Goal: Information Seeking & Learning: Learn about a topic

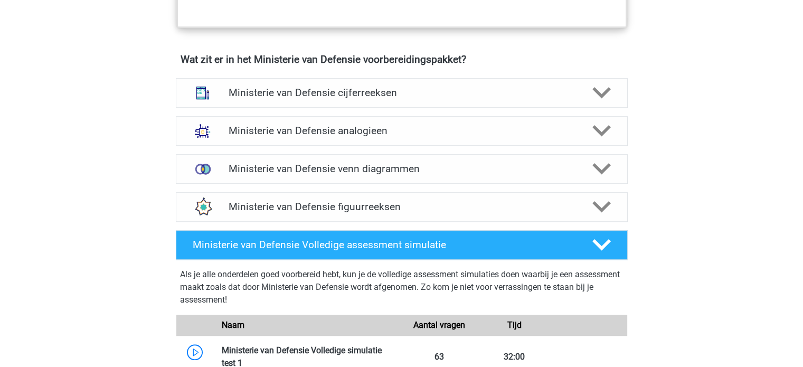
scroll to position [741, 0]
click at [393, 128] on h4 "Ministerie van Defensie analogieen" at bounding box center [402, 131] width 346 height 12
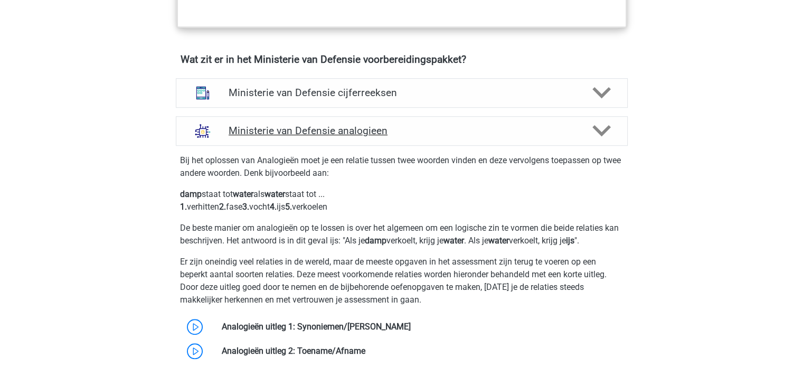
click at [401, 131] on h4 "Ministerie van Defensie analogieen" at bounding box center [402, 131] width 346 height 12
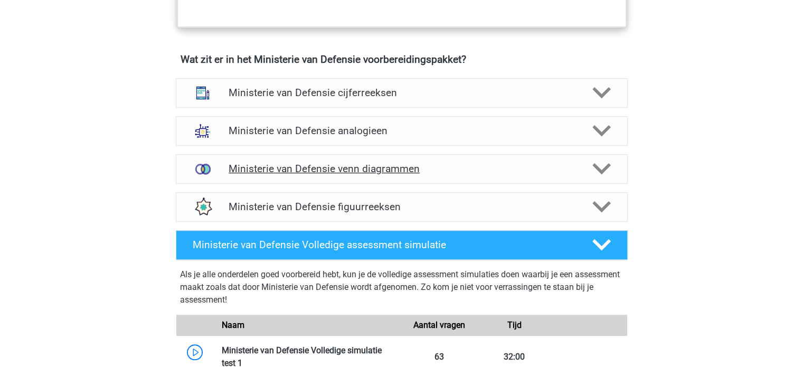
click at [384, 167] on h4 "Ministerie van Defensie venn diagrammen" at bounding box center [402, 169] width 346 height 12
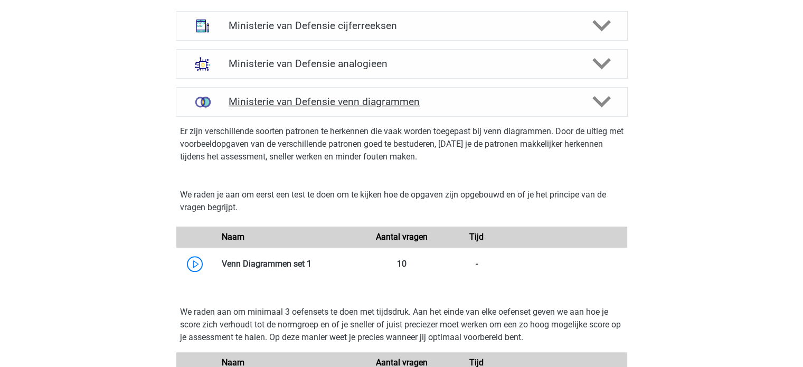
scroll to position [798, 0]
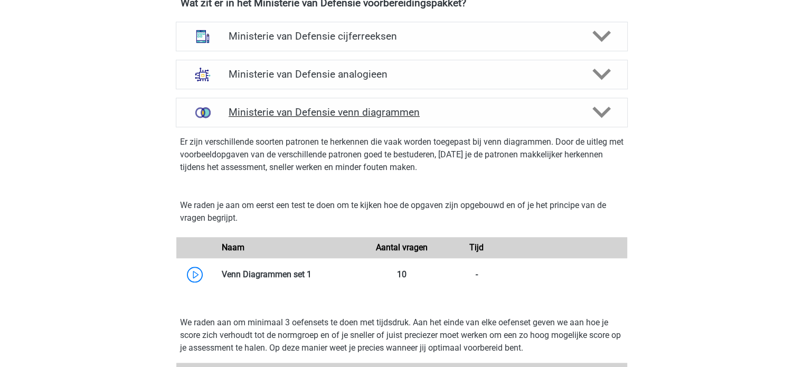
click at [431, 123] on div "Ministerie van Defensie venn diagrammen" at bounding box center [402, 113] width 452 height 30
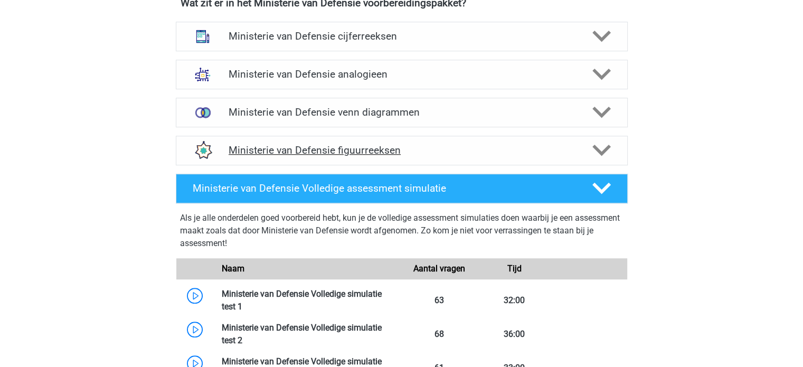
click at [403, 156] on div "Ministerie van Defensie figuurreeksen" at bounding box center [402, 151] width 452 height 30
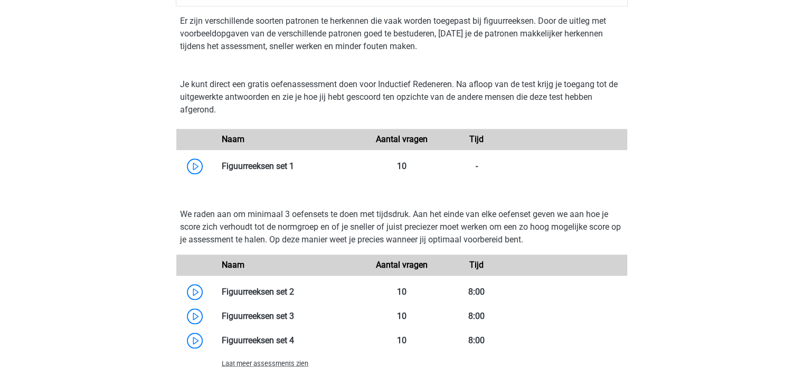
scroll to position [804, 0]
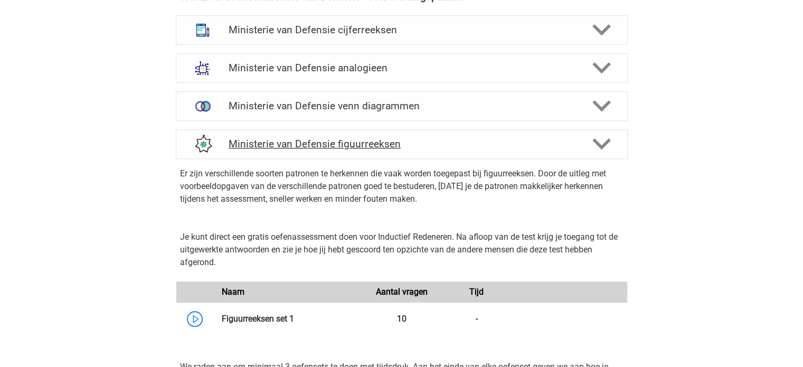
click at [423, 149] on div "Ministerie van Defensie figuurreeksen" at bounding box center [402, 144] width 452 height 30
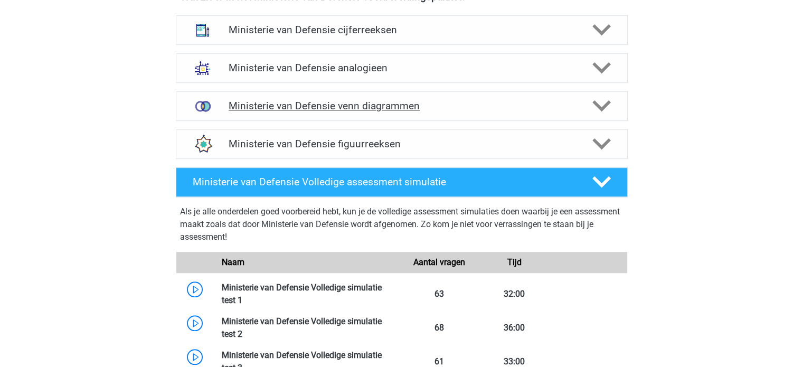
click at [401, 114] on div "Ministerie van Defensie venn diagrammen" at bounding box center [402, 106] width 452 height 30
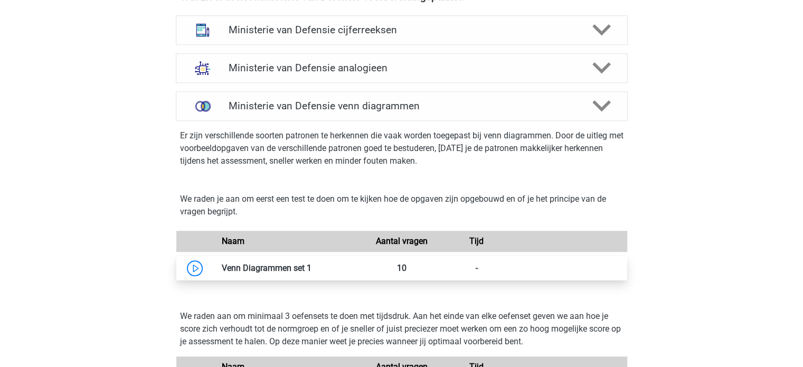
click at [311, 272] on link at bounding box center [311, 268] width 0 height 10
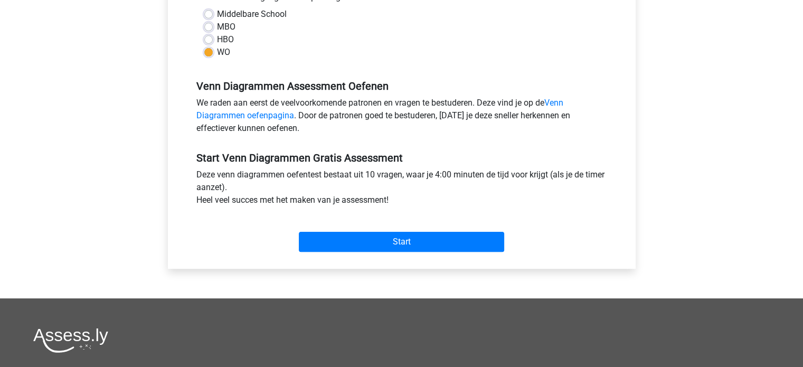
scroll to position [258, 0]
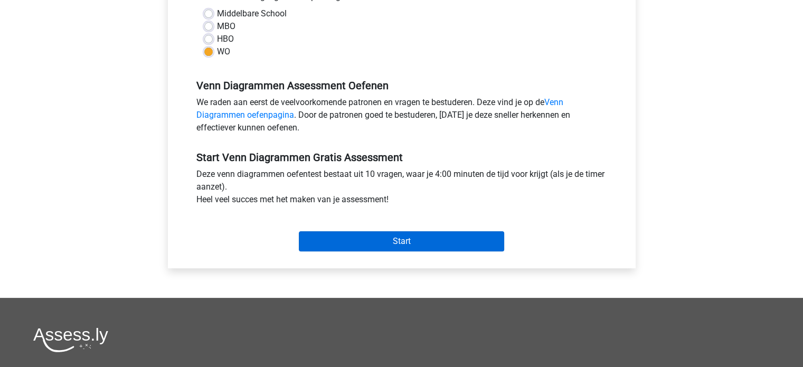
drag, startPoint x: 381, startPoint y: 230, endPoint x: 380, endPoint y: 238, distance: 8.0
click at [380, 238] on div "Start" at bounding box center [401, 232] width 427 height 37
click at [380, 238] on input "Start" at bounding box center [401, 241] width 205 height 20
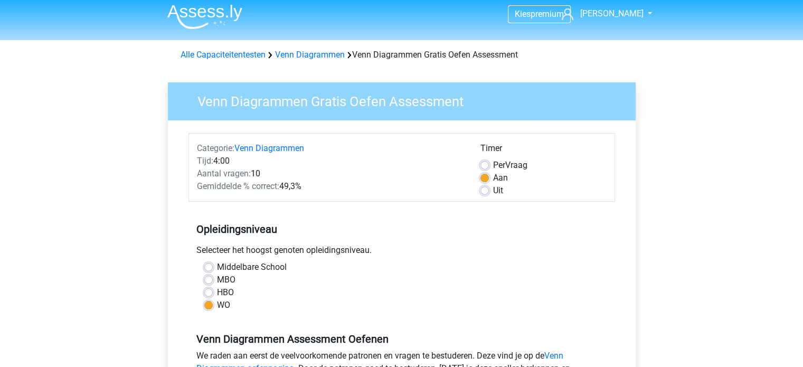
scroll to position [0, 0]
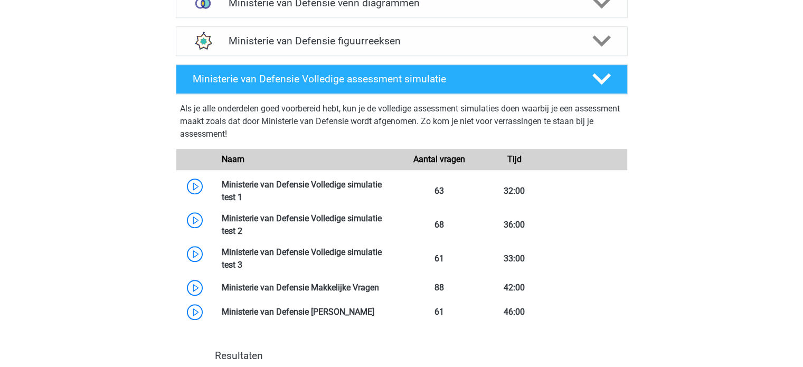
scroll to position [907, 0]
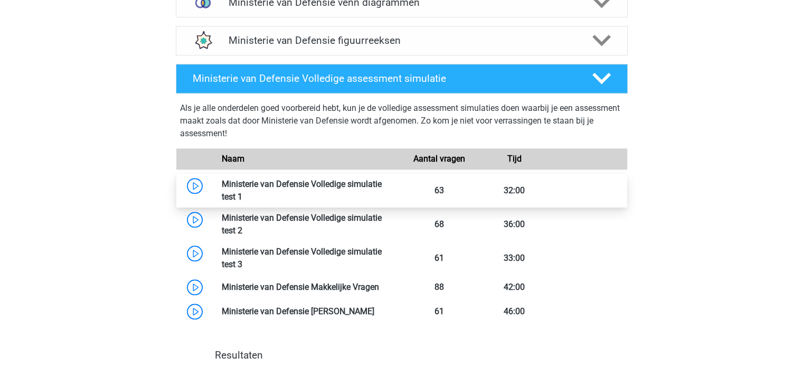
click at [242, 192] on link at bounding box center [242, 197] width 0 height 10
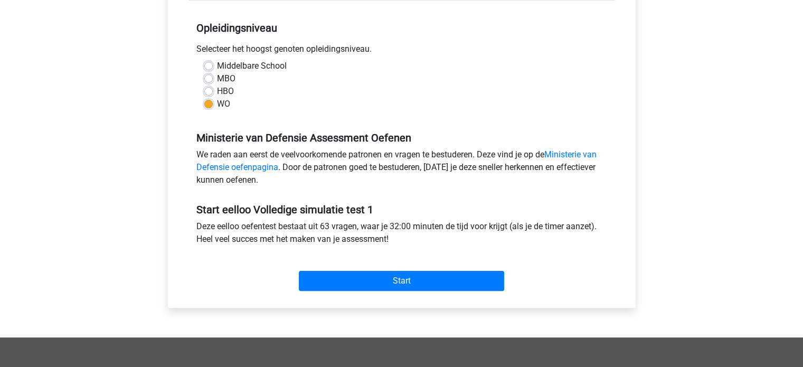
scroll to position [219, 0]
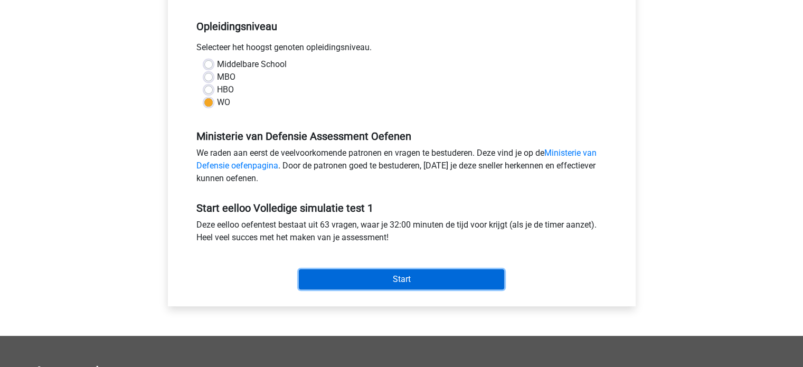
click at [375, 282] on input "Start" at bounding box center [401, 279] width 205 height 20
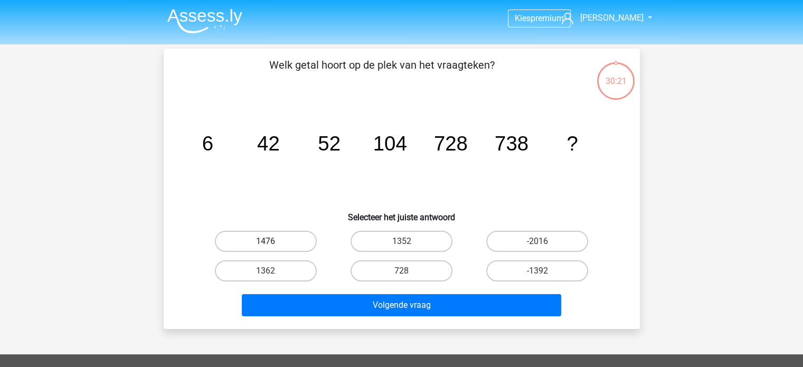
click at [267, 240] on label "1476" at bounding box center [266, 241] width 102 height 21
click at [267, 241] on input "1476" at bounding box center [269, 244] width 7 height 7
radio input "true"
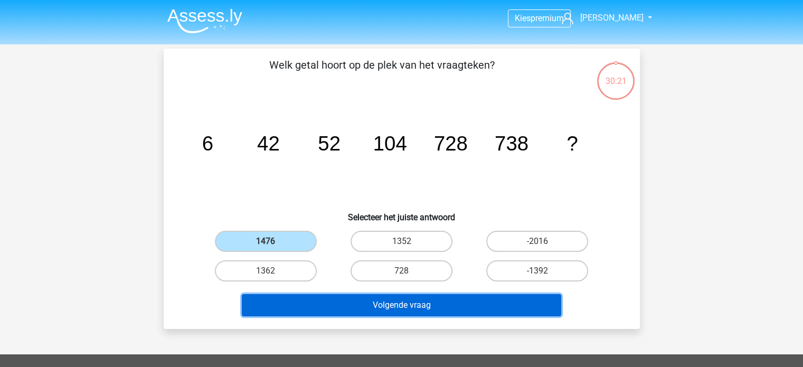
click at [361, 305] on button "Volgende vraag" at bounding box center [401, 305] width 319 height 22
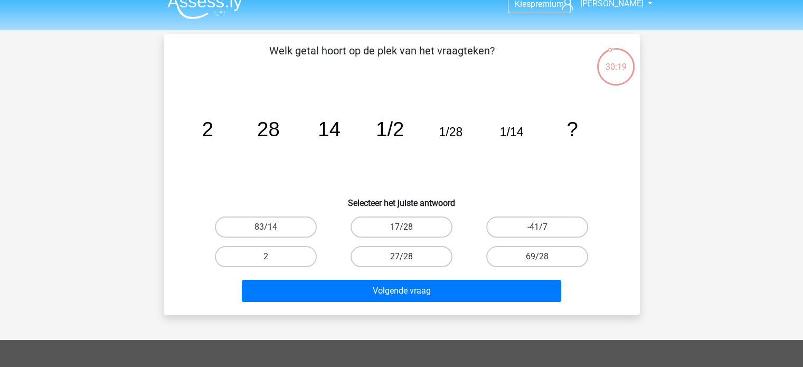
scroll to position [14, 0]
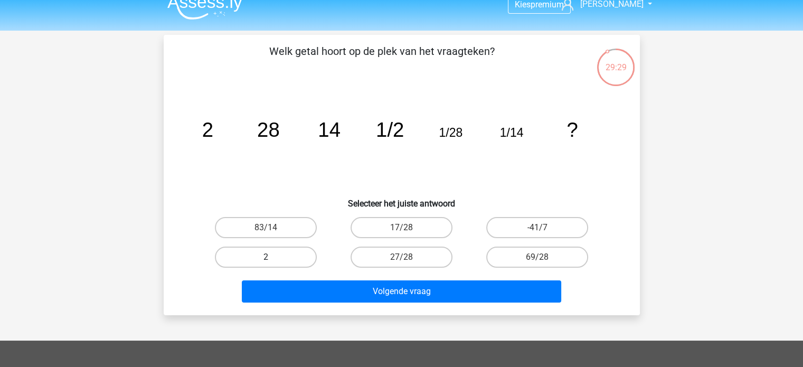
click at [287, 259] on label "2" at bounding box center [266, 257] width 102 height 21
click at [272, 259] on input "2" at bounding box center [269, 260] width 7 height 7
radio input "true"
click at [169, 234] on div "Welk getal hoort op de plek van het vraagteken? image/svg+xml 2 28 14 1/2 1/28 …" at bounding box center [402, 174] width 468 height 263
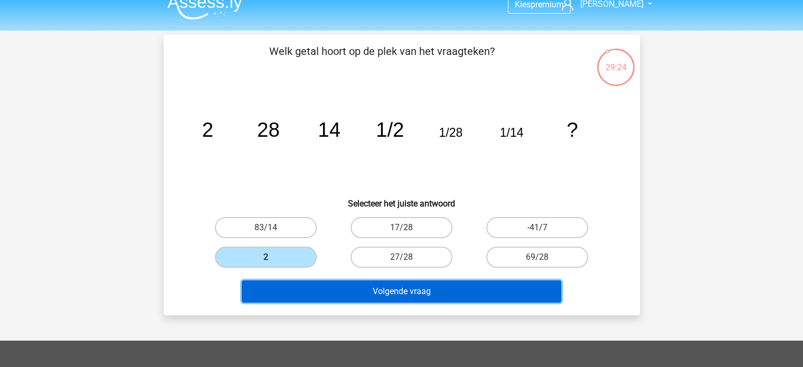
click at [310, 295] on button "Volgende vraag" at bounding box center [401, 291] width 319 height 22
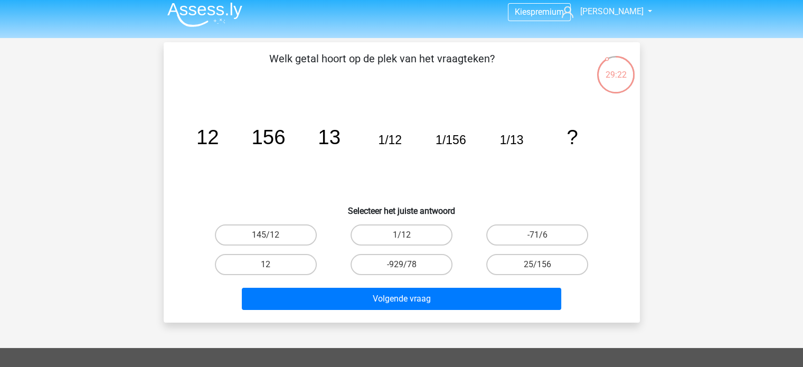
scroll to position [6, 0]
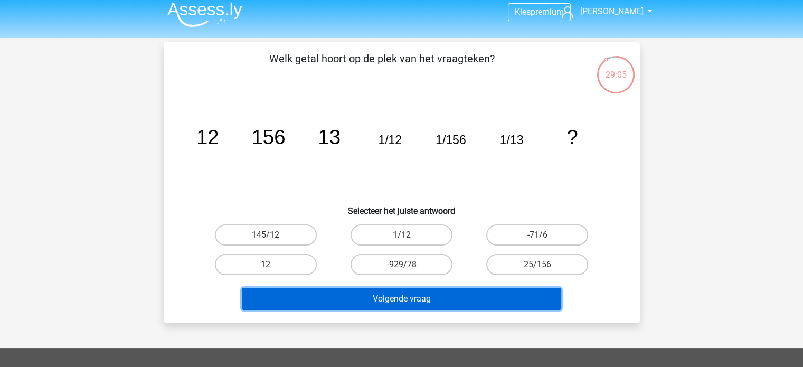
click at [341, 292] on button "Volgende vraag" at bounding box center [401, 299] width 319 height 22
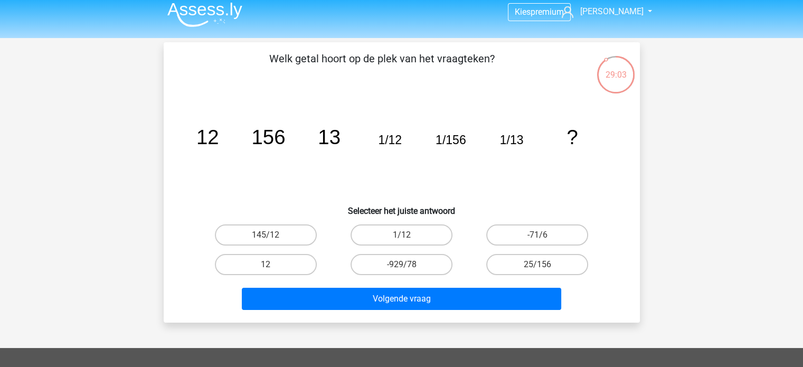
click at [333, 203] on h6 "Selecteer het juiste antwoord" at bounding box center [402, 206] width 442 height 18
click at [391, 235] on label "1/12" at bounding box center [401, 234] width 102 height 21
click at [401, 235] on input "1/12" at bounding box center [404, 238] width 7 height 7
radio input "true"
click at [293, 236] on label "145/12" at bounding box center [266, 234] width 102 height 21
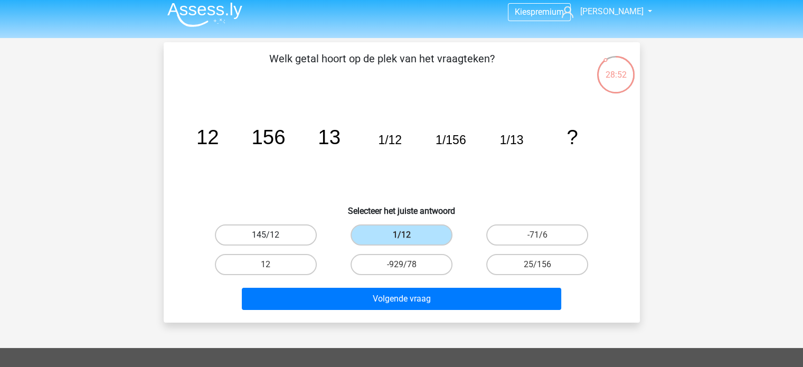
click at [272, 236] on input "145/12" at bounding box center [269, 238] width 7 height 7
radio input "true"
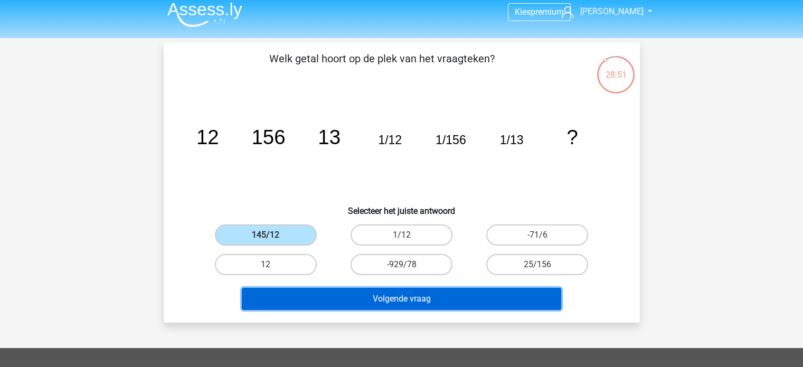
click at [370, 305] on button "Volgende vraag" at bounding box center [401, 299] width 319 height 22
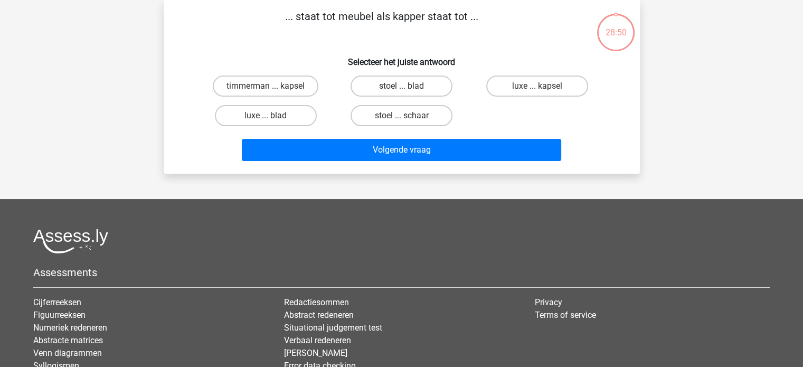
scroll to position [0, 0]
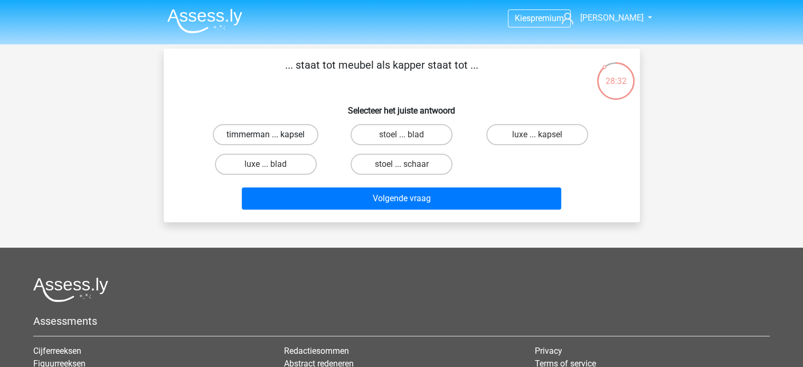
click at [292, 139] on label "timmerman ... kapsel" at bounding box center [266, 134] width 106 height 21
click at [272, 139] on input "timmerman ... kapsel" at bounding box center [269, 138] width 7 height 7
radio input "true"
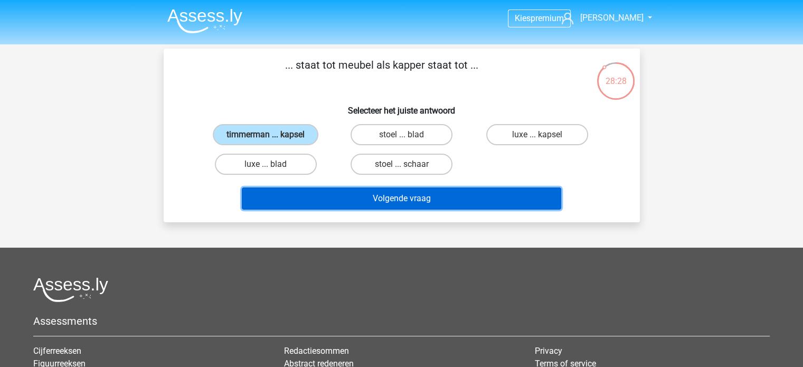
click at [363, 194] on button "Volgende vraag" at bounding box center [401, 198] width 319 height 22
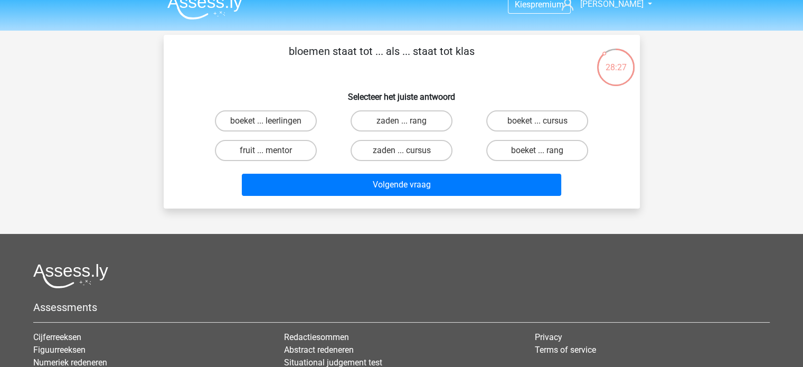
scroll to position [13, 0]
click at [291, 120] on label "boeket ... leerlingen" at bounding box center [266, 121] width 102 height 21
click at [272, 121] on input "boeket ... leerlingen" at bounding box center [269, 124] width 7 height 7
radio input "true"
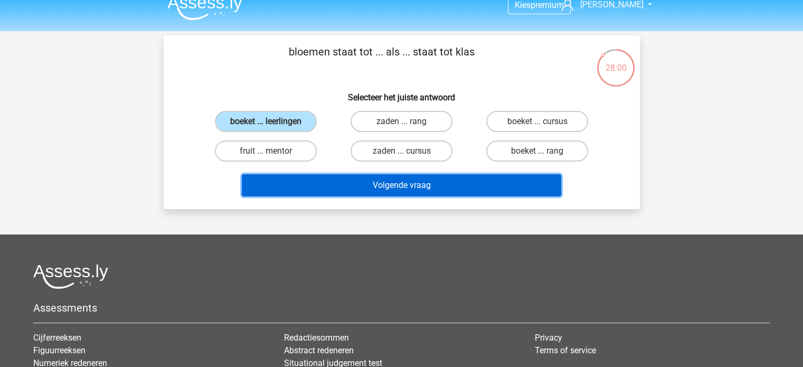
click at [348, 191] on button "Volgende vraag" at bounding box center [401, 185] width 319 height 22
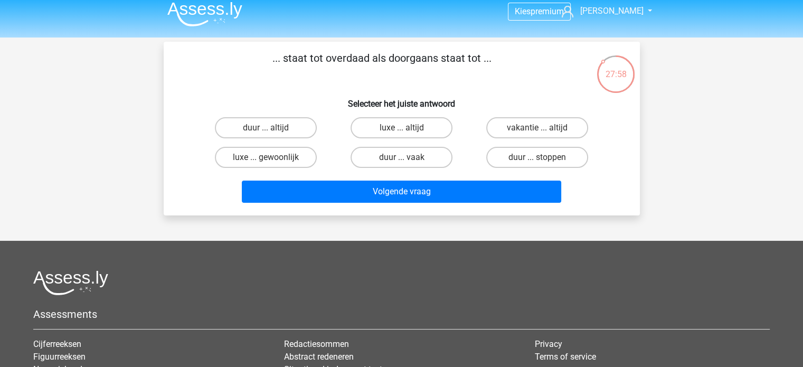
scroll to position [0, 0]
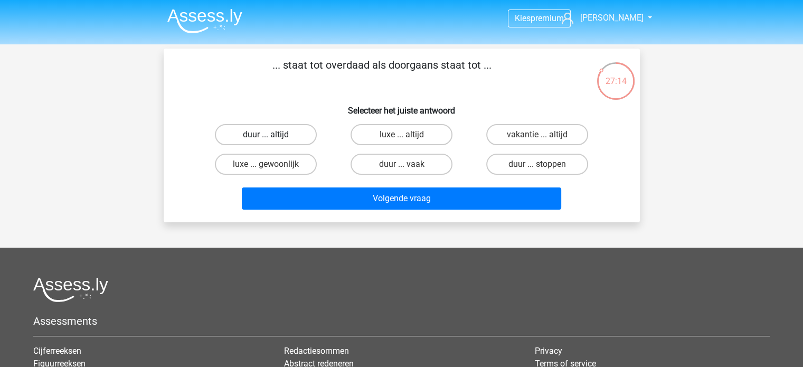
click at [278, 139] on label "duur ... altijd" at bounding box center [266, 134] width 102 height 21
click at [272, 139] on input "duur ... altijd" at bounding box center [269, 138] width 7 height 7
radio input "true"
click at [420, 168] on label "duur ... vaak" at bounding box center [401, 164] width 102 height 21
click at [408, 168] on input "duur ... vaak" at bounding box center [404, 167] width 7 height 7
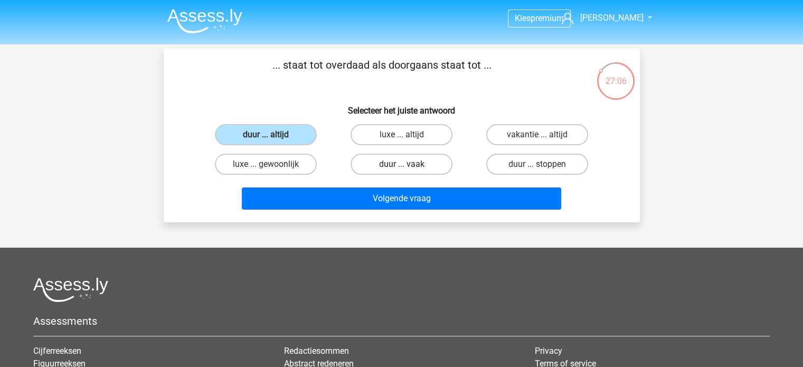
radio input "true"
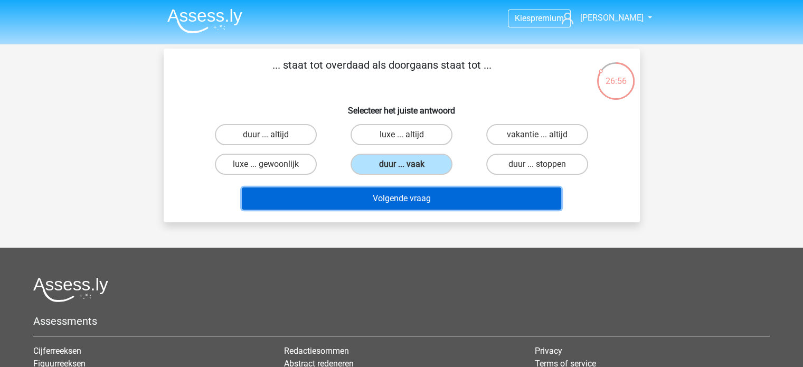
click at [381, 194] on button "Volgende vraag" at bounding box center [401, 198] width 319 height 22
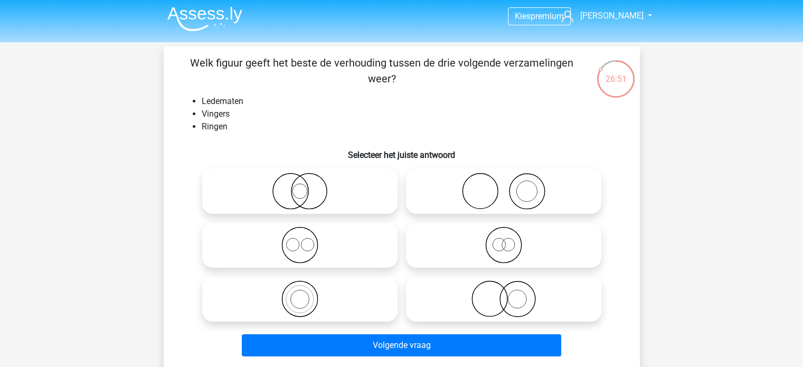
scroll to position [5, 0]
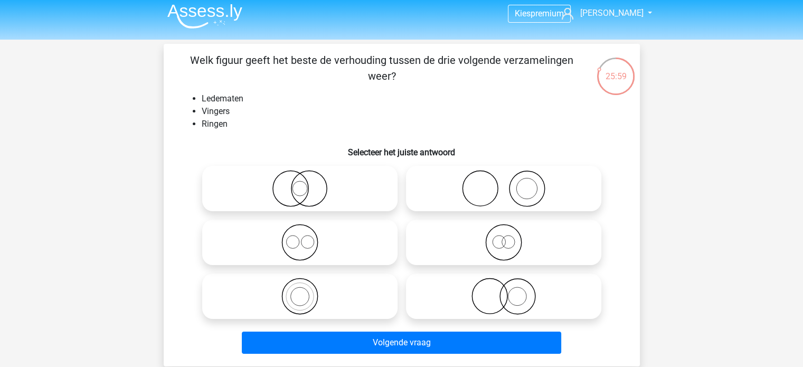
click at [469, 197] on icon at bounding box center [503, 188] width 187 height 37
click at [504, 183] on input "radio" at bounding box center [507, 179] width 7 height 7
radio input "true"
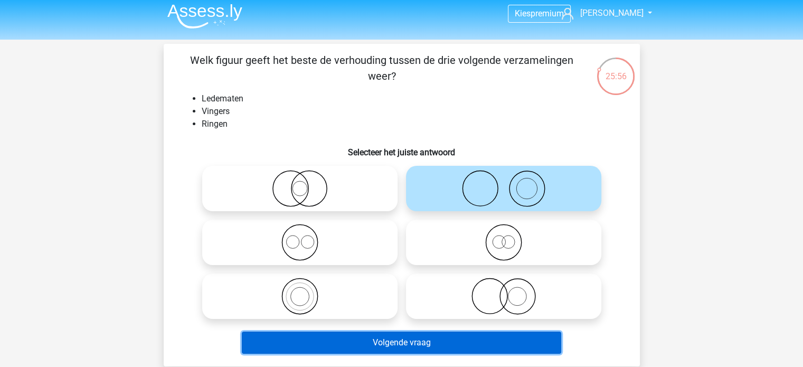
click at [424, 341] on button "Volgende vraag" at bounding box center [401, 342] width 319 height 22
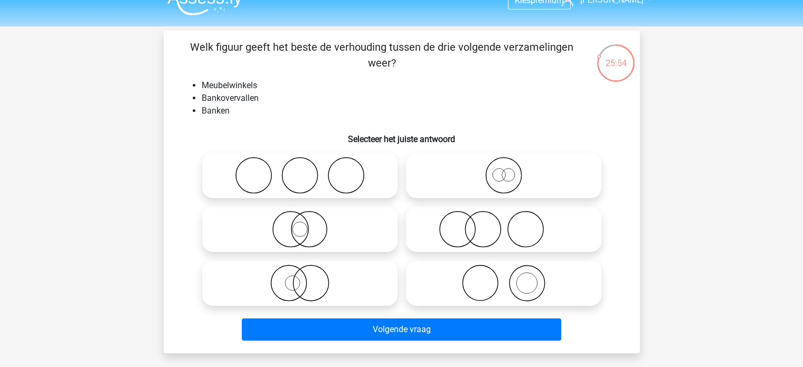
scroll to position [8, 0]
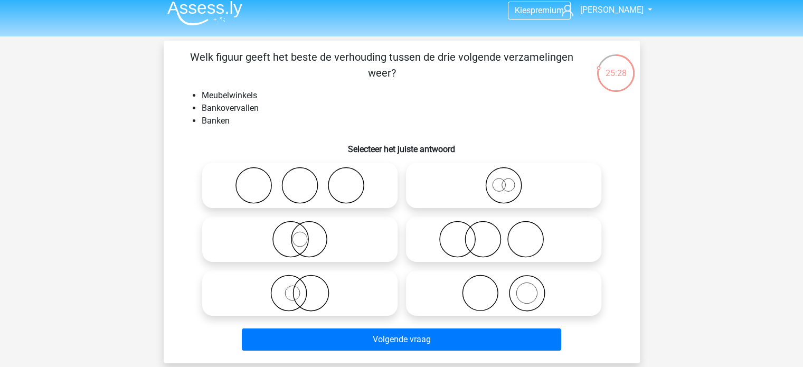
click at [283, 193] on icon at bounding box center [299, 185] width 187 height 37
click at [300, 180] on input "radio" at bounding box center [303, 176] width 7 height 7
radio input "true"
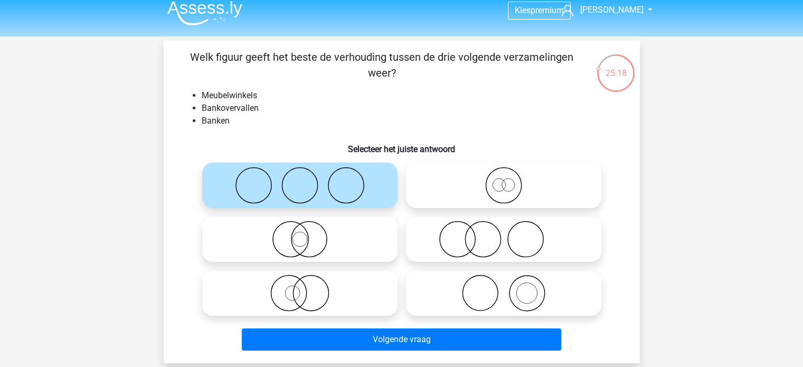
click at [468, 242] on icon at bounding box center [503, 239] width 187 height 37
click at [504, 234] on input "radio" at bounding box center [507, 230] width 7 height 7
radio input "true"
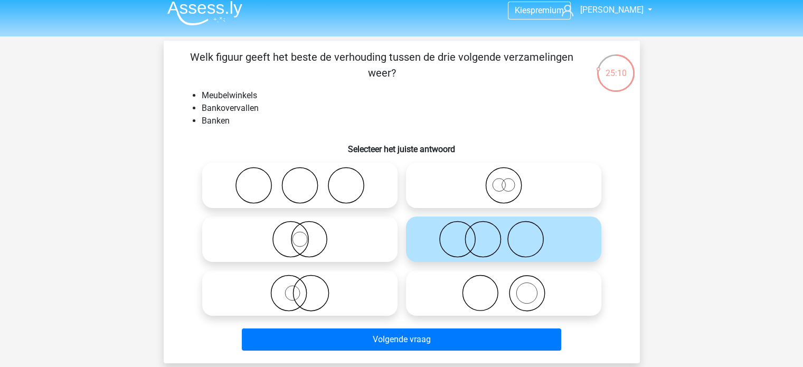
click at [343, 203] on icon at bounding box center [299, 185] width 187 height 37
click at [307, 180] on input "radio" at bounding box center [303, 176] width 7 height 7
radio input "true"
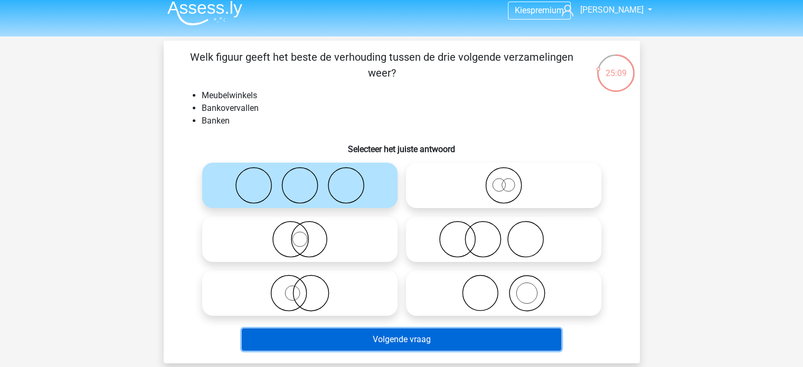
click at [426, 337] on button "Volgende vraag" at bounding box center [401, 339] width 319 height 22
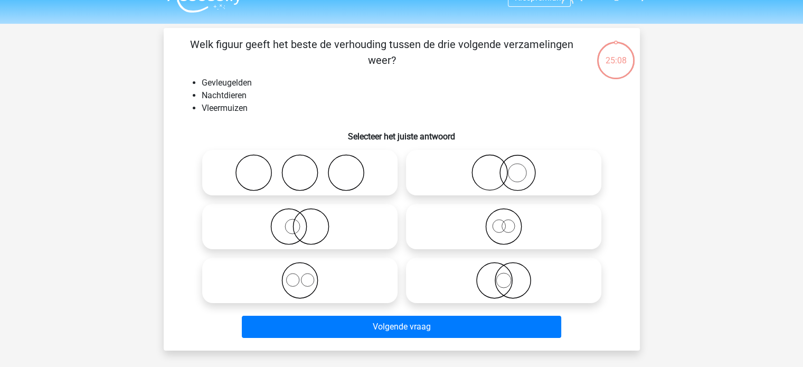
scroll to position [0, 0]
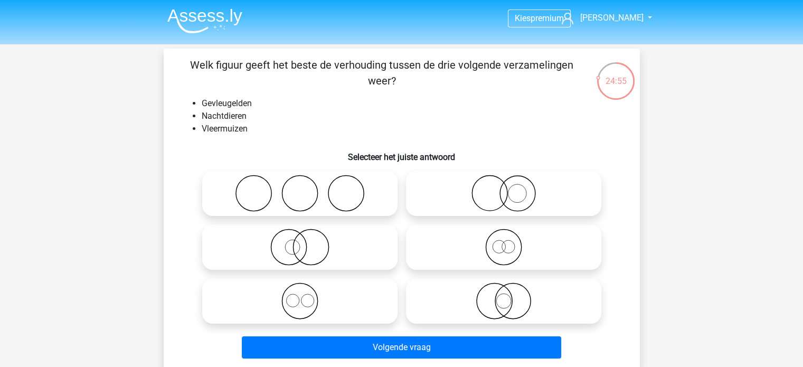
click at [352, 257] on icon at bounding box center [299, 247] width 187 height 37
click at [307, 242] on input "radio" at bounding box center [303, 238] width 7 height 7
radio input "true"
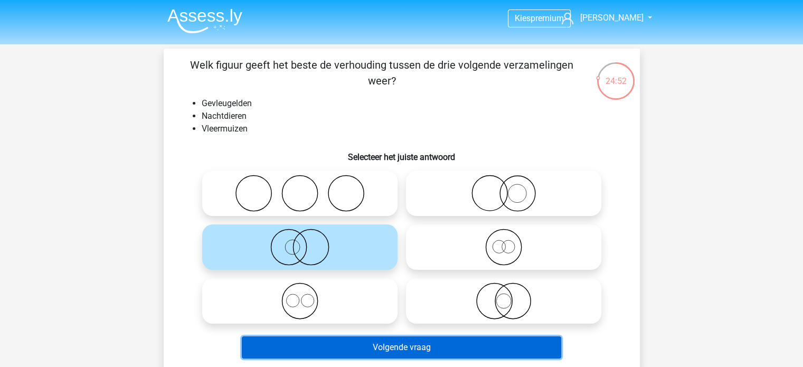
click at [401, 345] on button "Volgende vraag" at bounding box center [401, 347] width 319 height 22
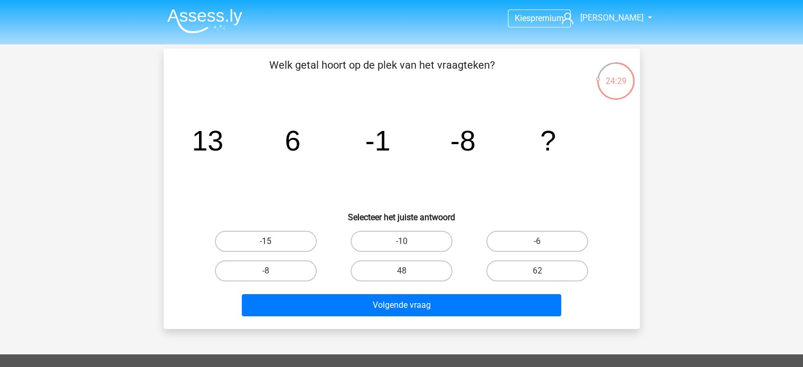
click at [298, 241] on label "-15" at bounding box center [266, 241] width 102 height 21
click at [272, 241] on input "-15" at bounding box center [269, 244] width 7 height 7
radio input "true"
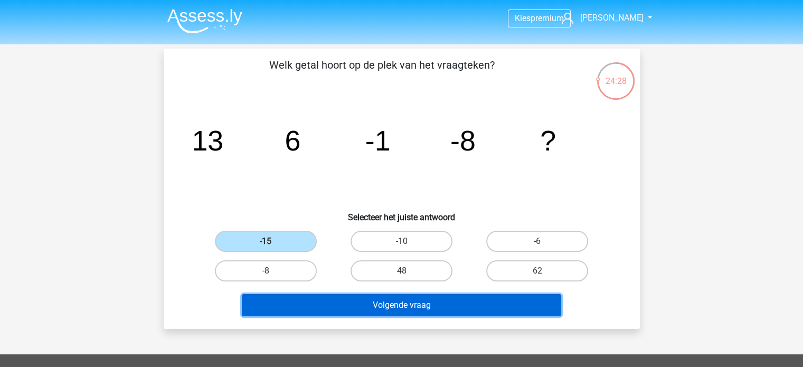
click at [391, 307] on button "Volgende vraag" at bounding box center [401, 305] width 319 height 22
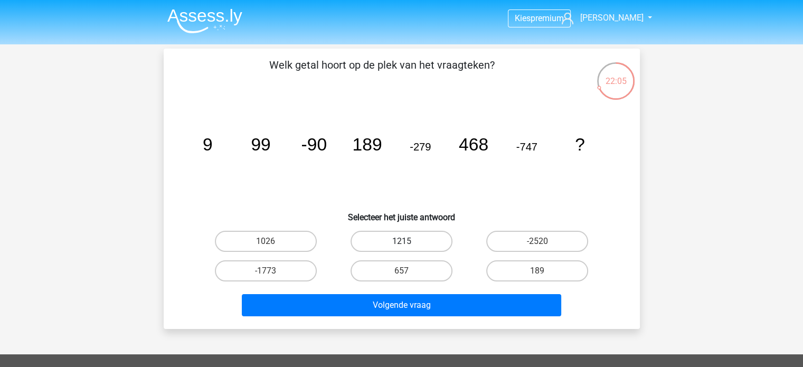
click at [382, 240] on label "1215" at bounding box center [401, 241] width 102 height 21
click at [401, 241] on input "1215" at bounding box center [404, 244] width 7 height 7
radio input "true"
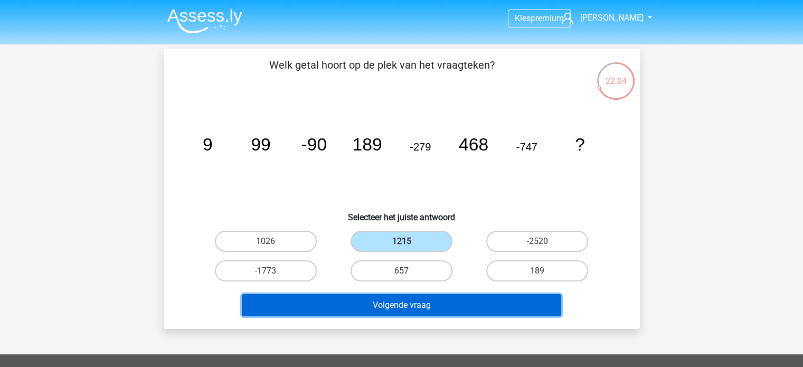
click at [392, 299] on button "Volgende vraag" at bounding box center [401, 305] width 319 height 22
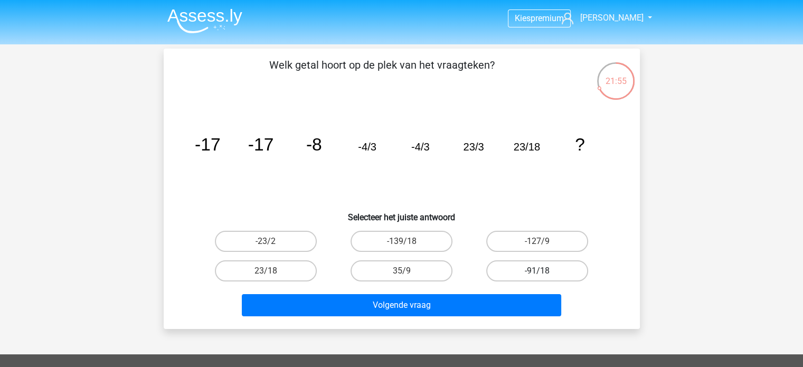
click at [533, 271] on label "-91/18" at bounding box center [537, 270] width 102 height 21
click at [537, 271] on input "-91/18" at bounding box center [540, 274] width 7 height 7
radio input "true"
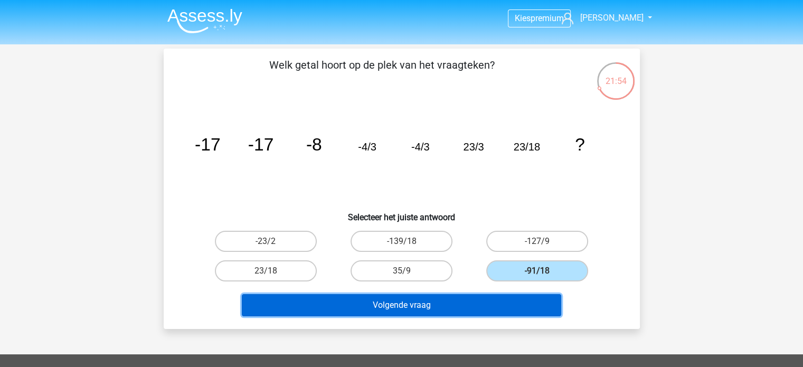
click at [488, 301] on button "Volgende vraag" at bounding box center [401, 305] width 319 height 22
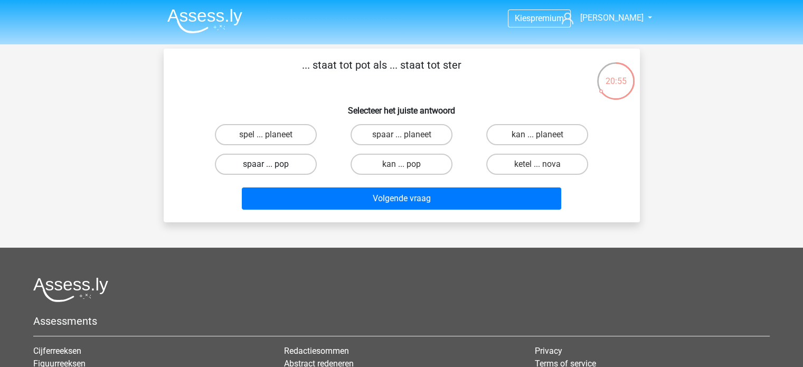
click at [280, 171] on label "spaar ... pop" at bounding box center [266, 164] width 102 height 21
click at [272, 171] on input "spaar ... pop" at bounding box center [269, 167] width 7 height 7
radio input "true"
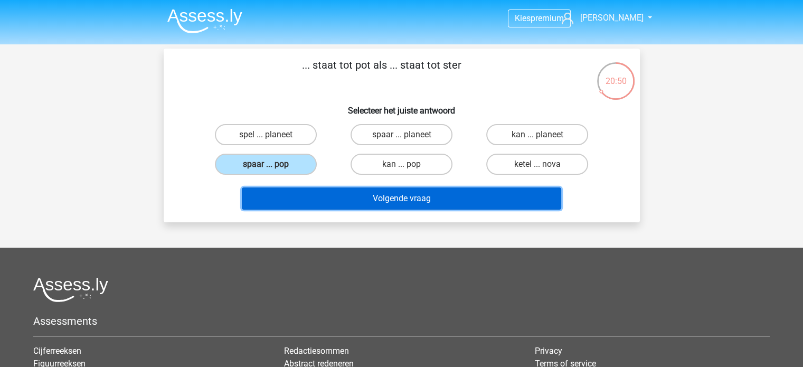
click at [404, 198] on button "Volgende vraag" at bounding box center [401, 198] width 319 height 22
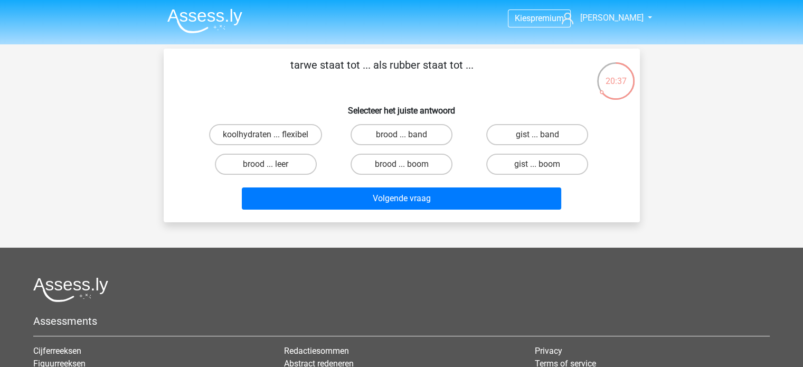
click at [324, 136] on div "koolhydraten ... flexibel" at bounding box center [265, 134] width 127 height 21
click at [414, 135] on label "brood ... band" at bounding box center [401, 134] width 102 height 21
click at [408, 135] on input "brood ... band" at bounding box center [404, 138] width 7 height 7
radio input "true"
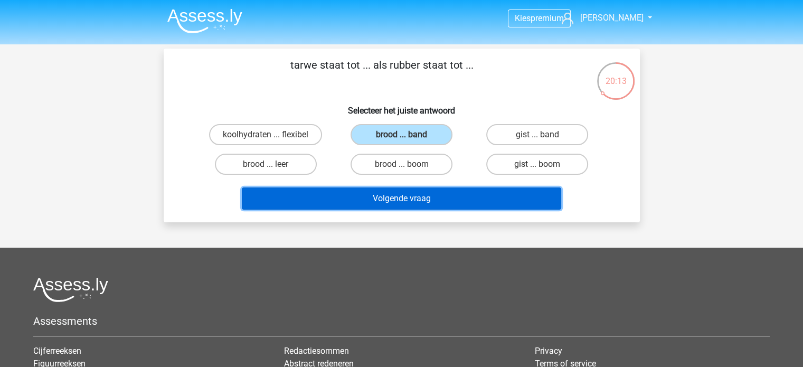
click at [413, 204] on button "Volgende vraag" at bounding box center [401, 198] width 319 height 22
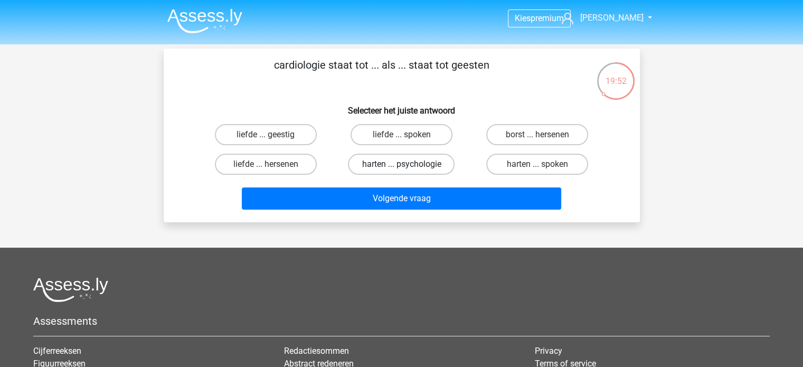
click at [400, 167] on label "harten ... psychologie" at bounding box center [401, 164] width 107 height 21
click at [401, 167] on input "harten ... psychologie" at bounding box center [404, 167] width 7 height 7
radio input "true"
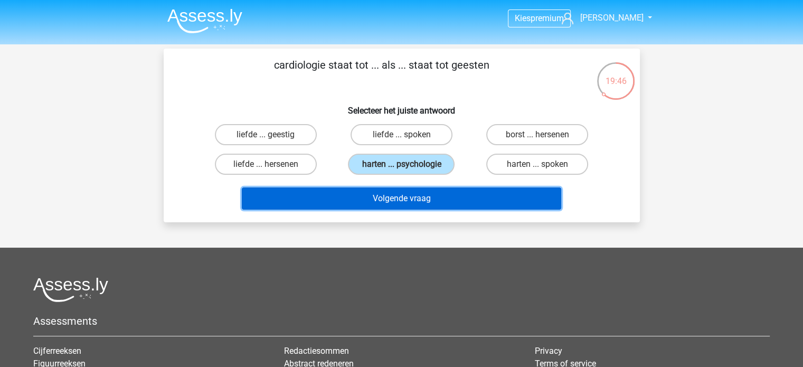
click at [453, 204] on button "Volgende vraag" at bounding box center [401, 198] width 319 height 22
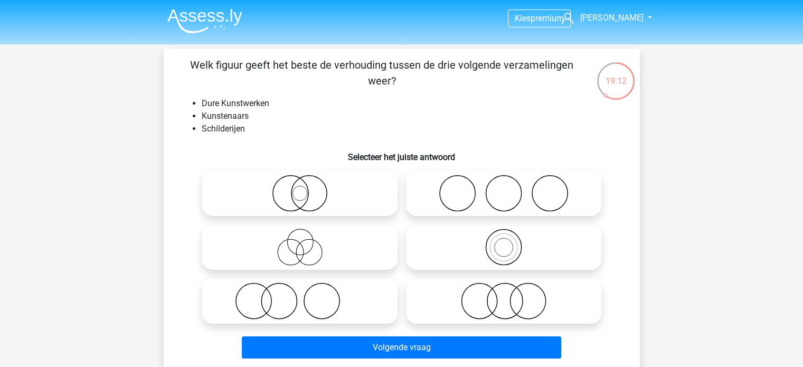
click at [328, 298] on icon at bounding box center [299, 300] width 187 height 37
click at [307, 296] on input "radio" at bounding box center [303, 292] width 7 height 7
radio input "true"
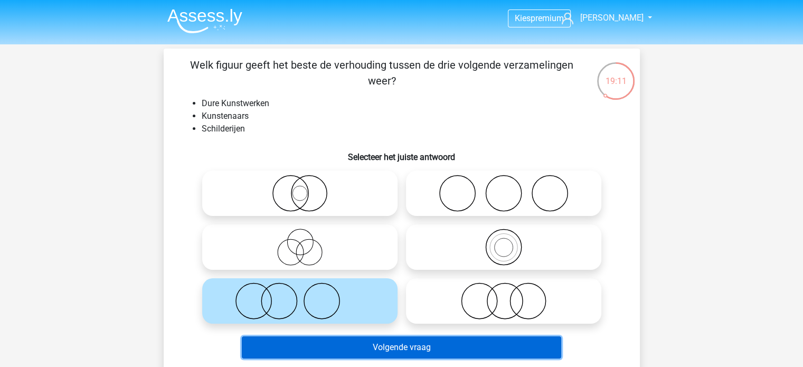
click at [405, 345] on button "Volgende vraag" at bounding box center [401, 347] width 319 height 22
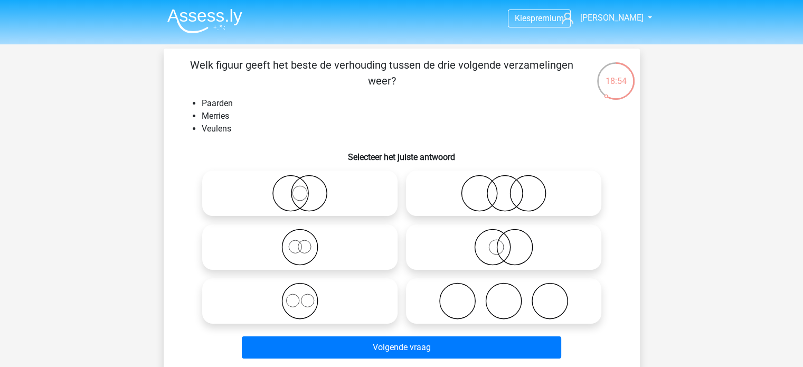
click at [292, 312] on icon at bounding box center [299, 300] width 187 height 37
click at [300, 296] on input "radio" at bounding box center [303, 292] width 7 height 7
radio input "true"
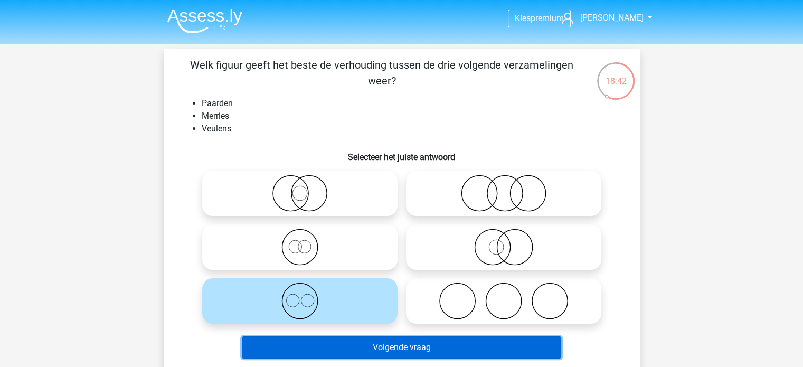
click at [369, 349] on button "Volgende vraag" at bounding box center [401, 347] width 319 height 22
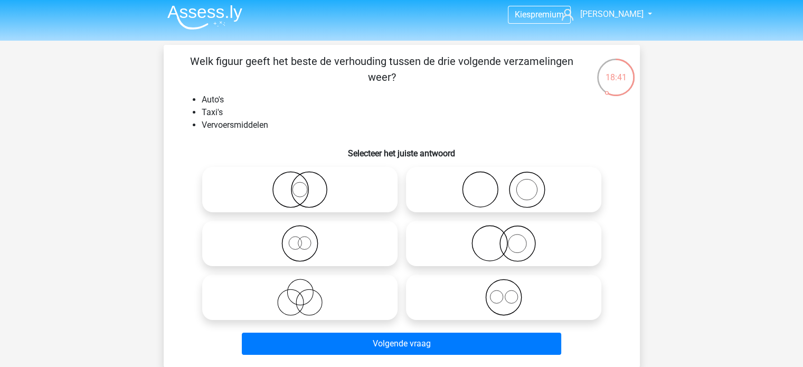
scroll to position [17, 0]
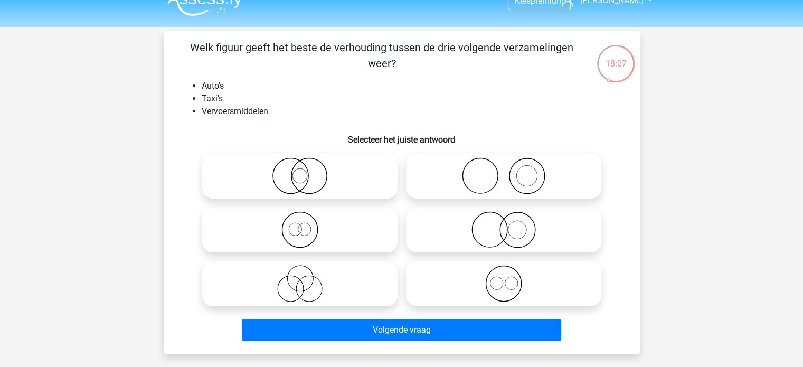
click at [303, 237] on icon at bounding box center [299, 229] width 187 height 37
click at [303, 224] on input "radio" at bounding box center [303, 220] width 7 height 7
radio input "true"
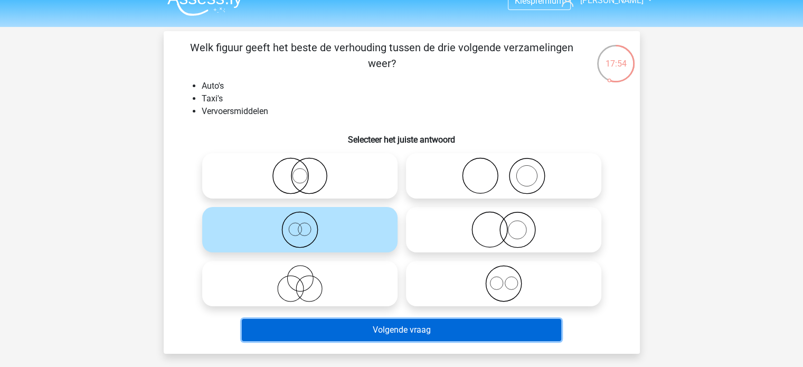
click at [369, 326] on button "Volgende vraag" at bounding box center [401, 330] width 319 height 22
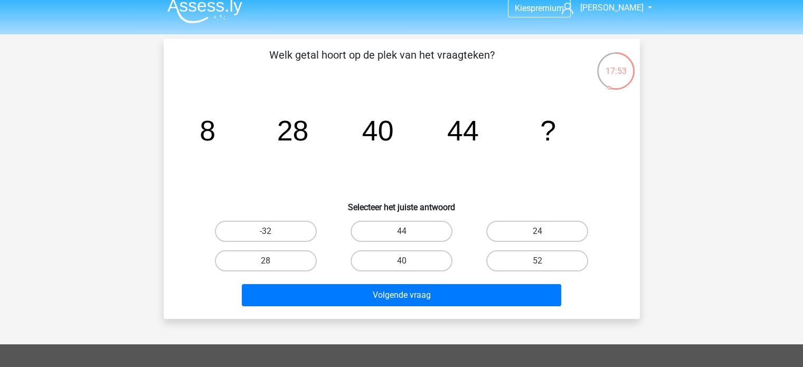
scroll to position [0, 0]
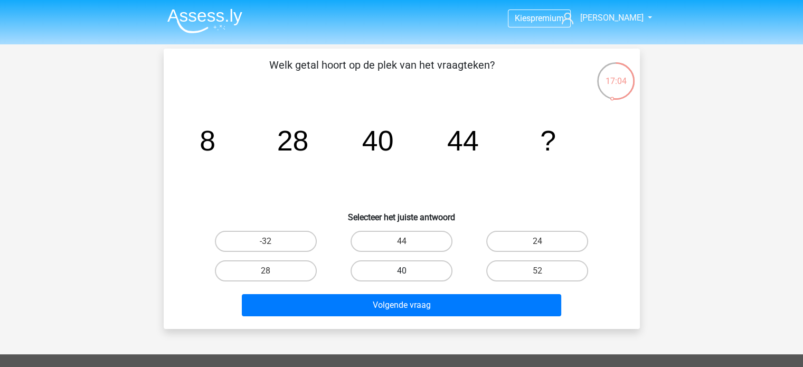
click at [374, 263] on label "40" at bounding box center [401, 270] width 102 height 21
click at [401, 271] on input "40" at bounding box center [404, 274] width 7 height 7
radio input "true"
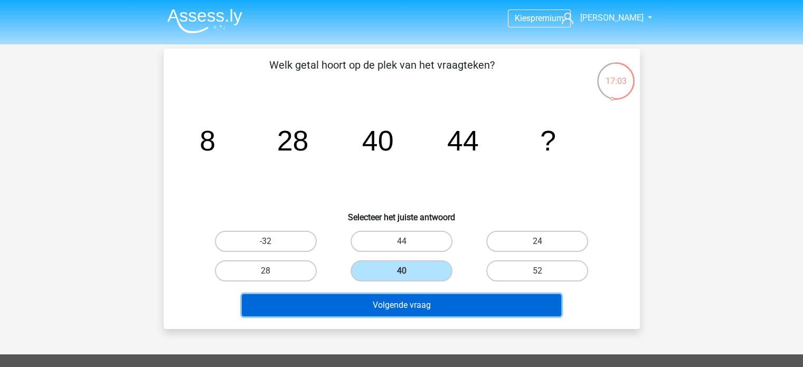
click at [407, 302] on button "Volgende vraag" at bounding box center [401, 305] width 319 height 22
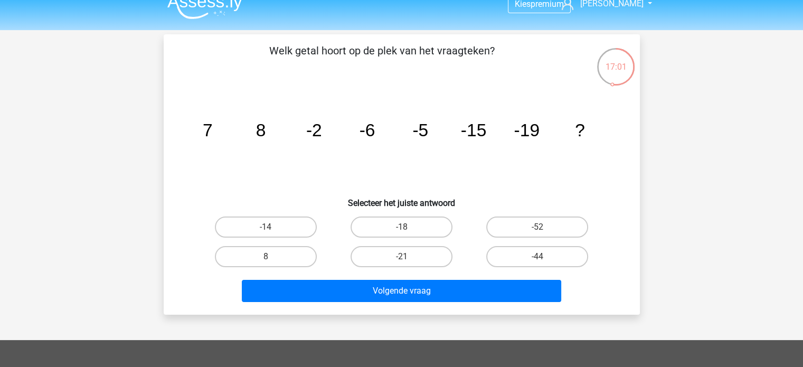
scroll to position [30, 0]
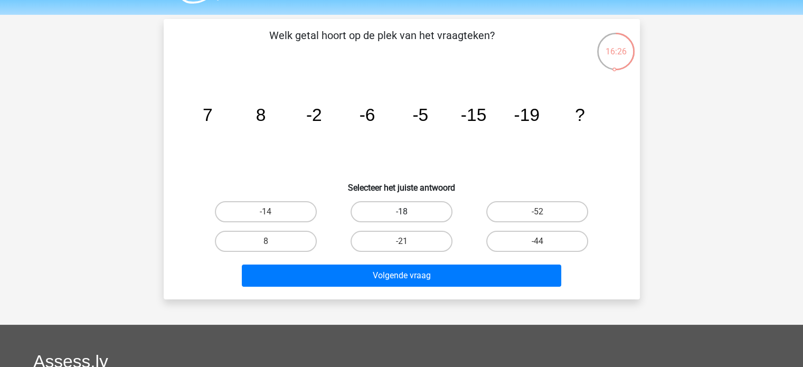
click at [363, 213] on label "-18" at bounding box center [401, 211] width 102 height 21
click at [401, 213] on input "-18" at bounding box center [404, 215] width 7 height 7
radio input "true"
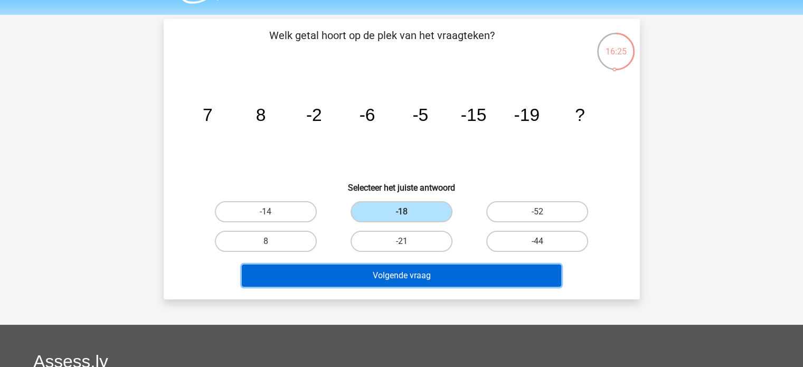
click at [359, 274] on button "Volgende vraag" at bounding box center [401, 275] width 319 height 22
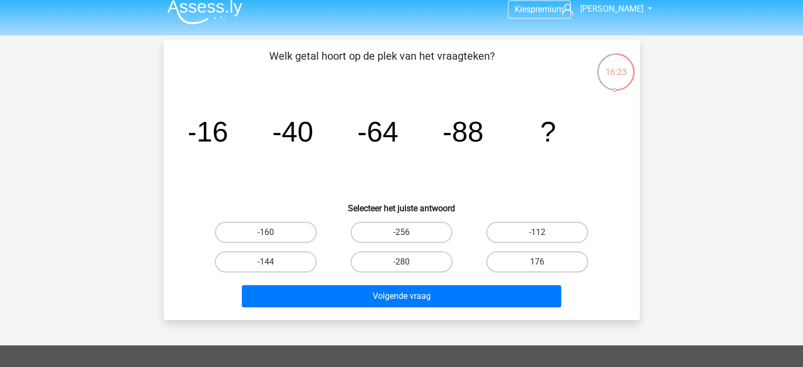
scroll to position [8, 0]
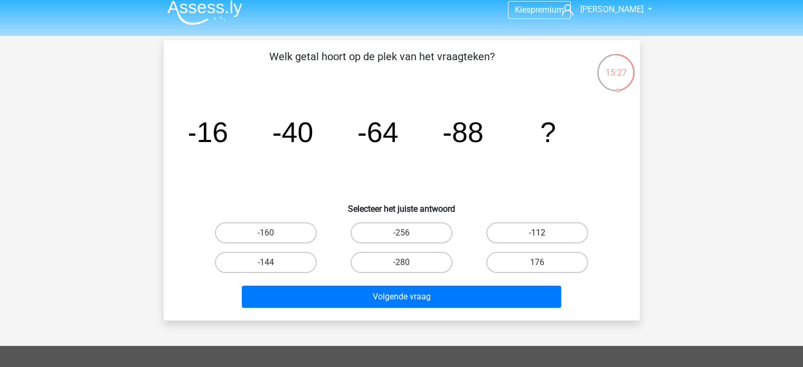
click at [510, 224] on label "-112" at bounding box center [537, 232] width 102 height 21
click at [537, 233] on input "-112" at bounding box center [540, 236] width 7 height 7
radio input "true"
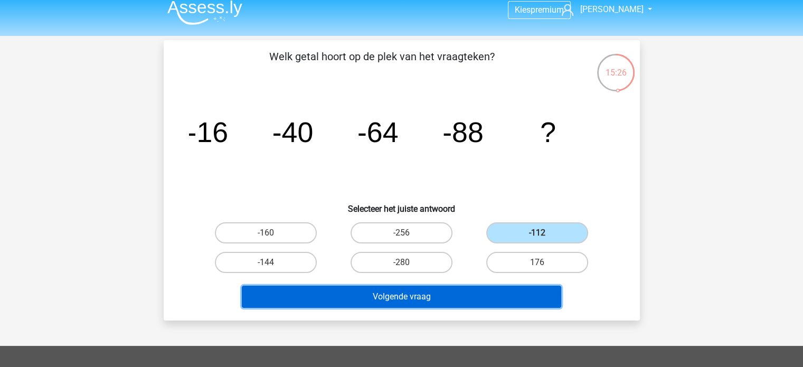
click at [441, 299] on button "Volgende vraag" at bounding box center [401, 297] width 319 height 22
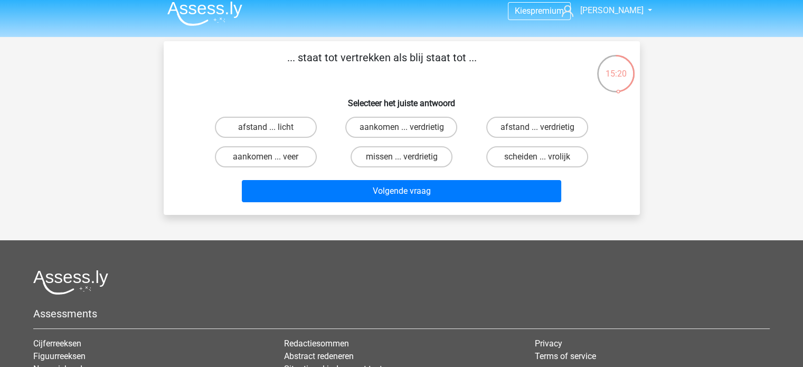
scroll to position [7, 0]
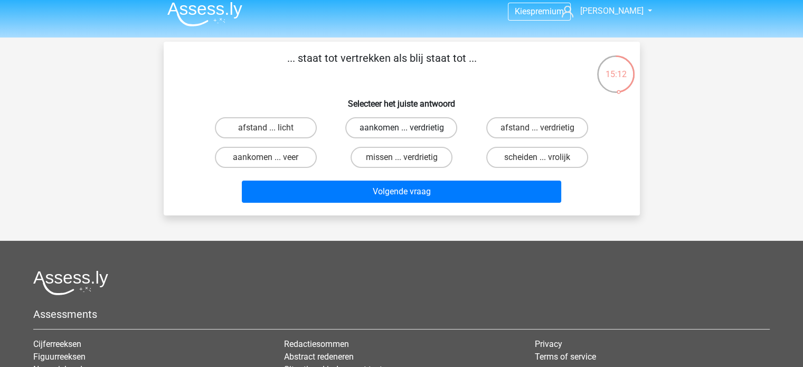
click at [363, 130] on label "aankomen ... verdrietig" at bounding box center [401, 127] width 112 height 21
click at [401, 130] on input "aankomen ... verdrietig" at bounding box center [404, 131] width 7 height 7
radio input "true"
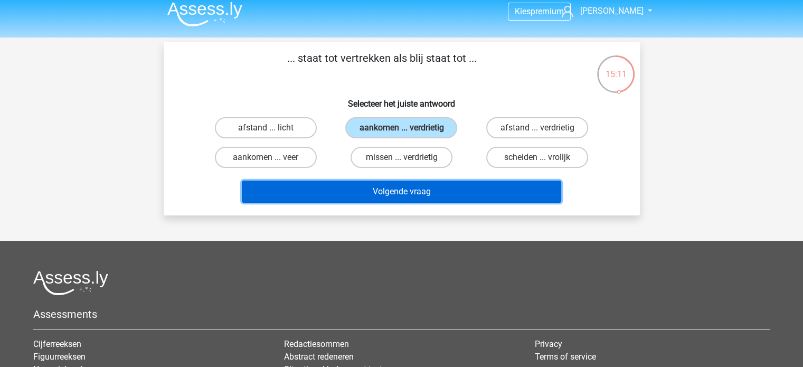
click at [368, 182] on button "Volgende vraag" at bounding box center [401, 192] width 319 height 22
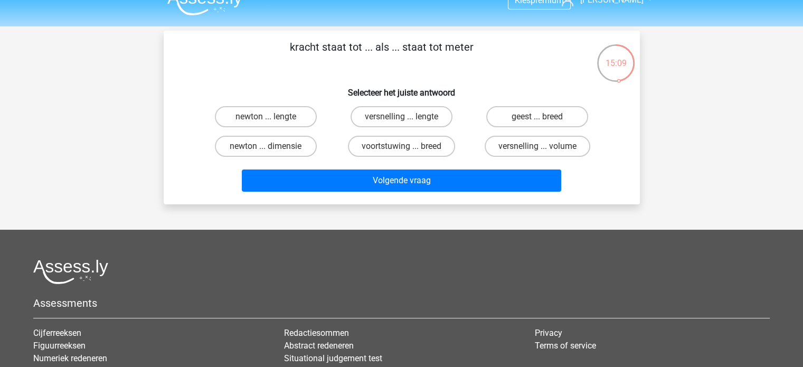
scroll to position [7, 0]
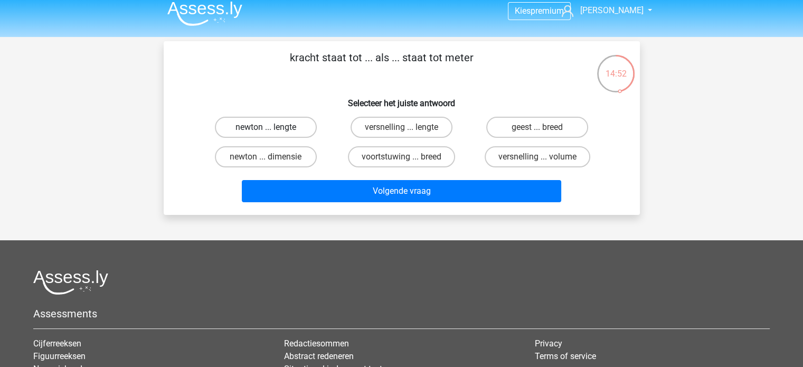
click at [290, 128] on label "newton ... lengte" at bounding box center [266, 127] width 102 height 21
click at [272, 128] on input "newton ... lengte" at bounding box center [269, 130] width 7 height 7
radio input "true"
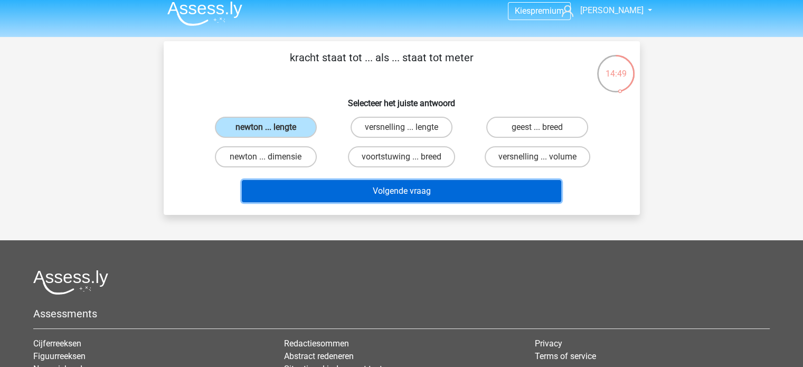
click at [414, 189] on button "Volgende vraag" at bounding box center [401, 191] width 319 height 22
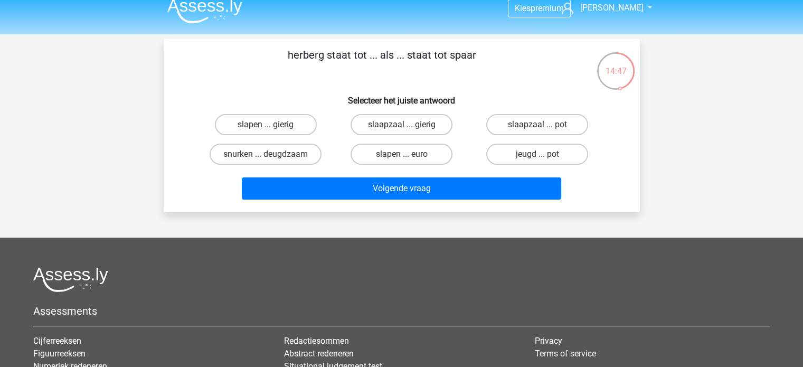
scroll to position [2, 0]
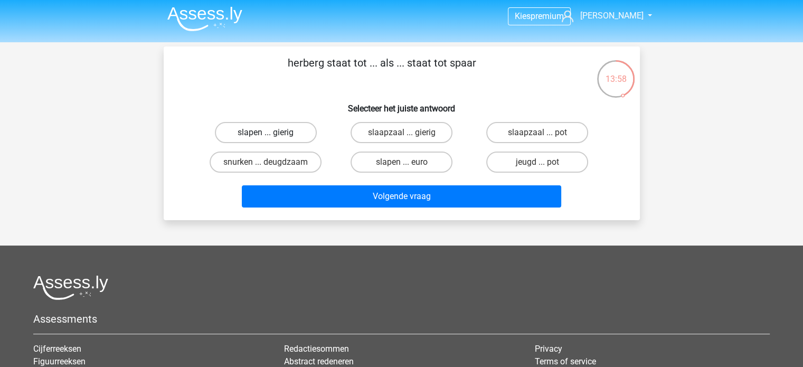
click at [303, 137] on label "slapen ... gierig" at bounding box center [266, 132] width 102 height 21
click at [272, 137] on input "slapen ... gierig" at bounding box center [269, 135] width 7 height 7
radio input "true"
click at [494, 138] on label "slaapzaal ... pot" at bounding box center [537, 132] width 102 height 21
click at [537, 138] on input "slaapzaal ... pot" at bounding box center [540, 135] width 7 height 7
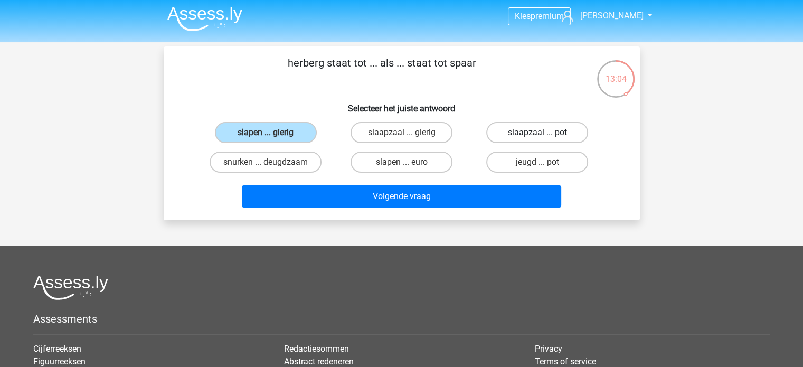
radio input "true"
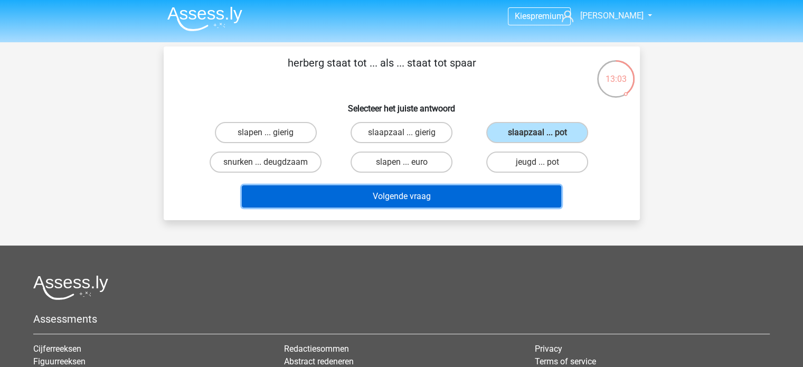
click at [461, 192] on button "Volgende vraag" at bounding box center [401, 196] width 319 height 22
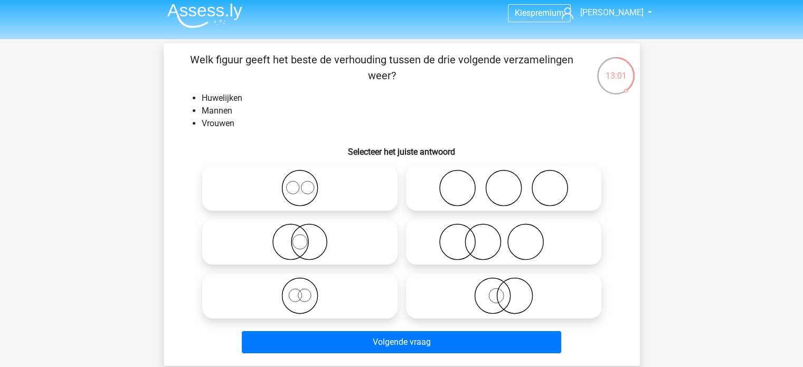
scroll to position [0, 0]
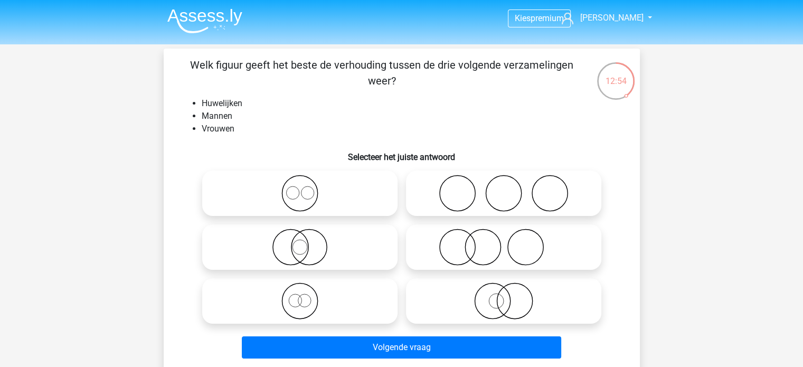
click at [499, 183] on icon at bounding box center [503, 193] width 187 height 37
click at [504, 183] on input "radio" at bounding box center [507, 184] width 7 height 7
radio input "true"
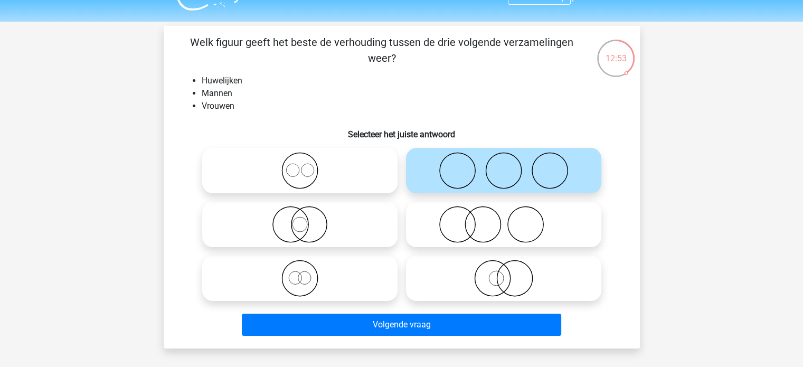
scroll to position [23, 0]
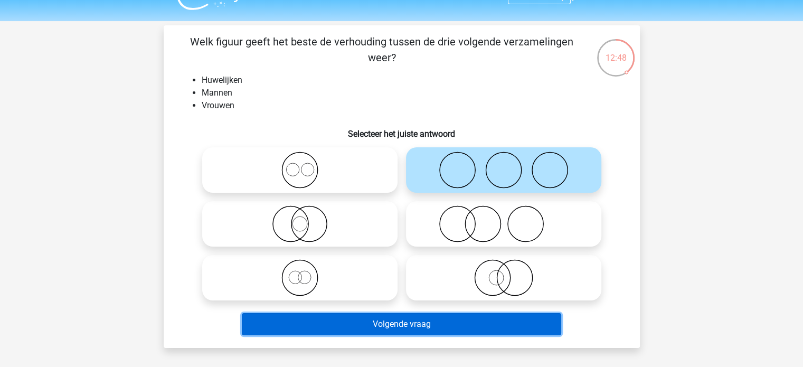
click at [500, 329] on button "Volgende vraag" at bounding box center [401, 324] width 319 height 22
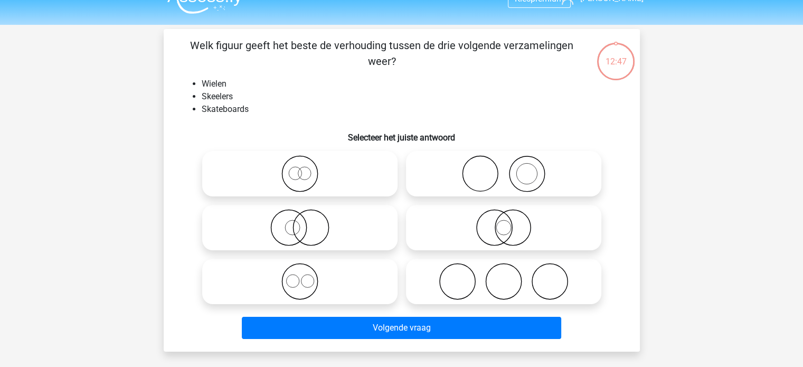
scroll to position [19, 0]
click at [555, 267] on icon at bounding box center [503, 281] width 187 height 37
click at [510, 270] on input "radio" at bounding box center [507, 273] width 7 height 7
radio input "true"
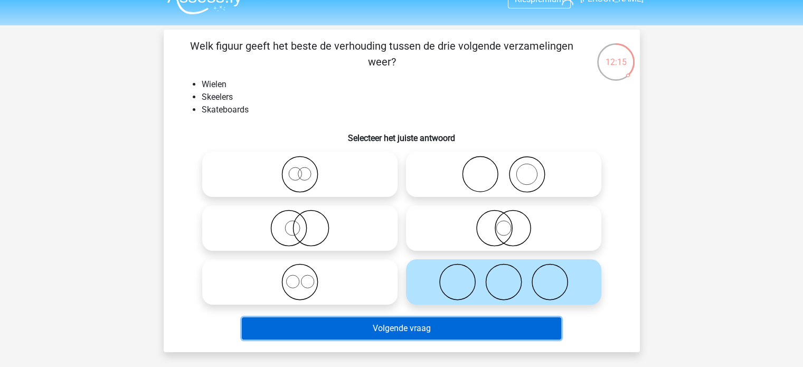
click at [498, 327] on button "Volgende vraag" at bounding box center [401, 328] width 319 height 22
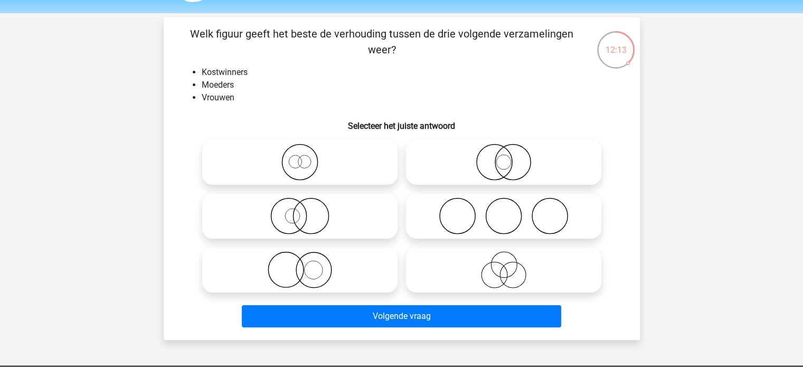
scroll to position [29, 0]
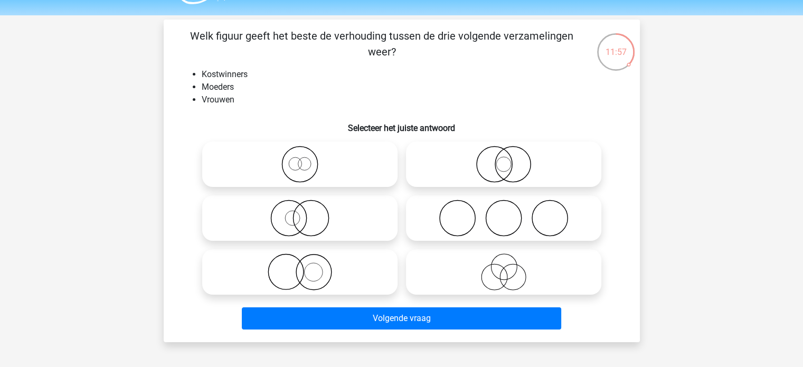
click at [375, 278] on icon at bounding box center [299, 271] width 187 height 37
click at [307, 267] on input "radio" at bounding box center [303, 263] width 7 height 7
radio input "true"
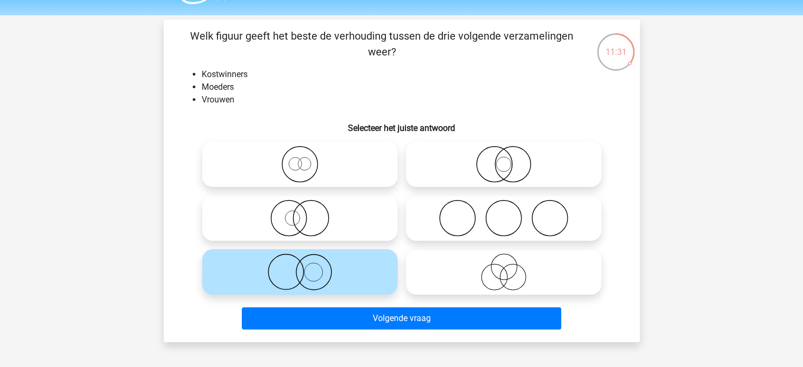
click at [321, 223] on icon at bounding box center [299, 218] width 187 height 37
click at [307, 213] on input "radio" at bounding box center [303, 209] width 7 height 7
radio input "true"
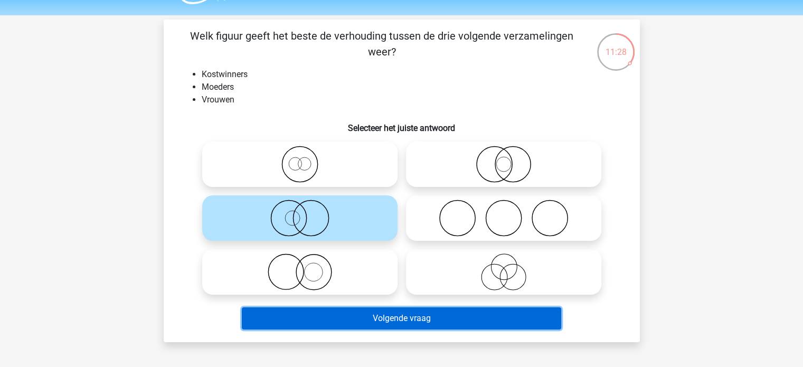
click at [411, 319] on button "Volgende vraag" at bounding box center [401, 318] width 319 height 22
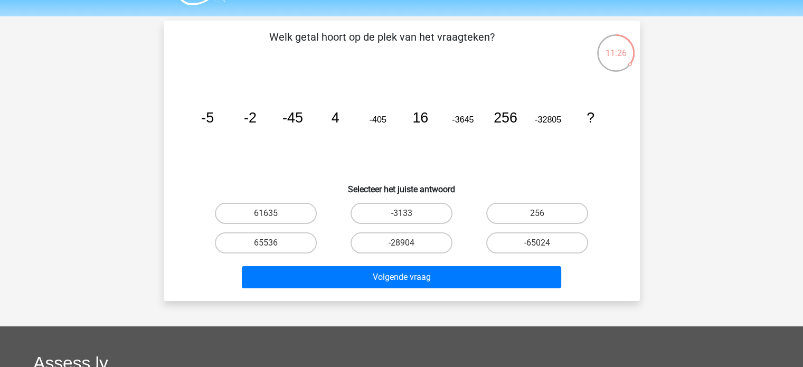
scroll to position [27, 0]
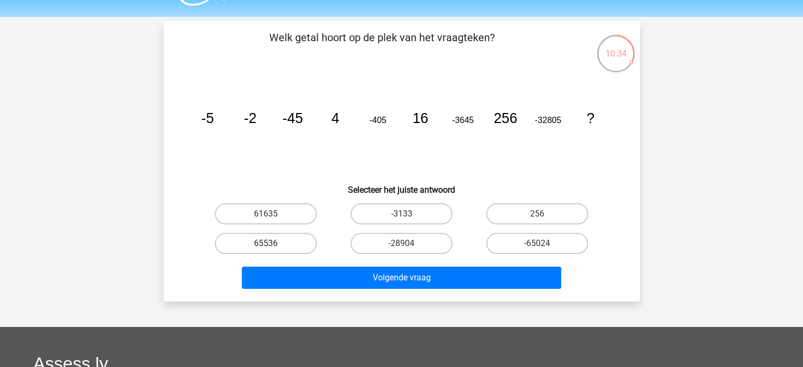
click at [298, 249] on label "65536" at bounding box center [266, 243] width 102 height 21
click at [272, 249] on input "65536" at bounding box center [269, 246] width 7 height 7
radio input "true"
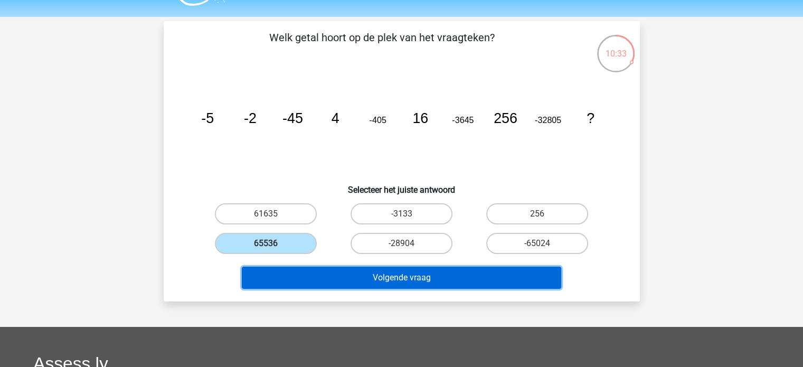
click at [348, 273] on button "Volgende vraag" at bounding box center [401, 278] width 319 height 22
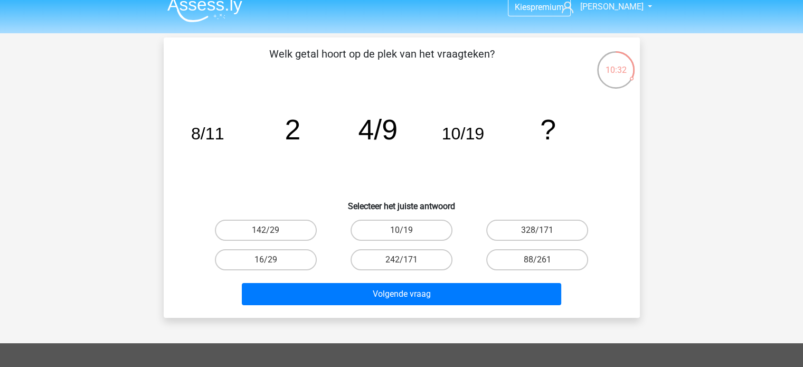
scroll to position [0, 0]
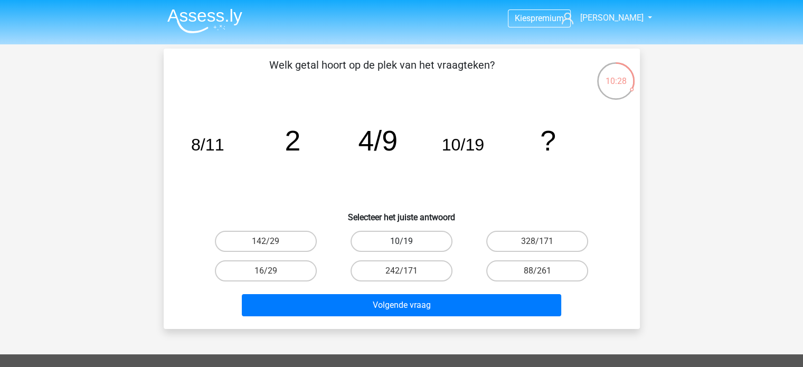
click at [403, 251] on label "10/19" at bounding box center [401, 241] width 102 height 21
click at [403, 248] on input "10/19" at bounding box center [404, 244] width 7 height 7
radio input "true"
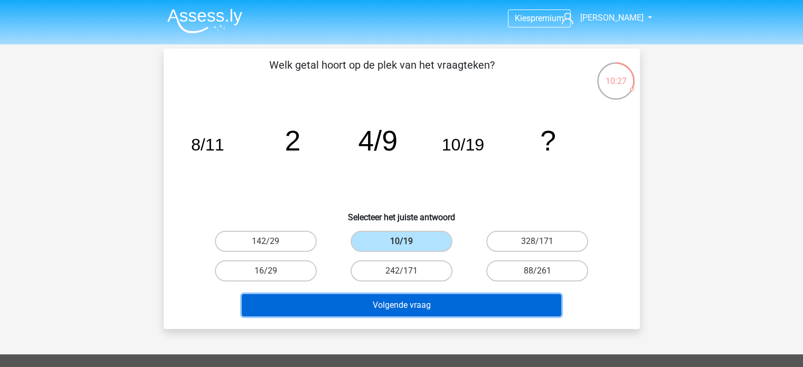
click at [410, 303] on button "Volgende vraag" at bounding box center [401, 305] width 319 height 22
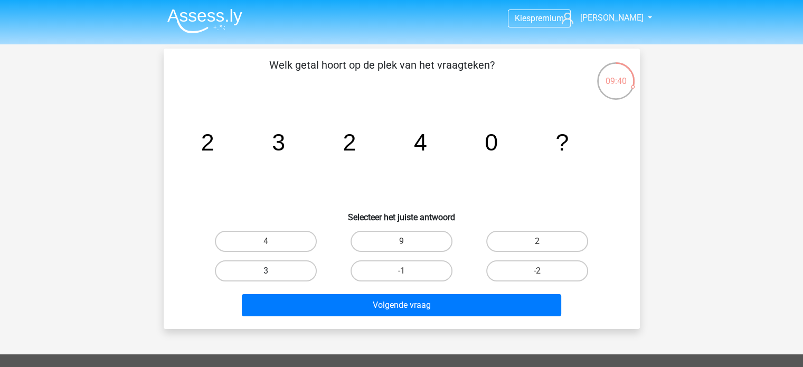
click at [290, 270] on label "3" at bounding box center [266, 270] width 102 height 21
click at [272, 271] on input "3" at bounding box center [269, 274] width 7 height 7
radio input "true"
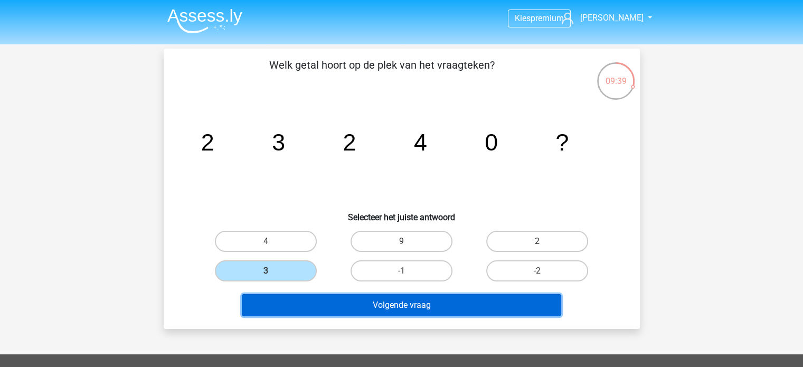
click at [392, 298] on button "Volgende vraag" at bounding box center [401, 305] width 319 height 22
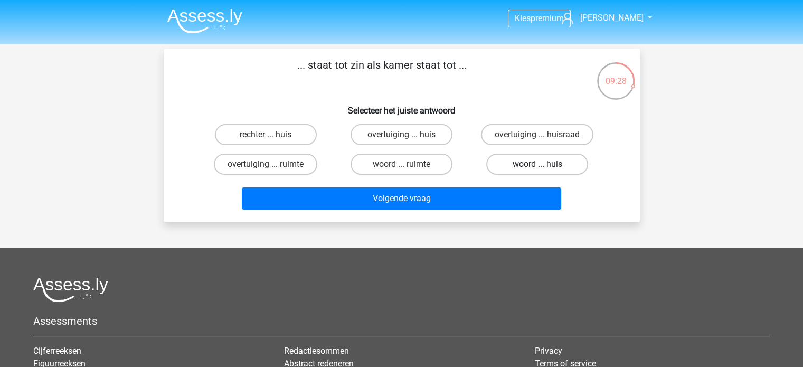
click at [520, 160] on label "woord ... huis" at bounding box center [537, 164] width 102 height 21
click at [537, 164] on input "woord ... huis" at bounding box center [540, 167] width 7 height 7
radio input "true"
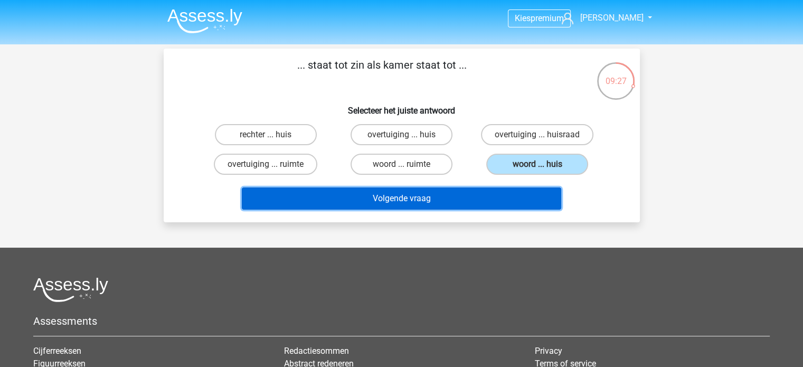
click at [475, 207] on button "Volgende vraag" at bounding box center [401, 198] width 319 height 22
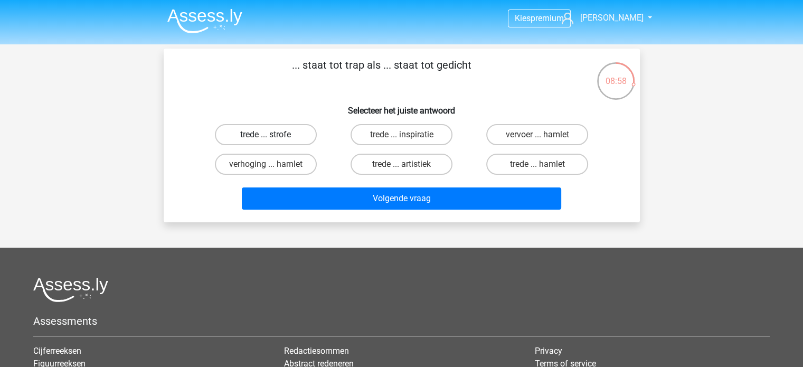
click at [286, 139] on label "trede ... strofe" at bounding box center [266, 134] width 102 height 21
click at [272, 139] on input "trede ... strofe" at bounding box center [269, 138] width 7 height 7
radio input "true"
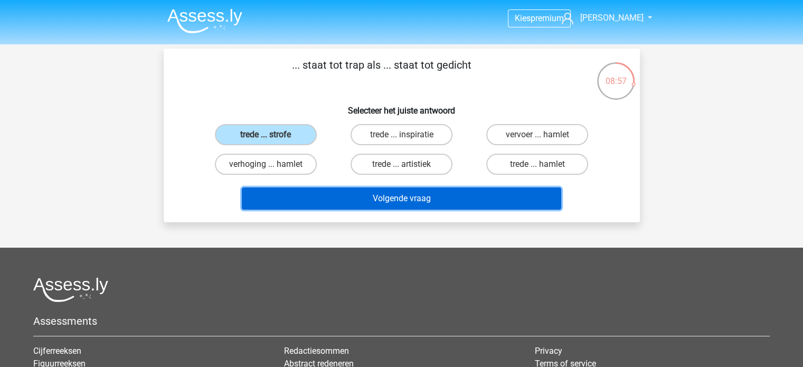
click at [336, 193] on button "Volgende vraag" at bounding box center [401, 198] width 319 height 22
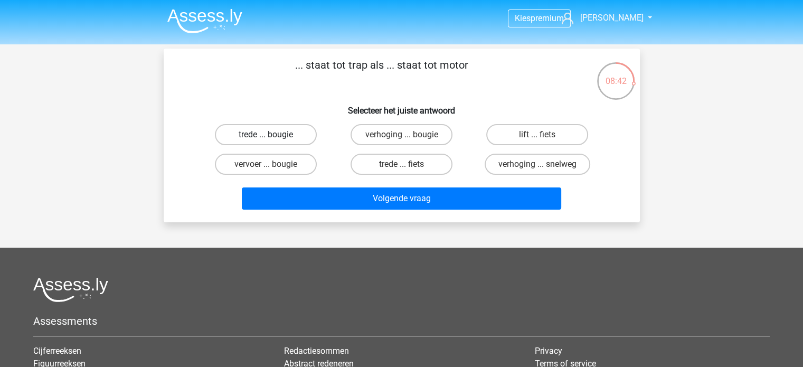
click at [293, 141] on label "trede ... bougie" at bounding box center [266, 134] width 102 height 21
click at [272, 141] on input "trede ... bougie" at bounding box center [269, 138] width 7 height 7
radio input "true"
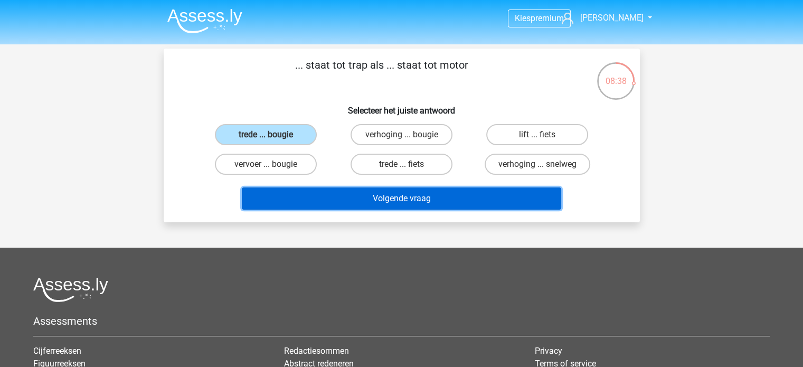
click at [374, 198] on button "Volgende vraag" at bounding box center [401, 198] width 319 height 22
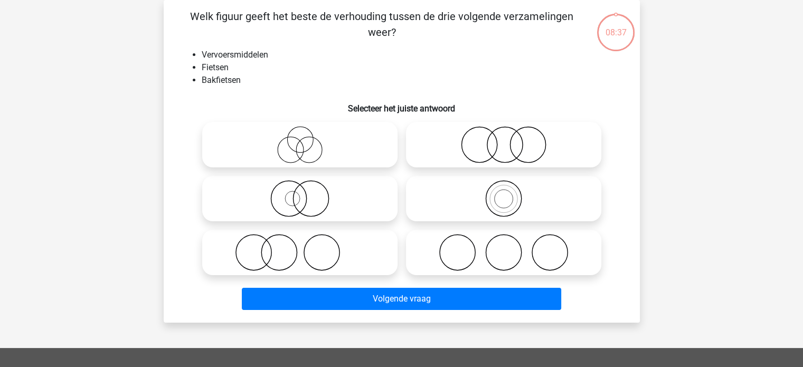
scroll to position [1, 0]
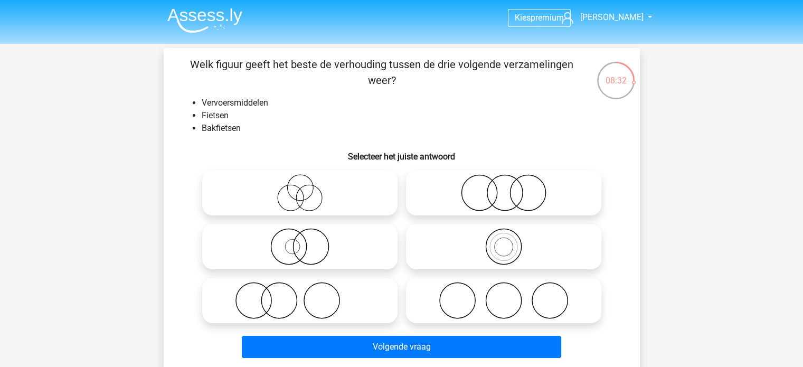
click at [211, 115] on li "Fietsen" at bounding box center [412, 115] width 421 height 13
click at [210, 124] on li "Bakfietsen" at bounding box center [412, 128] width 421 height 13
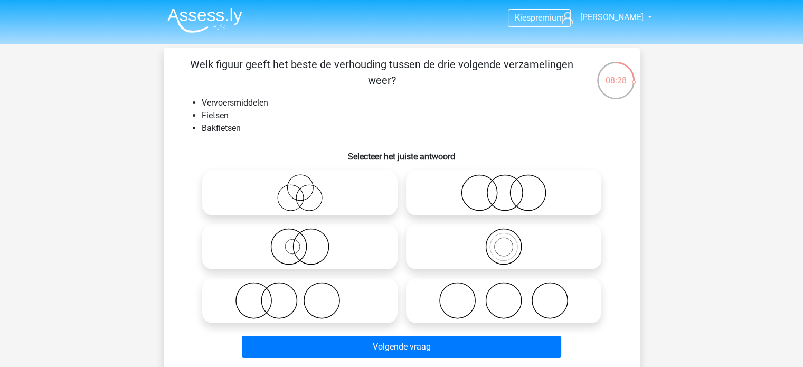
click at [437, 236] on icon at bounding box center [503, 246] width 187 height 37
click at [504, 236] on input "radio" at bounding box center [507, 237] width 7 height 7
radio input "true"
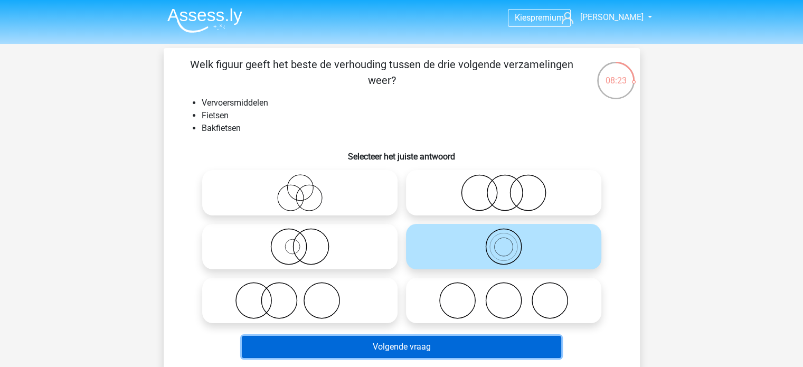
click at [454, 352] on button "Volgende vraag" at bounding box center [401, 347] width 319 height 22
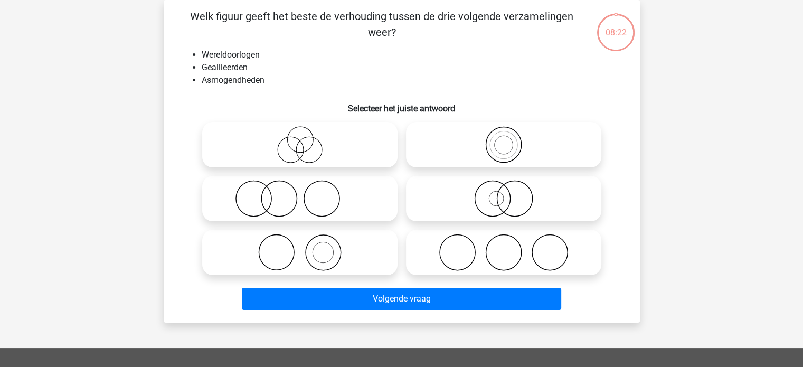
scroll to position [0, 0]
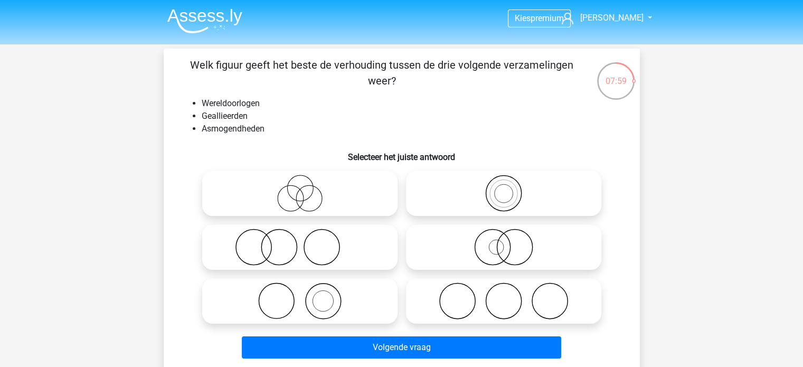
click at [419, 287] on icon at bounding box center [503, 300] width 187 height 37
click at [504, 289] on input "radio" at bounding box center [507, 292] width 7 height 7
radio input "true"
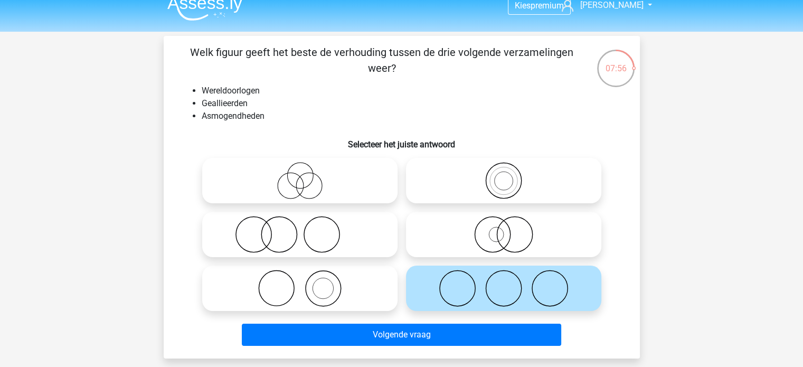
scroll to position [14, 0]
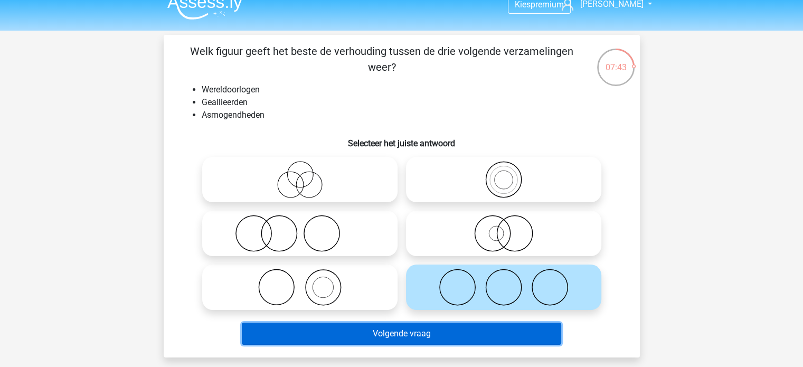
click at [415, 332] on button "Volgende vraag" at bounding box center [401, 334] width 319 height 22
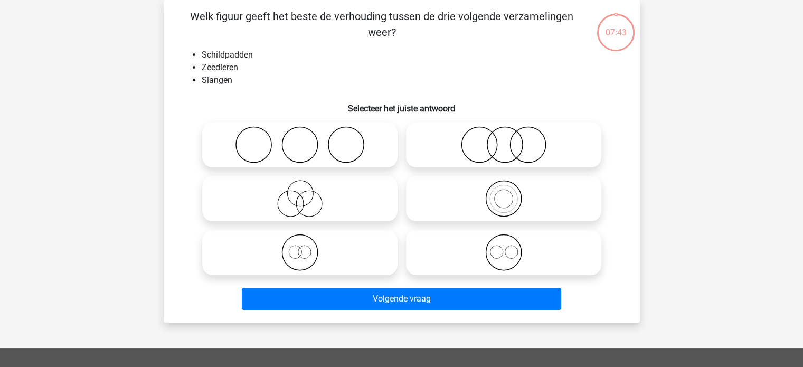
scroll to position [0, 0]
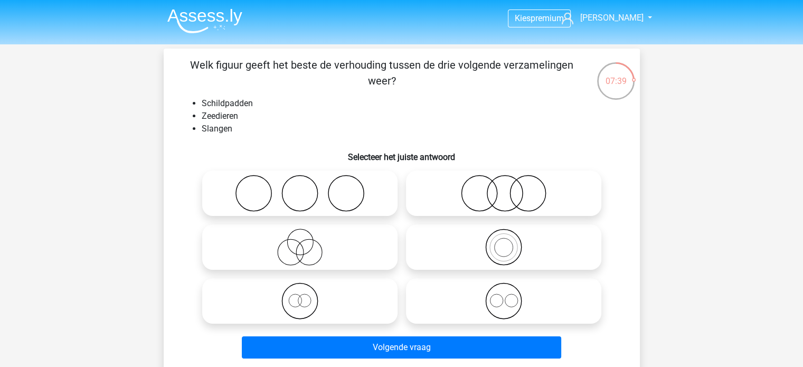
click at [225, 119] on li "Zeedieren" at bounding box center [412, 116] width 421 height 13
click at [266, 122] on li "Zeedieren" at bounding box center [412, 116] width 421 height 13
click at [530, 205] on icon at bounding box center [503, 193] width 187 height 37
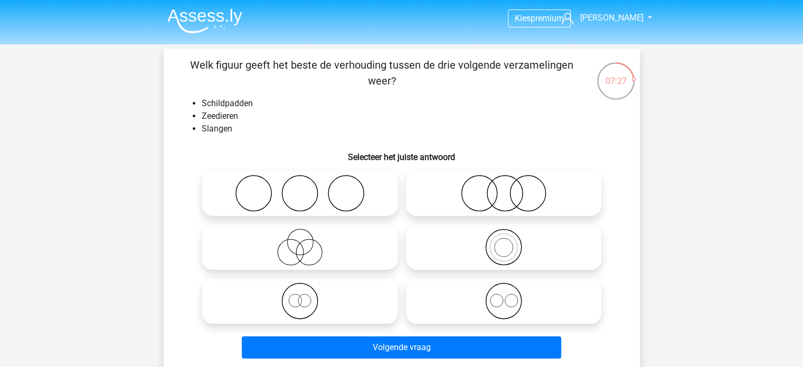
click at [510, 188] on input "radio" at bounding box center [507, 184] width 7 height 7
radio input "true"
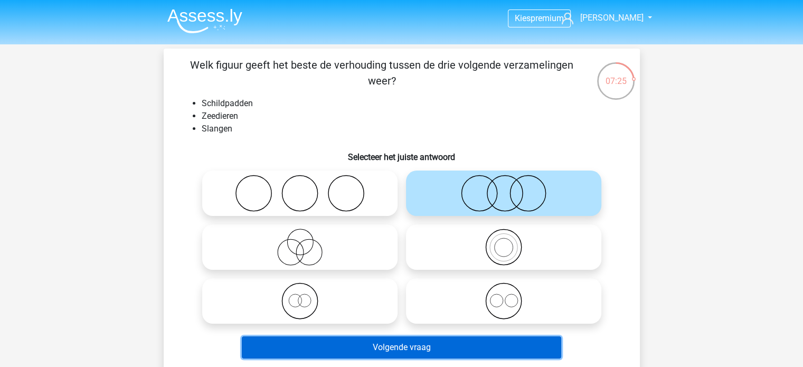
click at [442, 350] on button "Volgende vraag" at bounding box center [401, 347] width 319 height 22
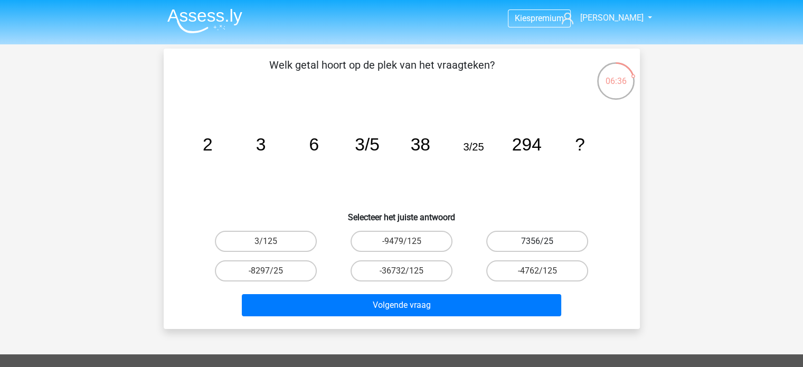
click at [532, 236] on label "7356/25" at bounding box center [537, 241] width 102 height 21
click at [537, 241] on input "7356/25" at bounding box center [540, 244] width 7 height 7
radio input "true"
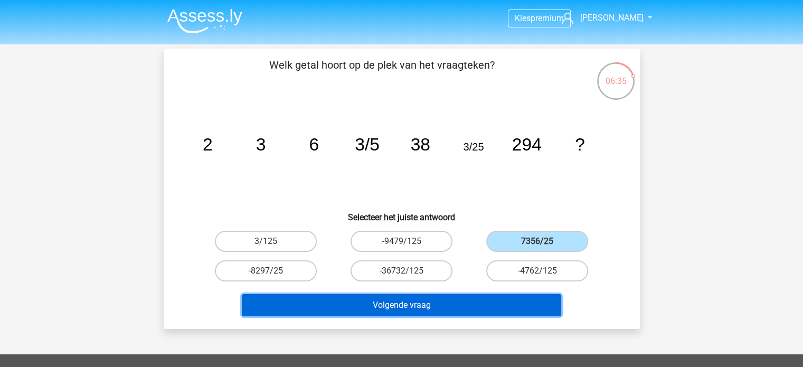
click at [490, 306] on button "Volgende vraag" at bounding box center [401, 305] width 319 height 22
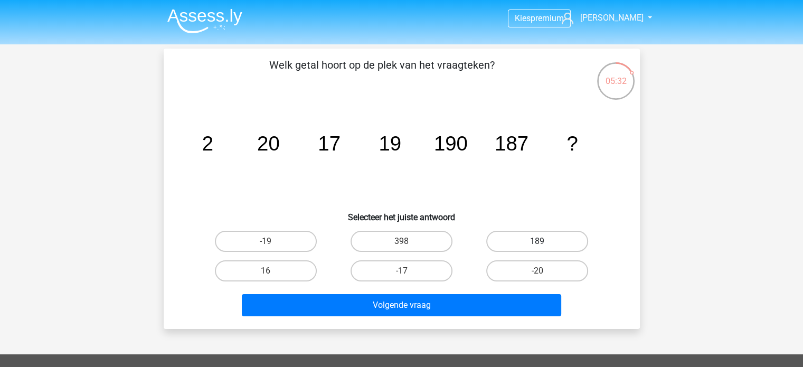
click at [496, 242] on label "189" at bounding box center [537, 241] width 102 height 21
click at [537, 242] on input "189" at bounding box center [540, 244] width 7 height 7
radio input "true"
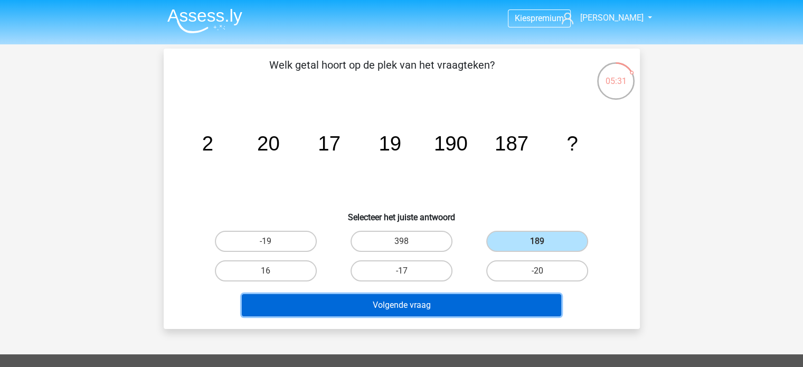
click at [447, 300] on button "Volgende vraag" at bounding box center [401, 305] width 319 height 22
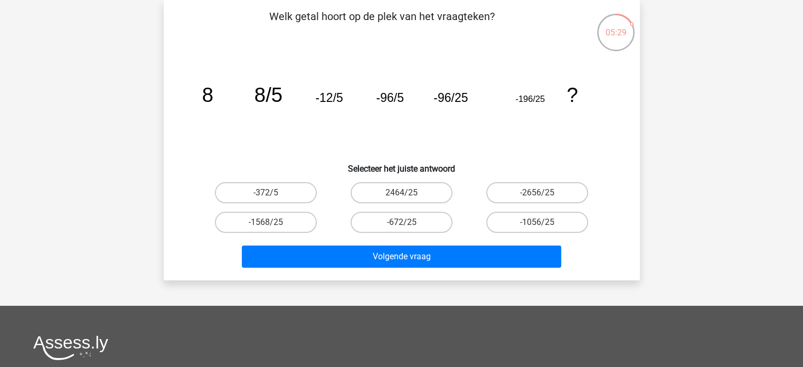
scroll to position [33, 0]
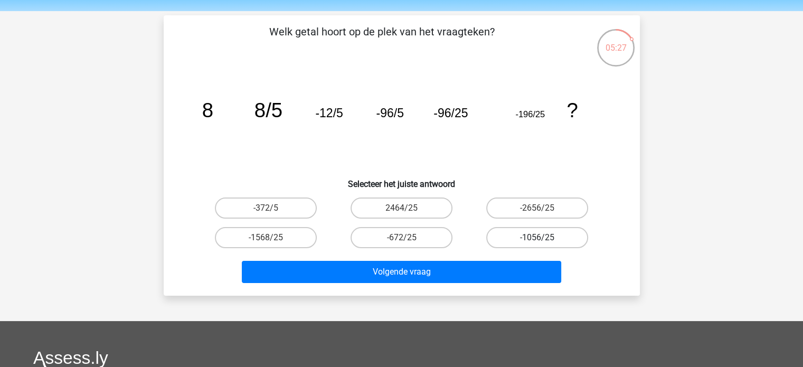
click at [523, 239] on label "-1056/25" at bounding box center [537, 237] width 102 height 21
click at [537, 239] on input "-1056/25" at bounding box center [540, 241] width 7 height 7
radio input "true"
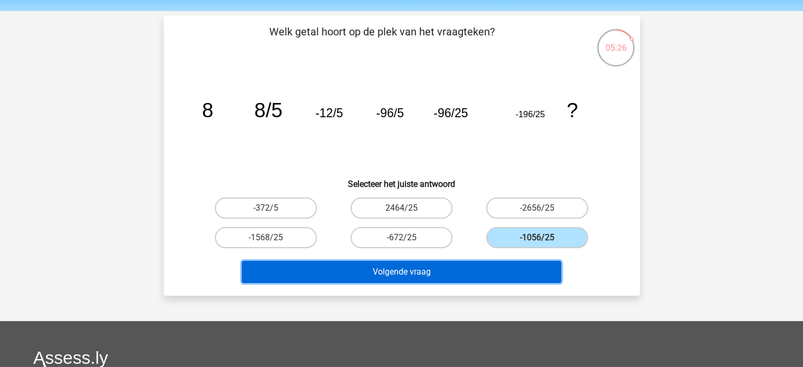
click at [490, 270] on button "Volgende vraag" at bounding box center [401, 272] width 319 height 22
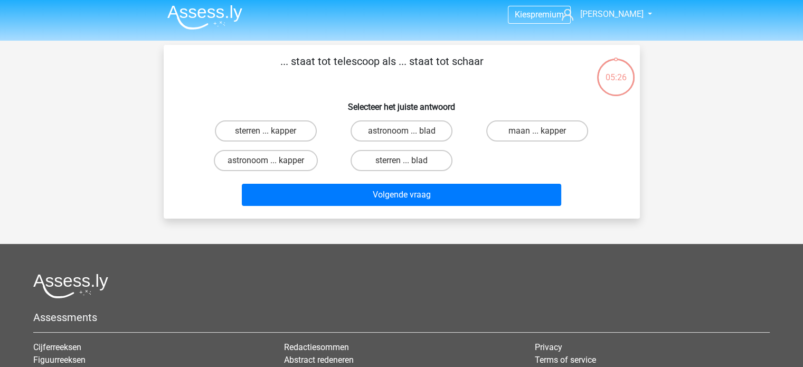
scroll to position [0, 0]
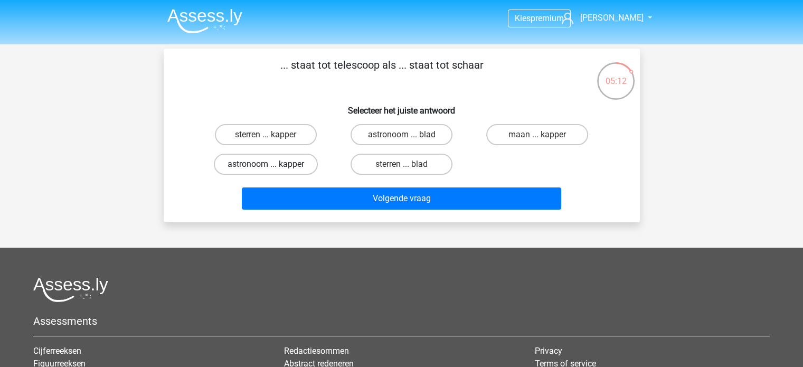
click at [282, 169] on label "astronoom ... kapper" at bounding box center [266, 164] width 104 height 21
click at [272, 169] on input "astronoom ... kapper" at bounding box center [269, 167] width 7 height 7
radio input "true"
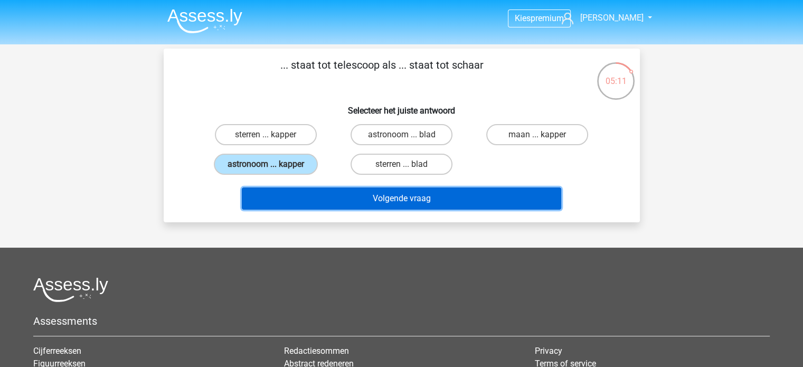
click at [348, 209] on button "Volgende vraag" at bounding box center [401, 198] width 319 height 22
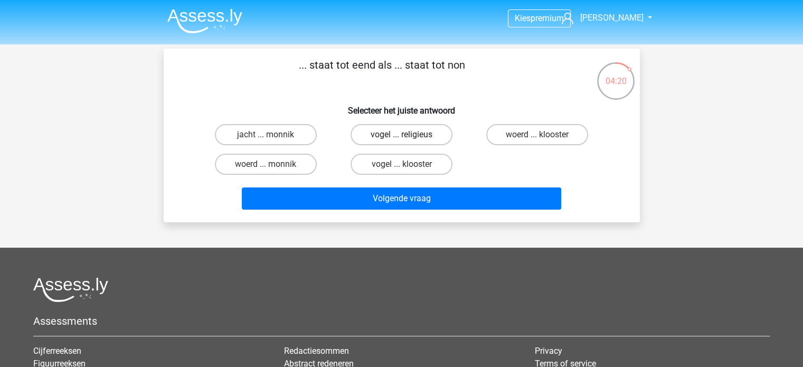
click at [391, 142] on label "vogel ... religieus" at bounding box center [401, 134] width 102 height 21
click at [401, 141] on input "vogel ... religieus" at bounding box center [404, 138] width 7 height 7
radio input "true"
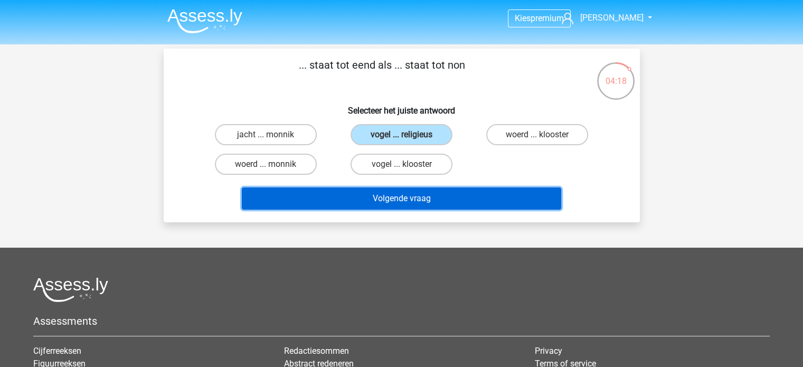
click at [435, 203] on button "Volgende vraag" at bounding box center [401, 198] width 319 height 22
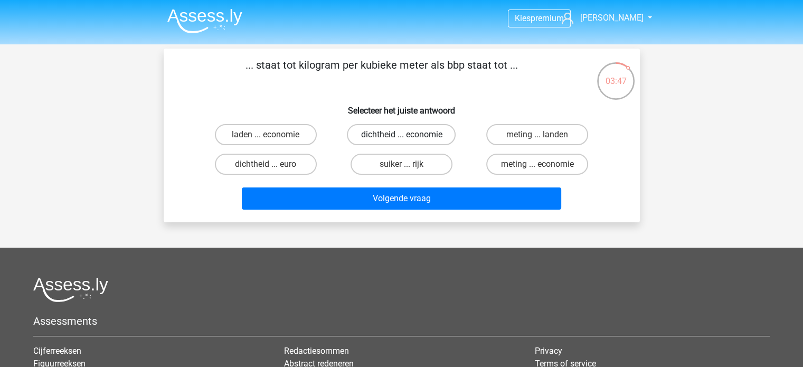
click at [414, 139] on label "dichtheid ... economie" at bounding box center [401, 134] width 109 height 21
click at [408, 139] on input "dichtheid ... economie" at bounding box center [404, 138] width 7 height 7
radio input "true"
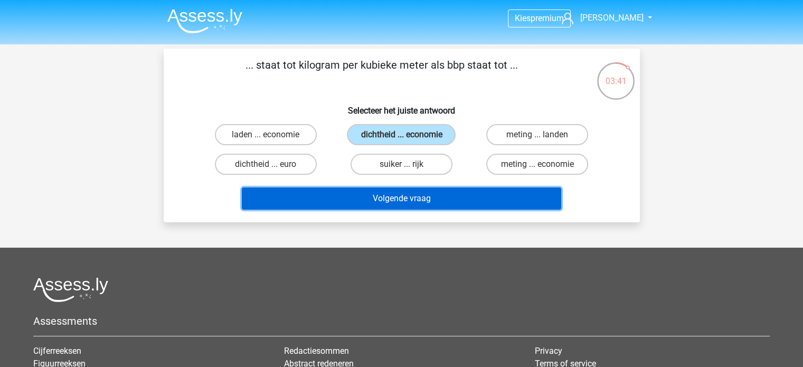
click at [361, 191] on button "Volgende vraag" at bounding box center [401, 198] width 319 height 22
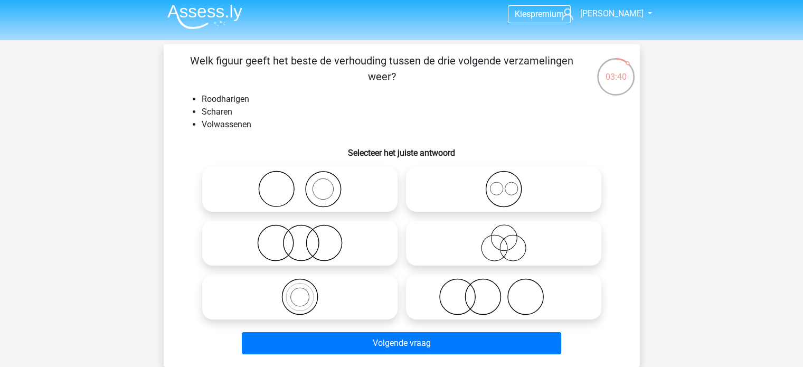
scroll to position [3, 0]
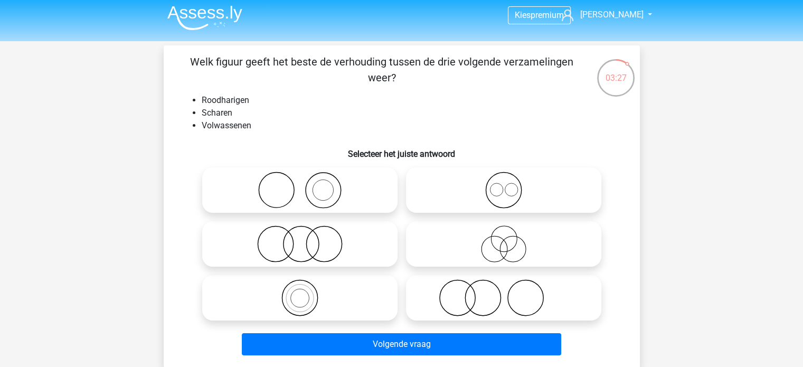
click at [473, 299] on icon at bounding box center [503, 297] width 187 height 37
click at [504, 292] on input "radio" at bounding box center [507, 289] width 7 height 7
radio input "true"
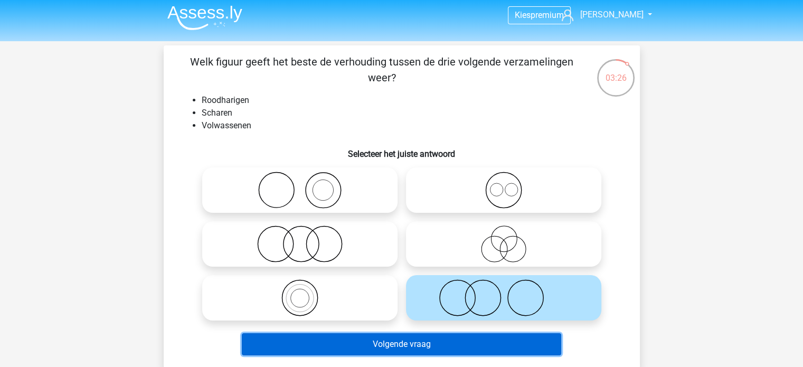
click at [460, 338] on button "Volgende vraag" at bounding box center [401, 344] width 319 height 22
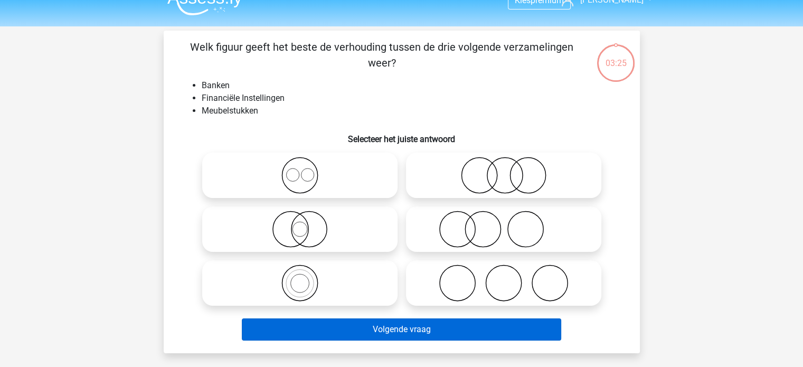
scroll to position [17, 0]
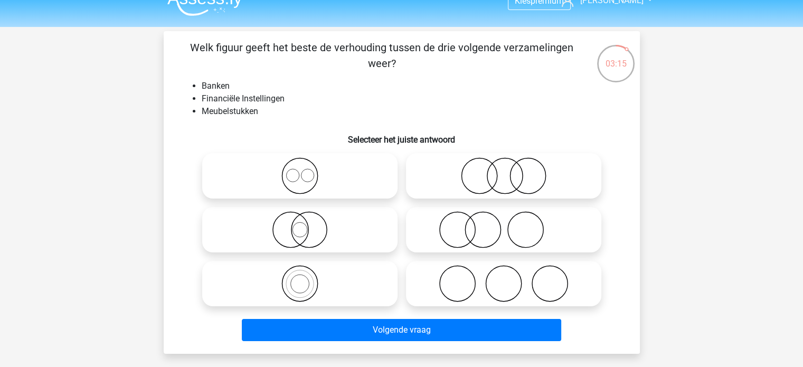
click at [257, 102] on li "Financiële Instellingen" at bounding box center [412, 98] width 421 height 13
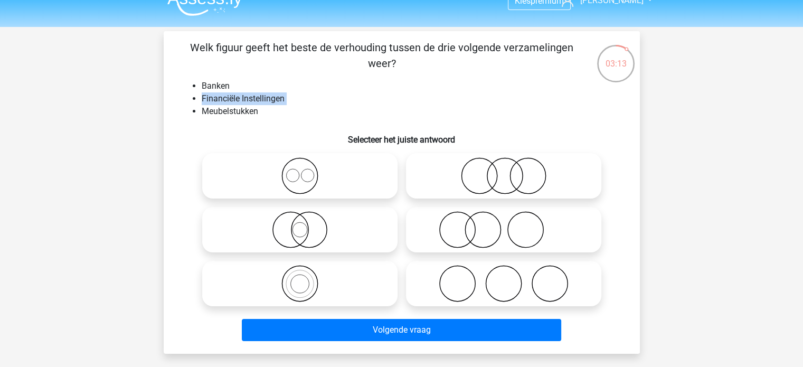
click at [257, 102] on li "Financiële Instellingen" at bounding box center [412, 98] width 421 height 13
click at [221, 84] on li "Banken" at bounding box center [412, 86] width 421 height 13
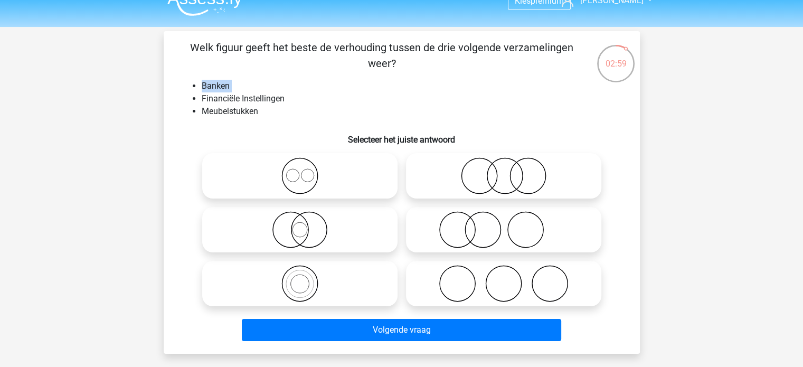
click at [221, 84] on li "Banken" at bounding box center [412, 86] width 421 height 13
click at [444, 294] on icon at bounding box center [503, 283] width 187 height 37
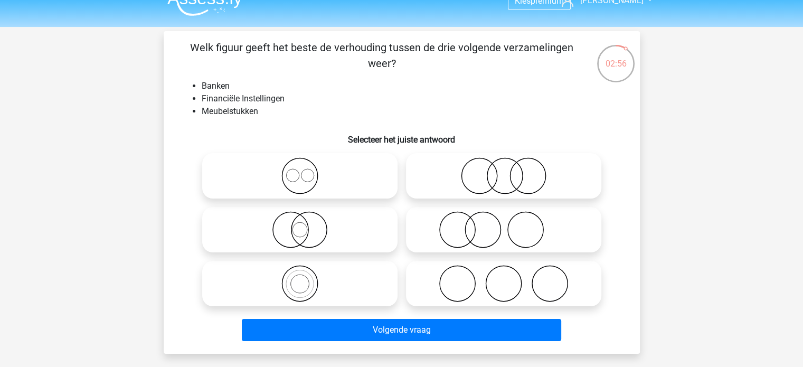
click at [504, 278] on input "radio" at bounding box center [507, 274] width 7 height 7
radio input "true"
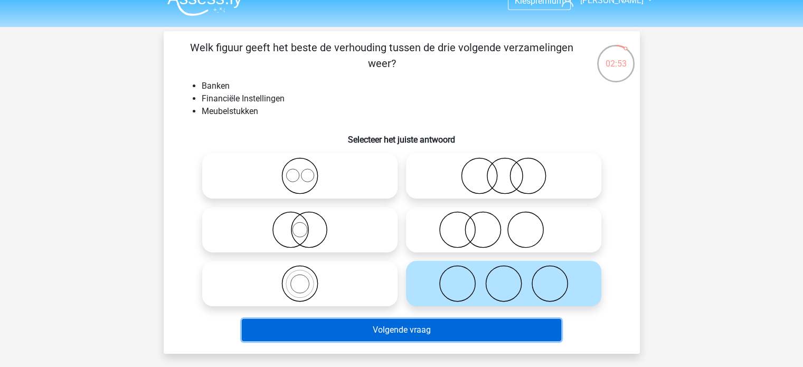
click at [427, 325] on button "Volgende vraag" at bounding box center [401, 330] width 319 height 22
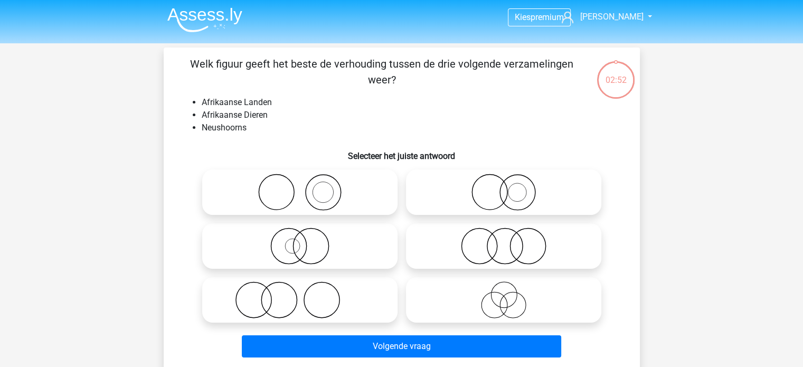
scroll to position [0, 0]
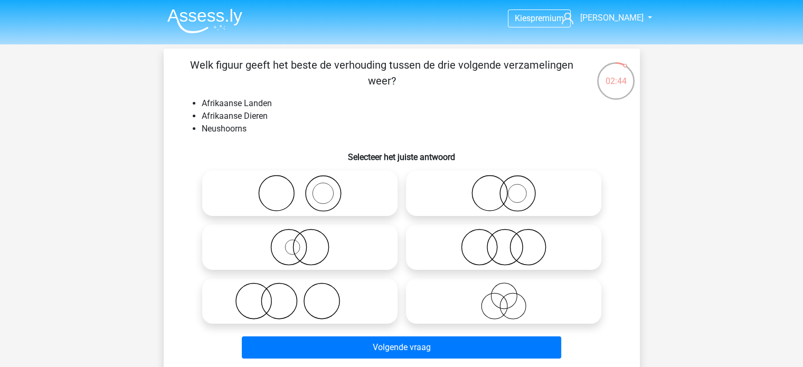
click at [312, 192] on icon at bounding box center [299, 193] width 187 height 37
click at [307, 188] on input "radio" at bounding box center [303, 184] width 7 height 7
radio input "true"
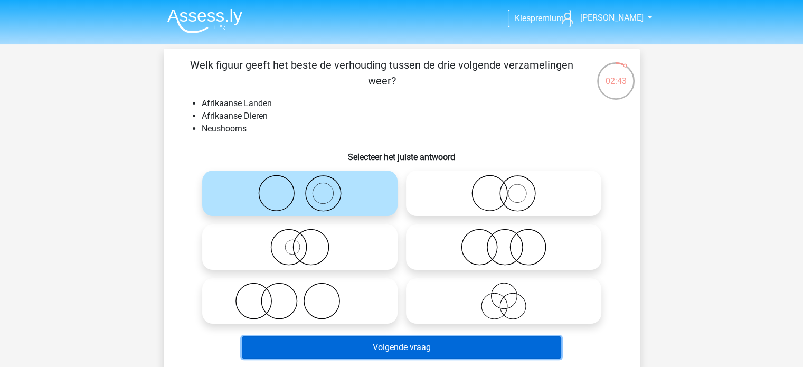
click at [384, 348] on button "Volgende vraag" at bounding box center [401, 347] width 319 height 22
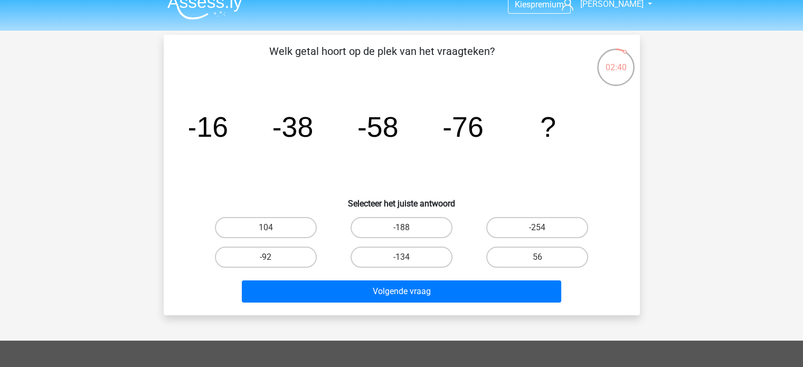
scroll to position [14, 0]
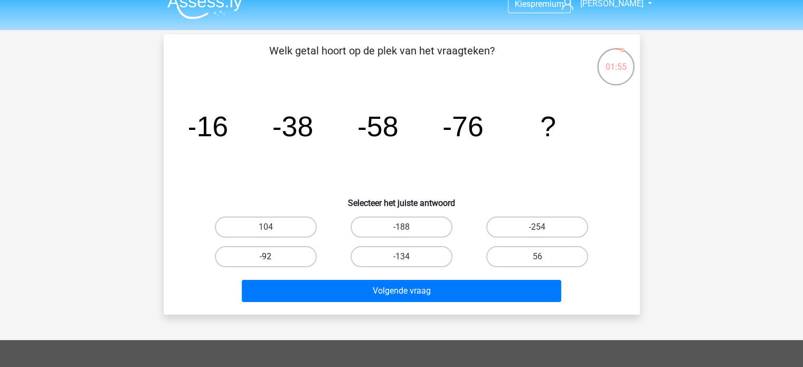
click at [273, 261] on label "-92" at bounding box center [266, 256] width 102 height 21
click at [272, 261] on input "-92" at bounding box center [269, 260] width 7 height 7
radio input "true"
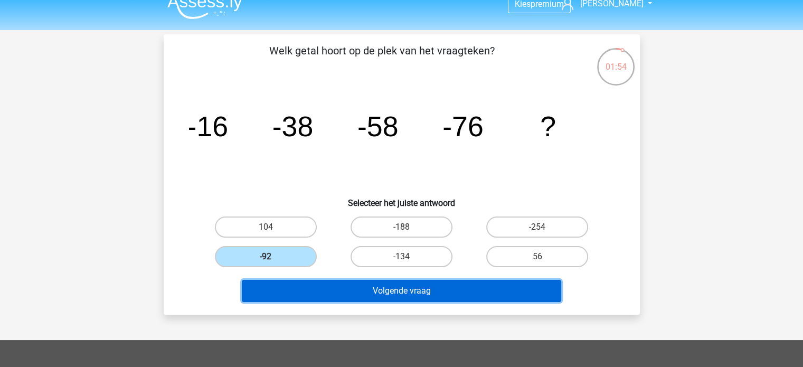
click at [321, 286] on button "Volgende vraag" at bounding box center [401, 291] width 319 height 22
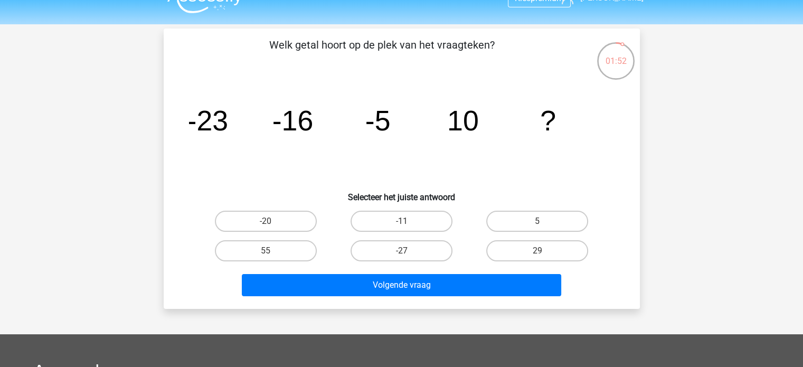
scroll to position [20, 0]
click at [511, 249] on label "29" at bounding box center [537, 251] width 102 height 21
click at [537, 251] on input "29" at bounding box center [540, 254] width 7 height 7
radio input "true"
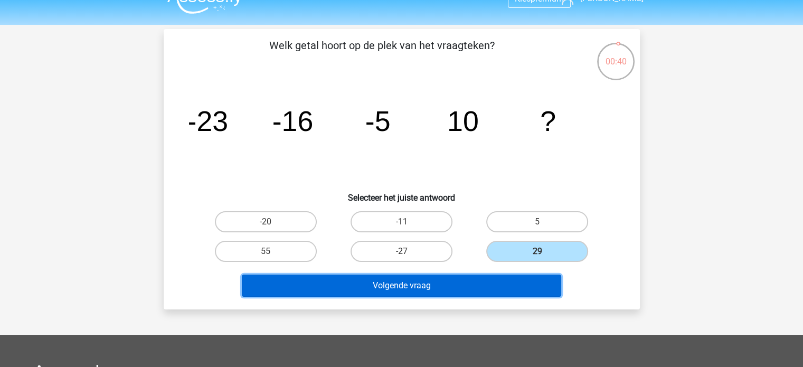
click at [447, 291] on button "Volgende vraag" at bounding box center [401, 285] width 319 height 22
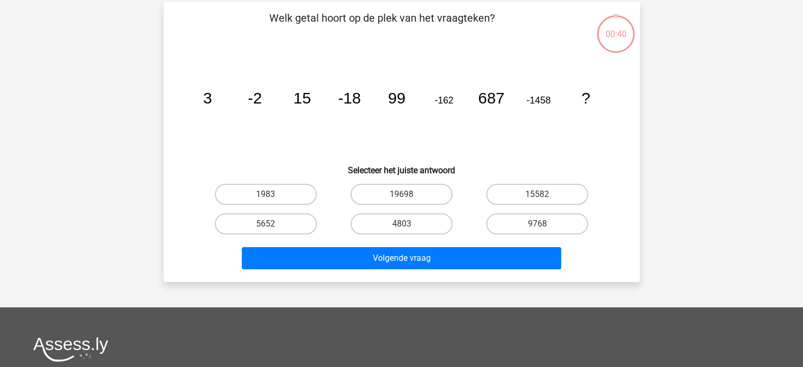
scroll to position [49, 0]
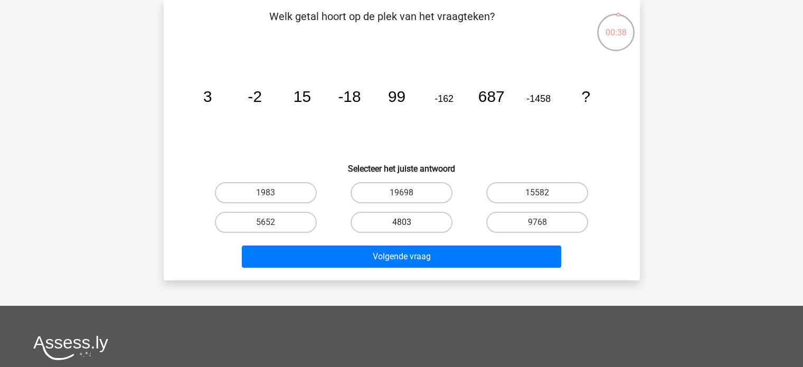
click at [400, 217] on label "4803" at bounding box center [401, 222] width 102 height 21
click at [401, 222] on input "4803" at bounding box center [404, 225] width 7 height 7
radio input "true"
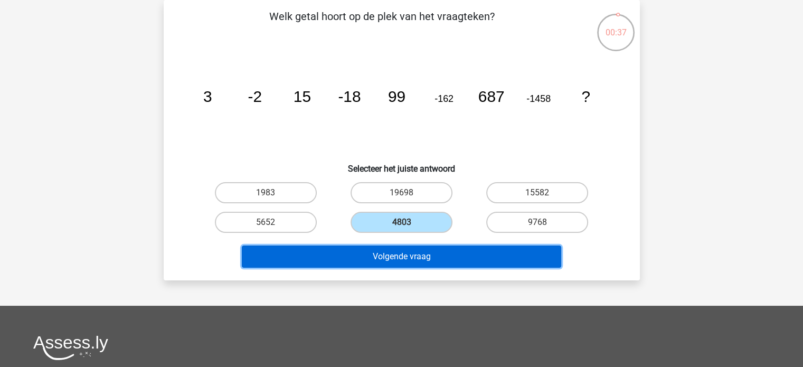
click at [419, 261] on button "Volgende vraag" at bounding box center [401, 256] width 319 height 22
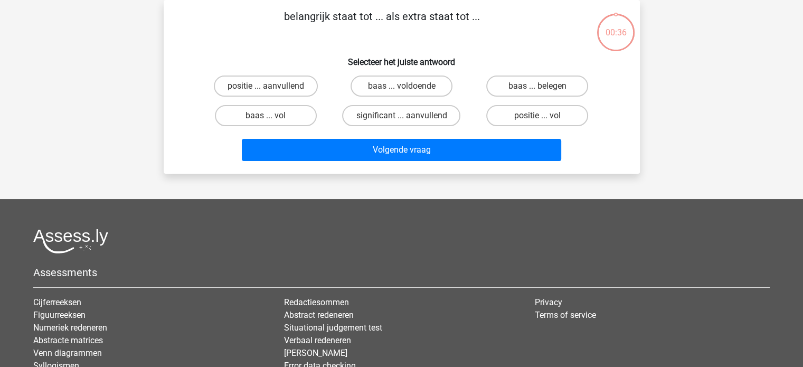
scroll to position [0, 0]
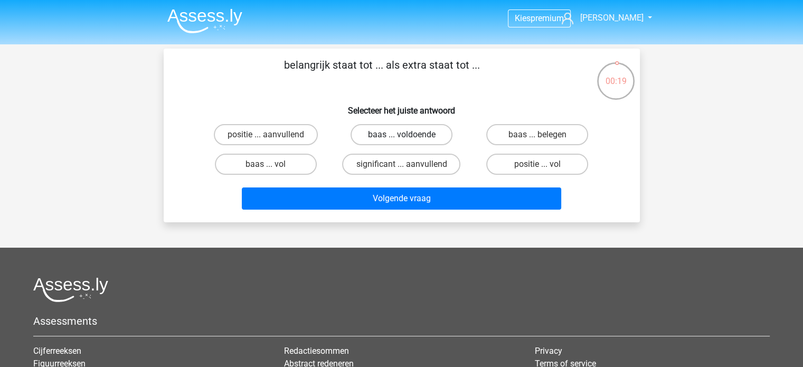
click at [375, 139] on label "baas ... voldoende" at bounding box center [401, 134] width 102 height 21
click at [401, 139] on input "baas ... voldoende" at bounding box center [404, 138] width 7 height 7
radio input "true"
click at [300, 169] on label "baas ... vol" at bounding box center [266, 164] width 102 height 21
click at [272, 169] on input "baas ... vol" at bounding box center [269, 167] width 7 height 7
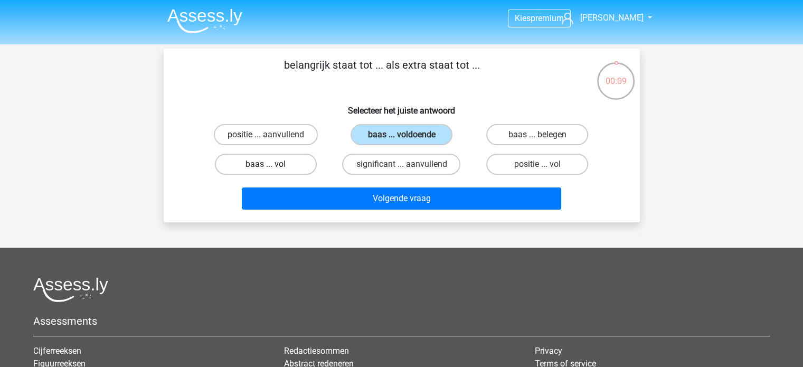
radio input "true"
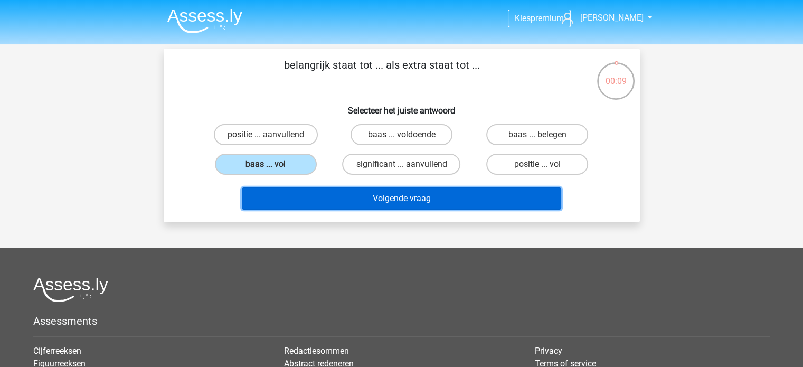
click at [356, 196] on button "Volgende vraag" at bounding box center [401, 198] width 319 height 22
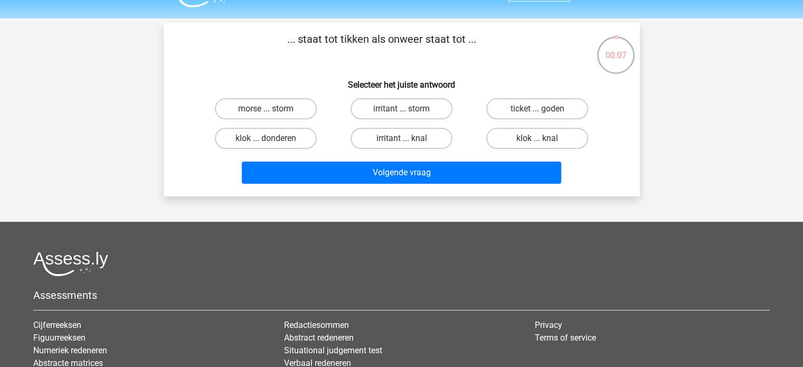
scroll to position [25, 0]
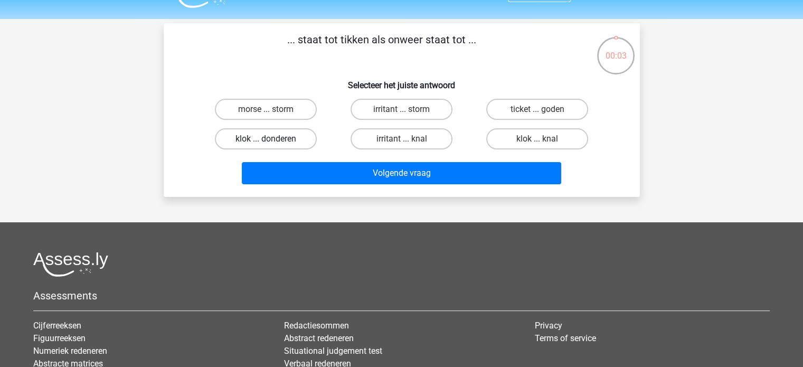
click at [300, 141] on label "klok ... donderen" at bounding box center [266, 138] width 102 height 21
click at [272, 141] on input "klok ... donderen" at bounding box center [269, 142] width 7 height 7
radio input "true"
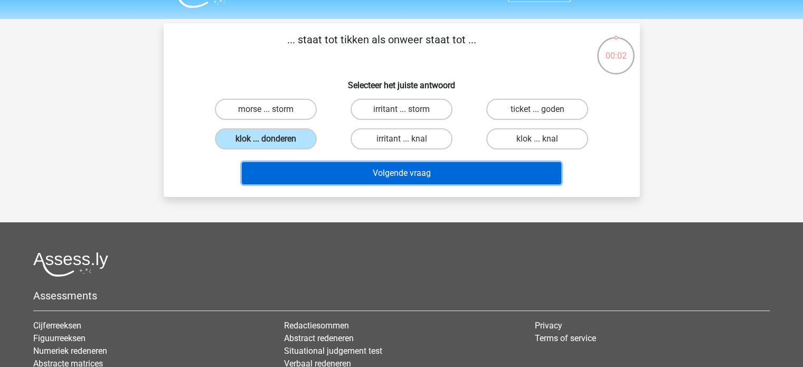
click at [348, 175] on button "Volgende vraag" at bounding box center [401, 173] width 319 height 22
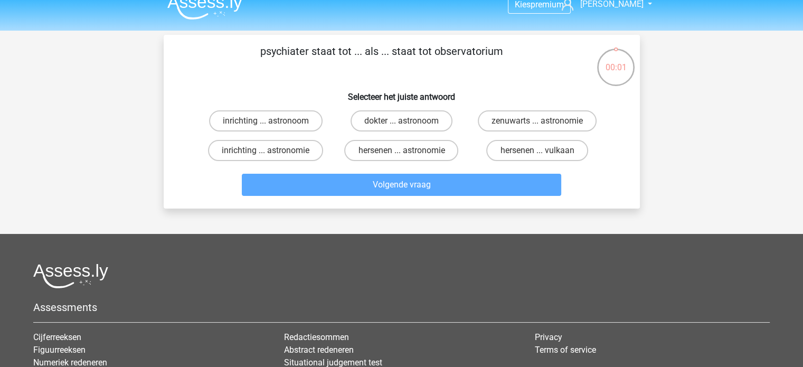
scroll to position [0, 0]
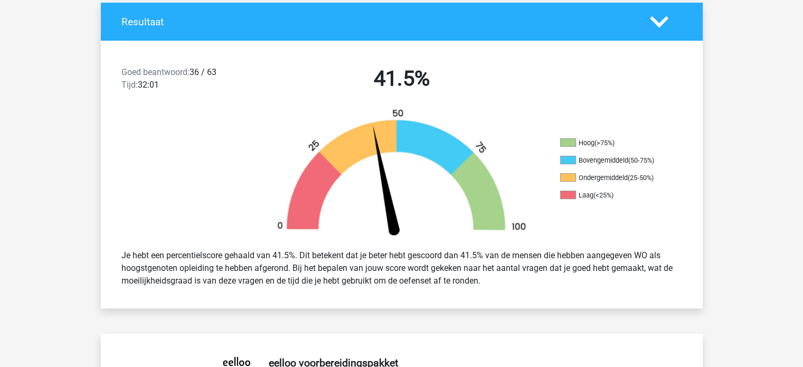
scroll to position [228, 0]
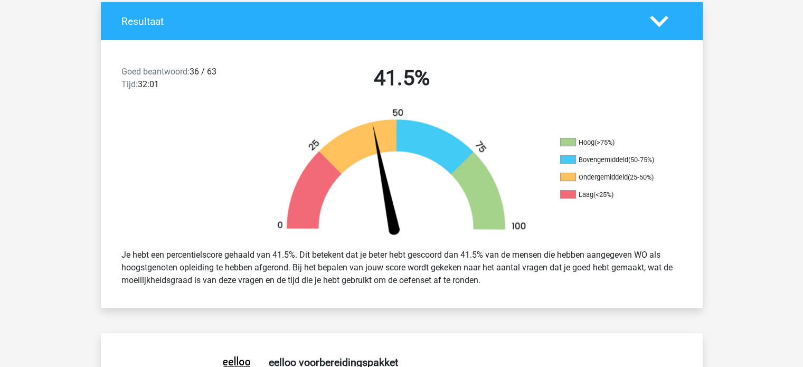
click at [361, 271] on div "Je hebt een percentielscore gehaald van 41.5%. Dit betekent dat je beter hebt g…" at bounding box center [401, 267] width 576 height 46
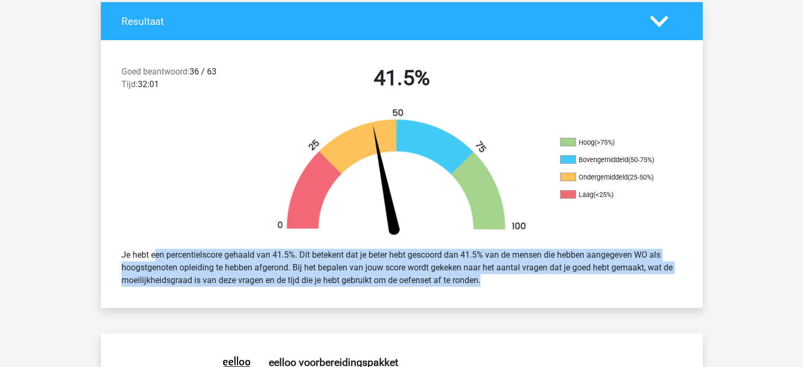
click at [361, 271] on div "Je hebt een percentielscore gehaald van 41.5%. Dit betekent dat je beter hebt g…" at bounding box center [401, 267] width 576 height 46
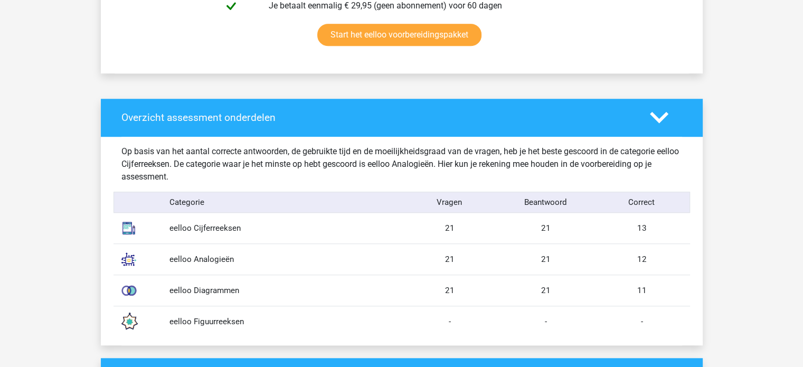
scroll to position [728, 0]
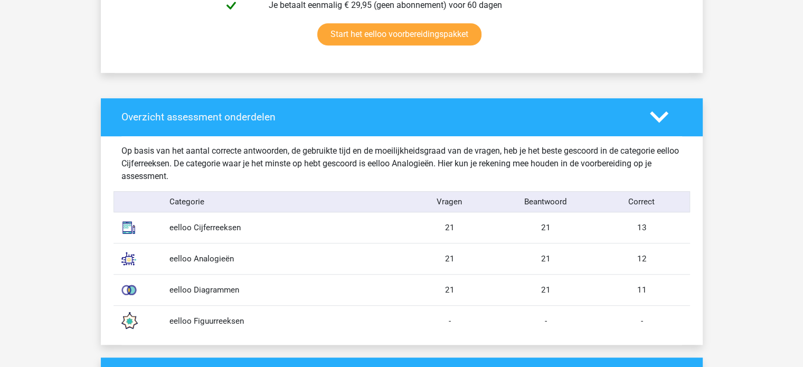
click at [280, 230] on div "eelloo Cijferreeksen" at bounding box center [282, 228] width 240 height 12
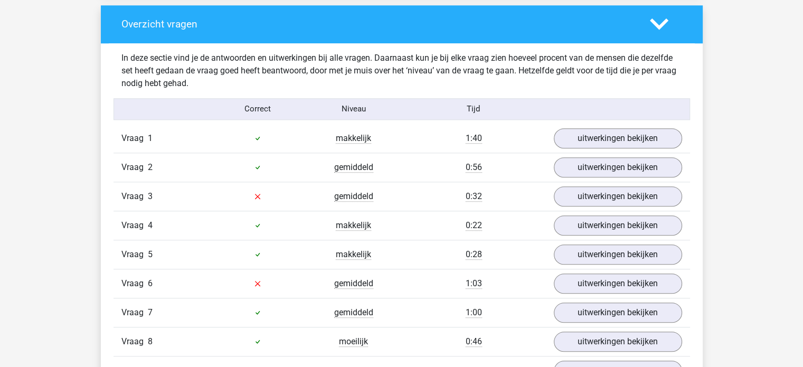
scroll to position [1081, 0]
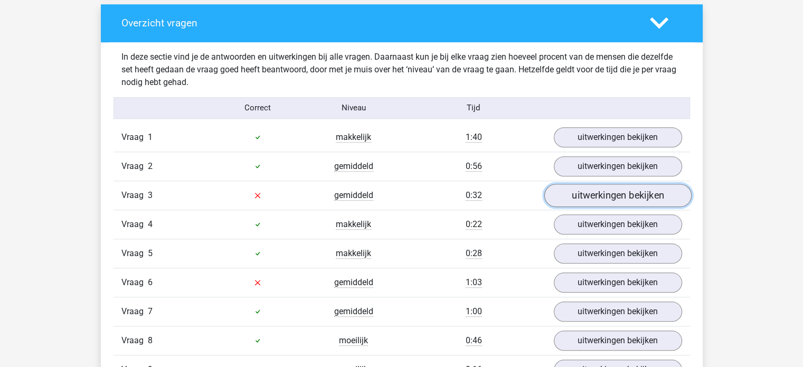
click at [578, 194] on link "uitwerkingen bekijken" at bounding box center [617, 195] width 147 height 23
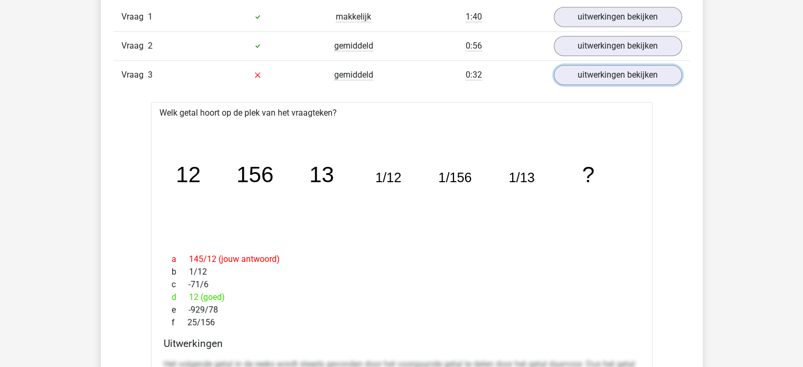
scroll to position [1199, 0]
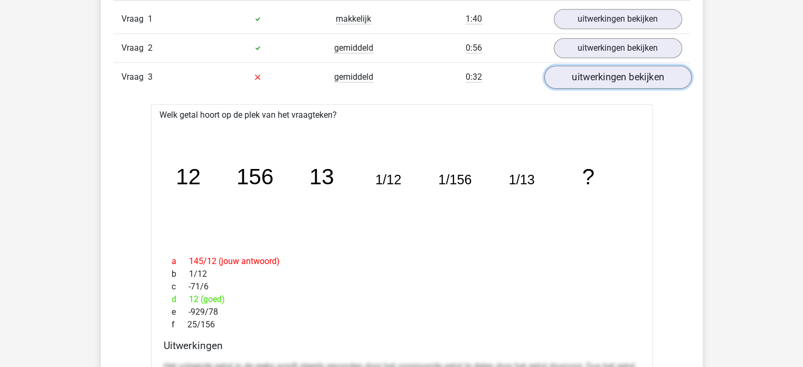
click at [627, 68] on link "uitwerkingen bekijken" at bounding box center [617, 76] width 147 height 23
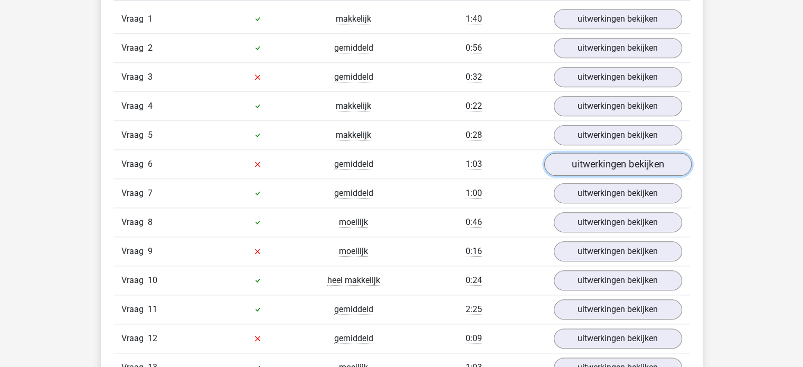
click at [557, 167] on link "uitwerkingen bekijken" at bounding box center [617, 164] width 147 height 23
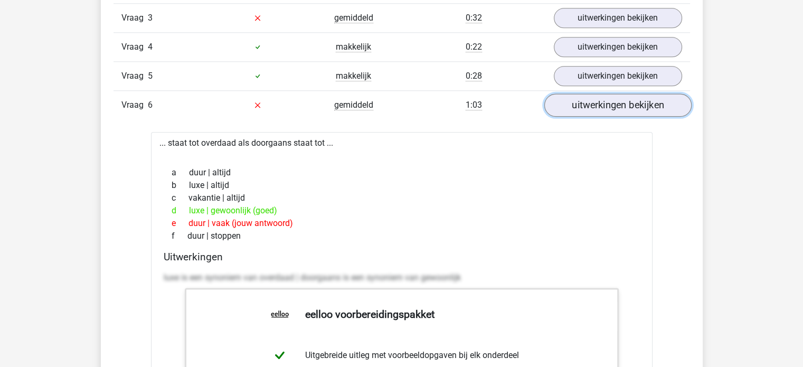
scroll to position [1258, 0]
click at [632, 108] on link "uitwerkingen bekijken" at bounding box center [617, 104] width 147 height 23
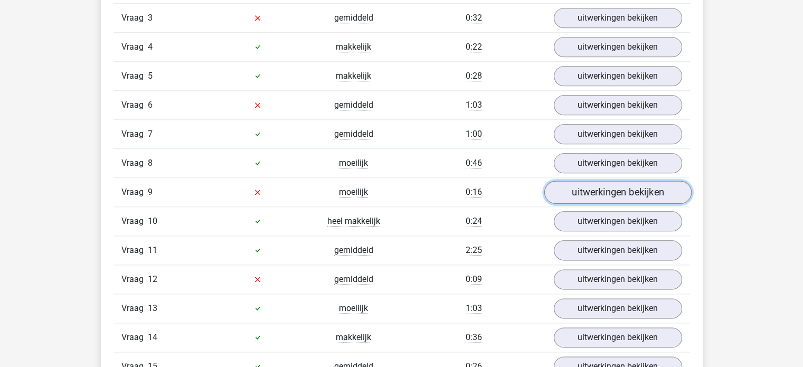
click at [572, 188] on link "uitwerkingen bekijken" at bounding box center [617, 192] width 147 height 23
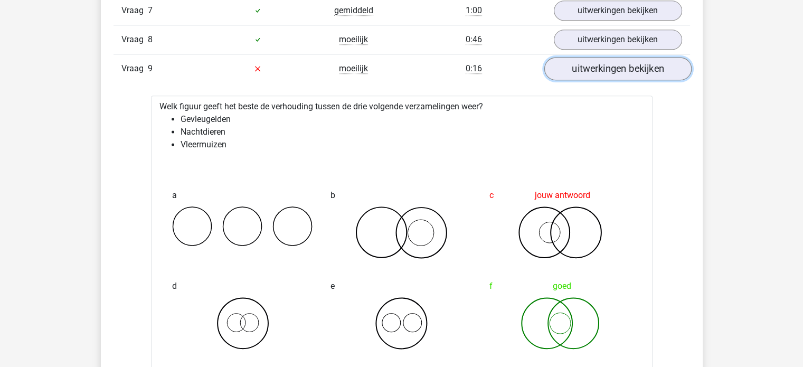
scroll to position [1382, 0]
click at [629, 71] on link "uitwerkingen bekijken" at bounding box center [617, 67] width 147 height 23
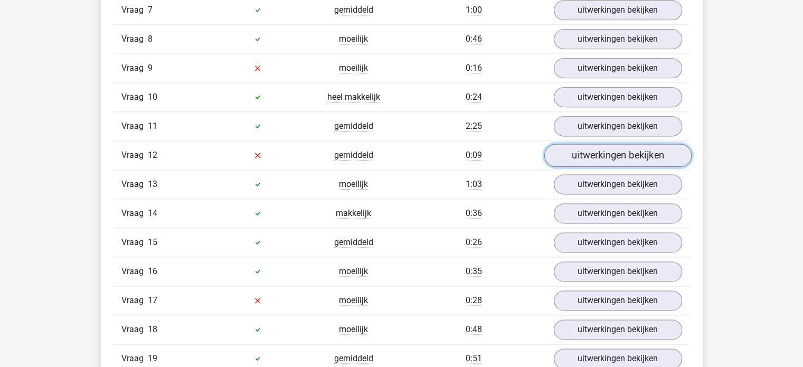
click at [579, 156] on link "uitwerkingen bekijken" at bounding box center [617, 155] width 147 height 23
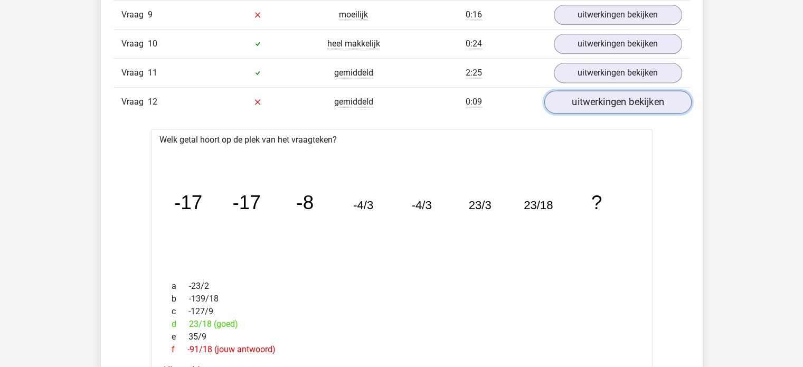
scroll to position [1437, 0]
click at [615, 98] on link "uitwerkingen bekijken" at bounding box center [617, 100] width 147 height 23
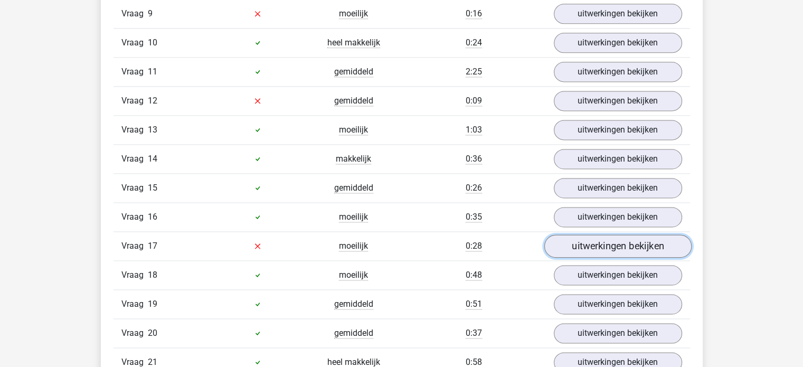
click at [591, 245] on link "uitwerkingen bekijken" at bounding box center [617, 245] width 147 height 23
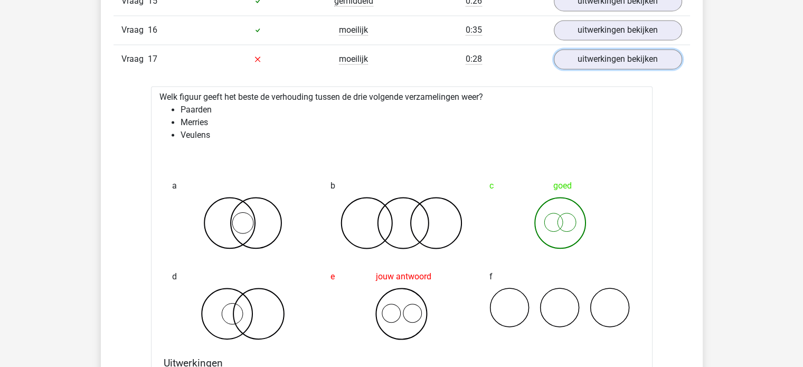
scroll to position [1624, 0]
click at [630, 56] on link "uitwerkingen bekijken" at bounding box center [617, 59] width 147 height 23
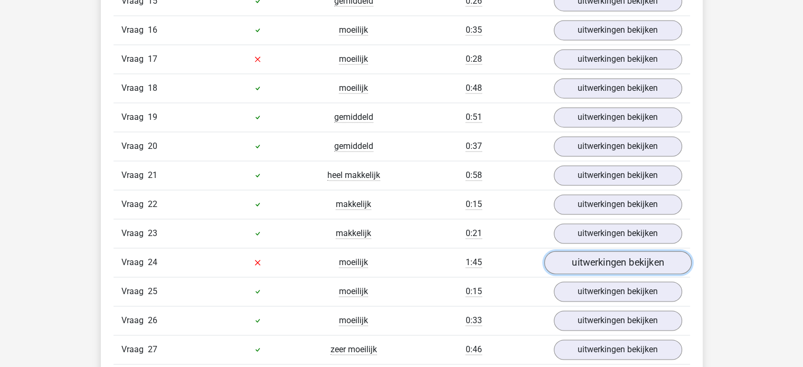
click at [568, 253] on link "uitwerkingen bekijken" at bounding box center [617, 262] width 147 height 23
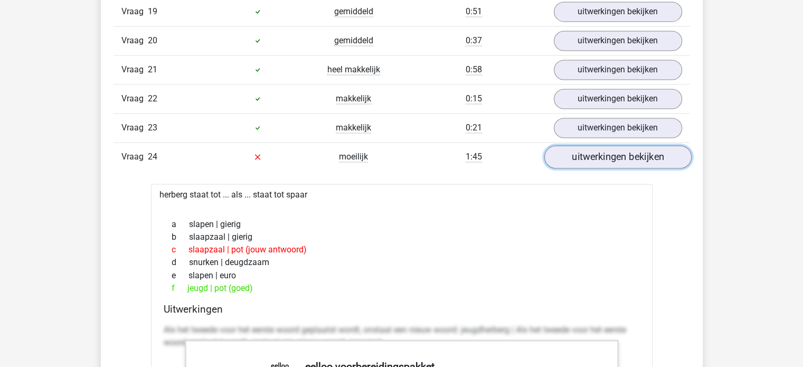
scroll to position [1731, 0]
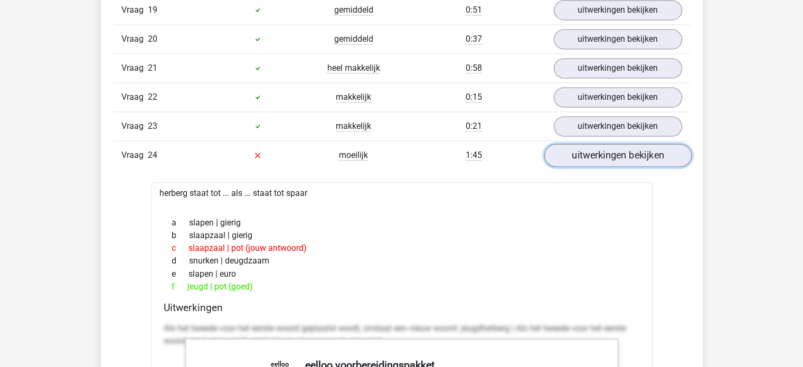
click at [626, 145] on link "uitwerkingen bekijken" at bounding box center [617, 155] width 147 height 23
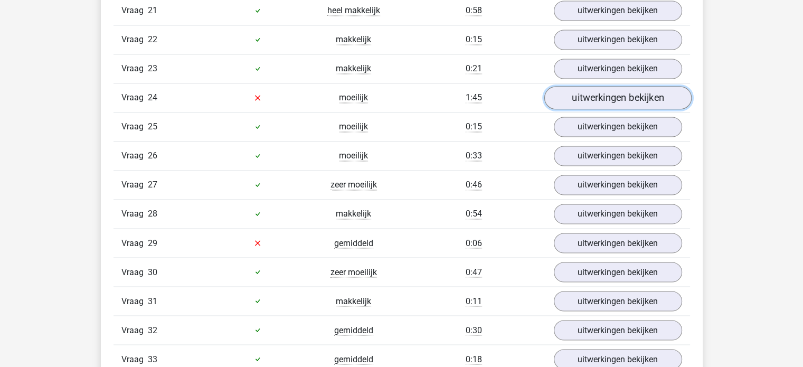
scroll to position [1795, 0]
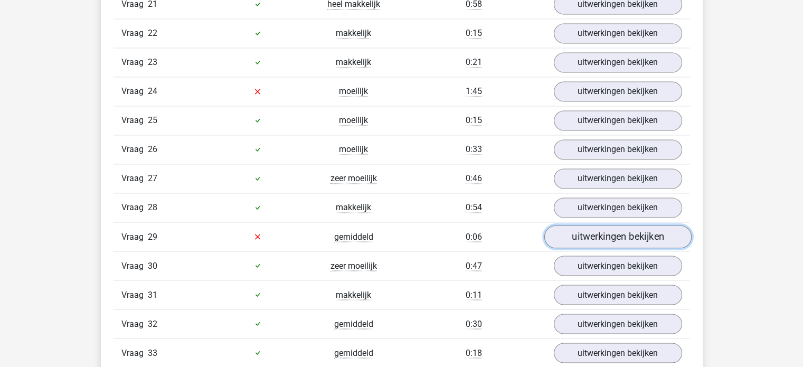
click at [572, 231] on link "uitwerkingen bekijken" at bounding box center [617, 236] width 147 height 23
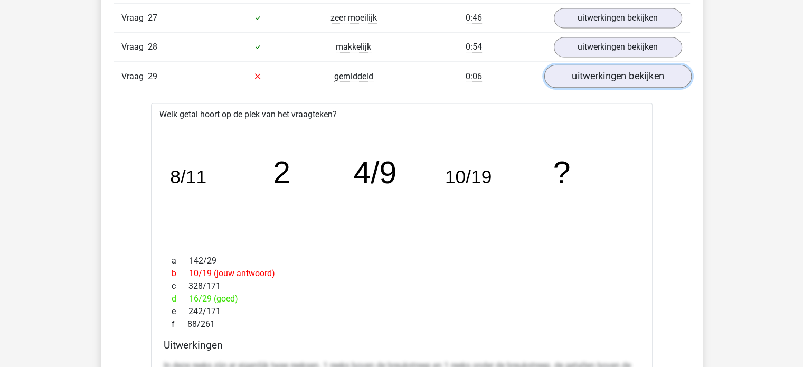
scroll to position [1940, 0]
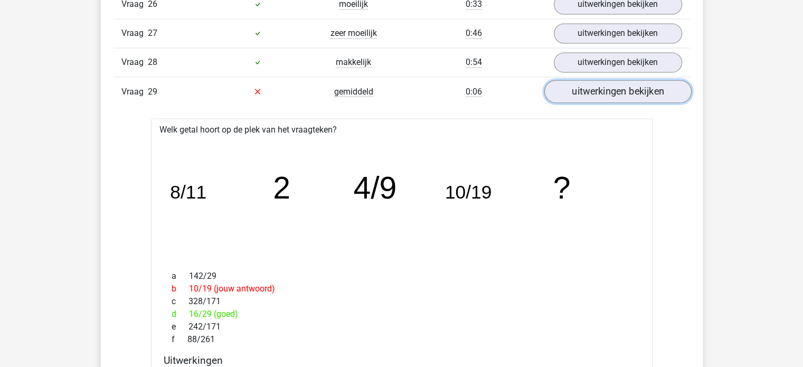
click at [629, 89] on link "uitwerkingen bekijken" at bounding box center [617, 91] width 147 height 23
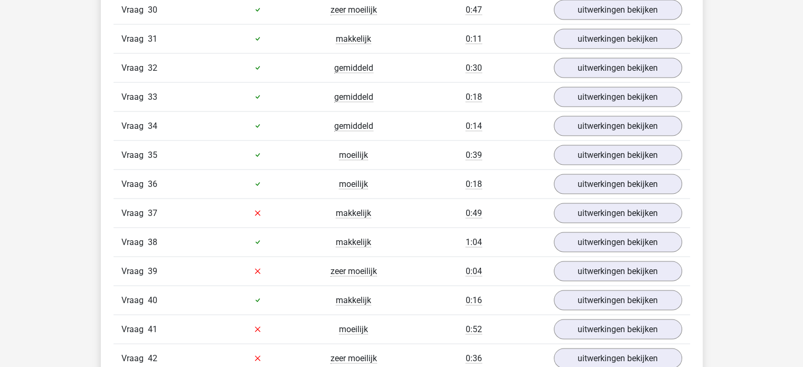
scroll to position [2090, 0]
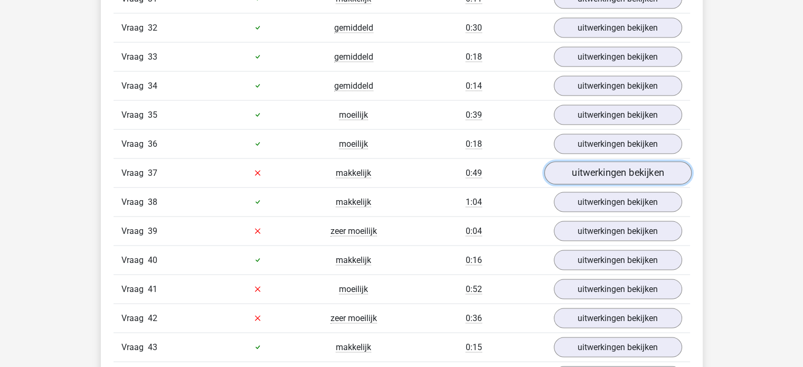
click at [592, 164] on link "uitwerkingen bekijken" at bounding box center [617, 173] width 147 height 23
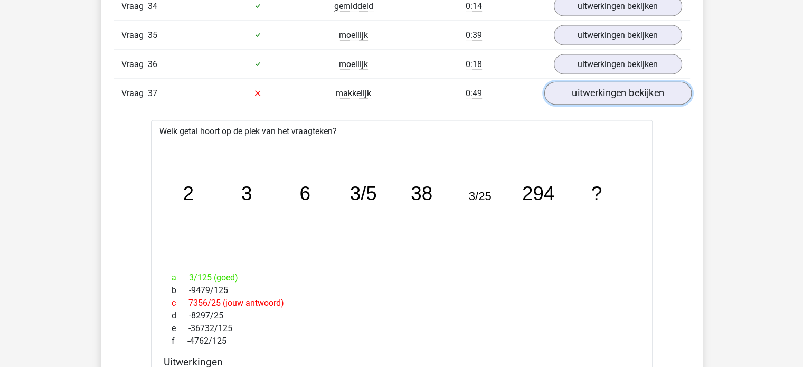
scroll to position [2171, 0]
click at [622, 81] on link "uitwerkingen bekijken" at bounding box center [617, 92] width 147 height 23
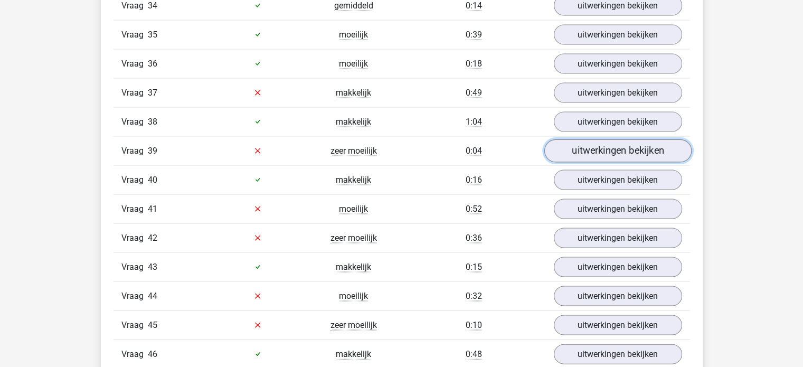
click at [586, 141] on link "uitwerkingen bekijken" at bounding box center [617, 150] width 147 height 23
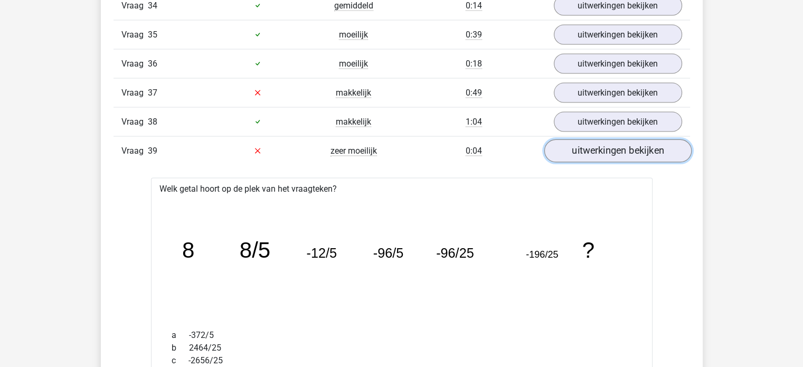
click at [597, 140] on link "uitwerkingen bekijken" at bounding box center [617, 150] width 147 height 23
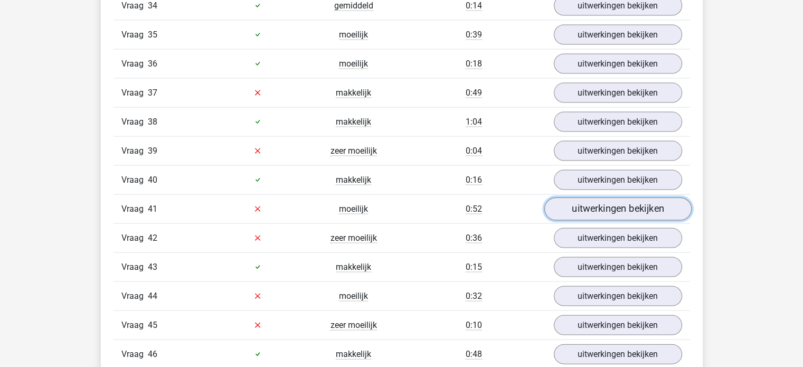
drag, startPoint x: 592, startPoint y: 183, endPoint x: 592, endPoint y: 193, distance: 9.5
click at [592, 197] on link "uitwerkingen bekijken" at bounding box center [617, 208] width 147 height 23
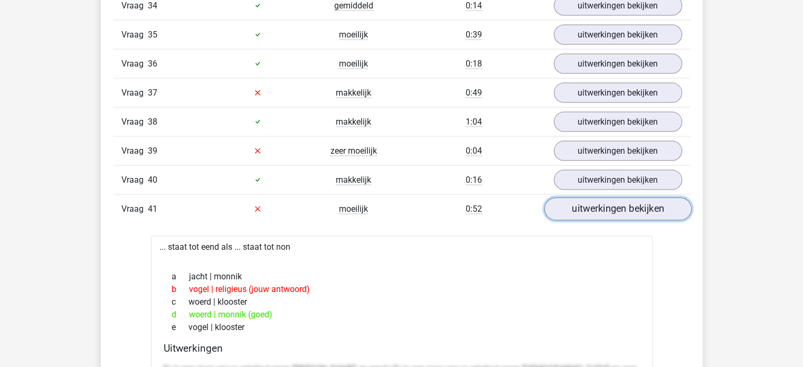
click at [592, 197] on link "uitwerkingen bekijken" at bounding box center [617, 208] width 147 height 23
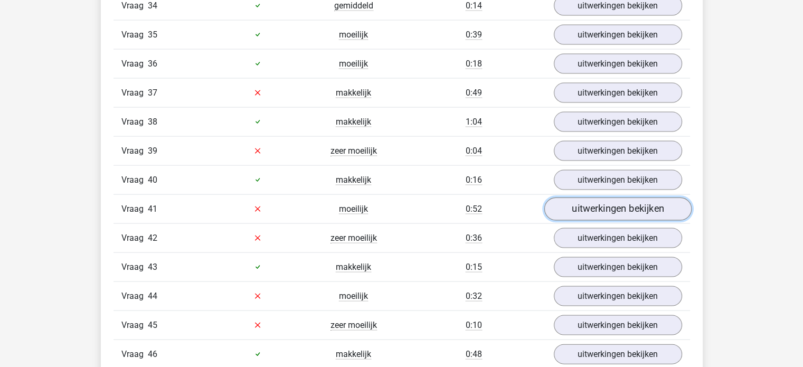
click at [592, 197] on link "uitwerkingen bekijken" at bounding box center [617, 208] width 147 height 23
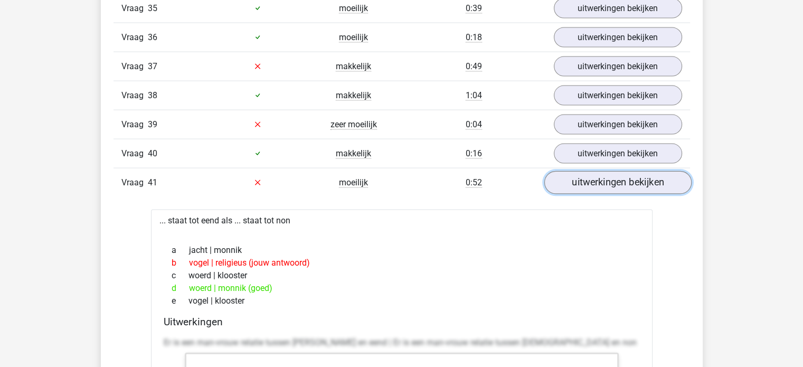
scroll to position [2197, 0]
click at [607, 170] on link "uitwerkingen bekijken" at bounding box center [617, 181] width 147 height 23
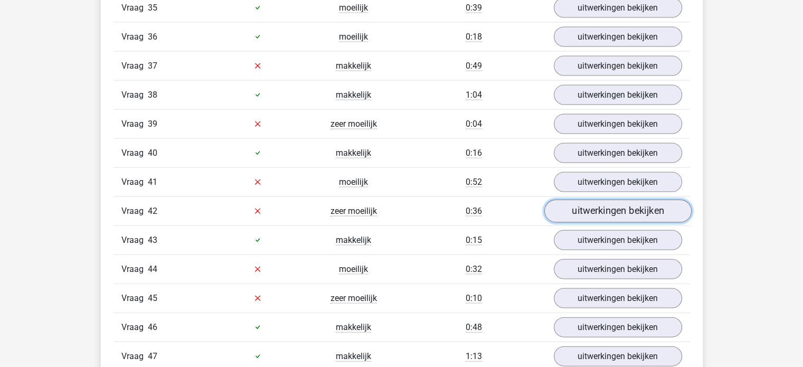
click at [591, 200] on link "uitwerkingen bekijken" at bounding box center [617, 211] width 147 height 23
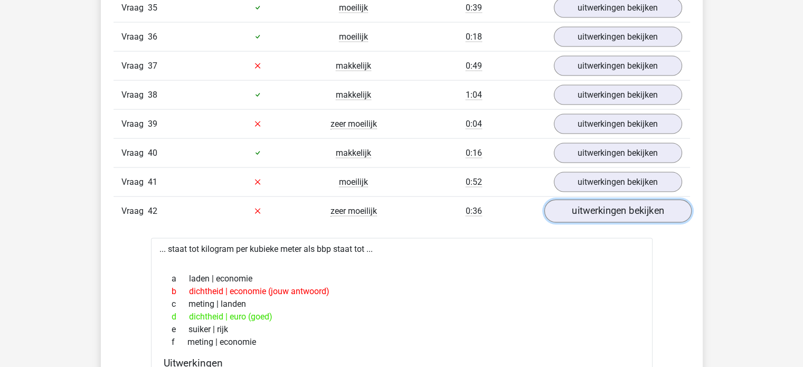
click at [591, 200] on link "uitwerkingen bekijken" at bounding box center [617, 211] width 147 height 23
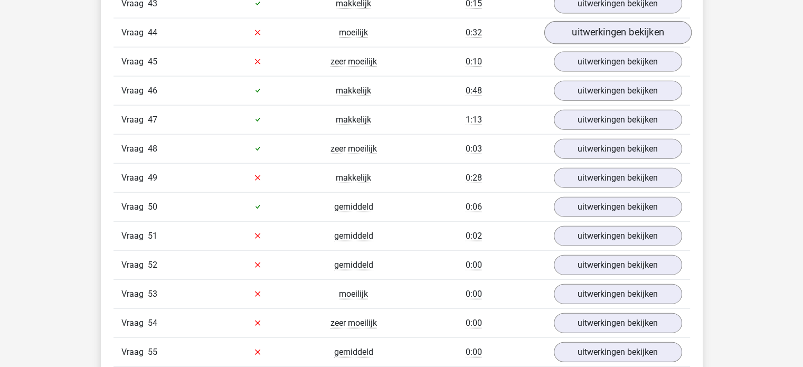
scroll to position [2434, 0]
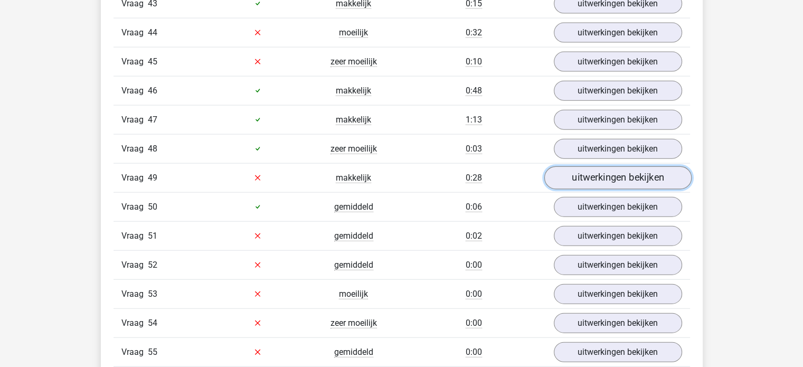
click at [604, 168] on link "uitwerkingen bekijken" at bounding box center [617, 177] width 147 height 23
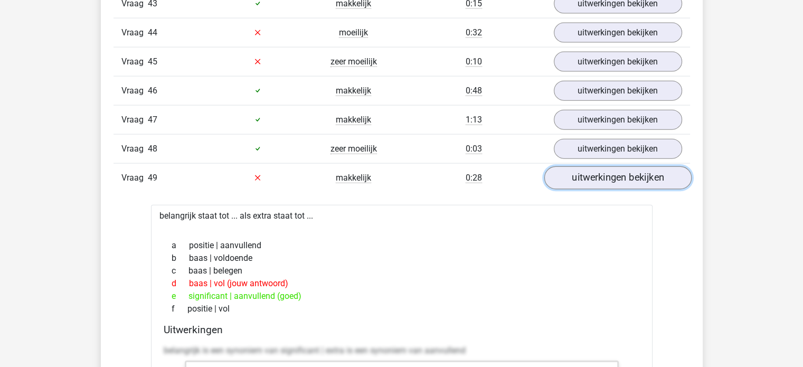
click at [603, 172] on link "uitwerkingen bekijken" at bounding box center [617, 177] width 147 height 23
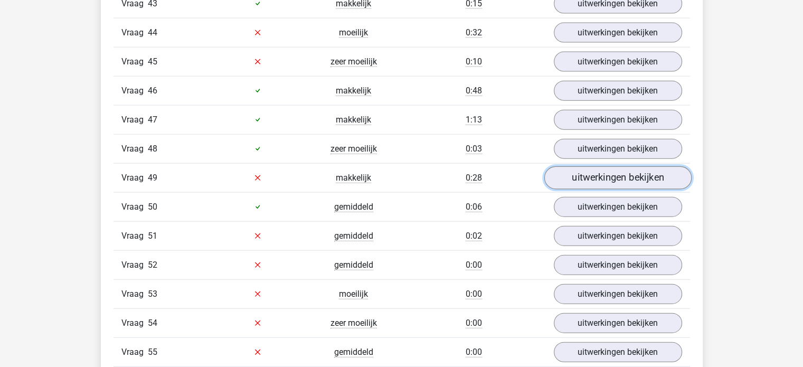
click at [592, 166] on link "uitwerkingen bekijken" at bounding box center [617, 177] width 147 height 23
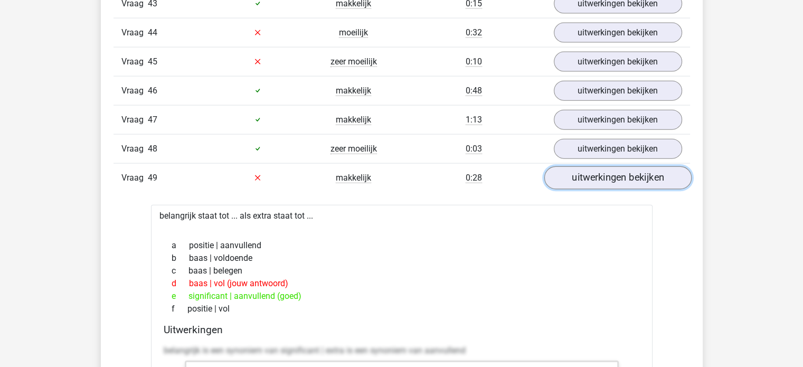
click at [592, 166] on link "uitwerkingen bekijken" at bounding box center [617, 177] width 147 height 23
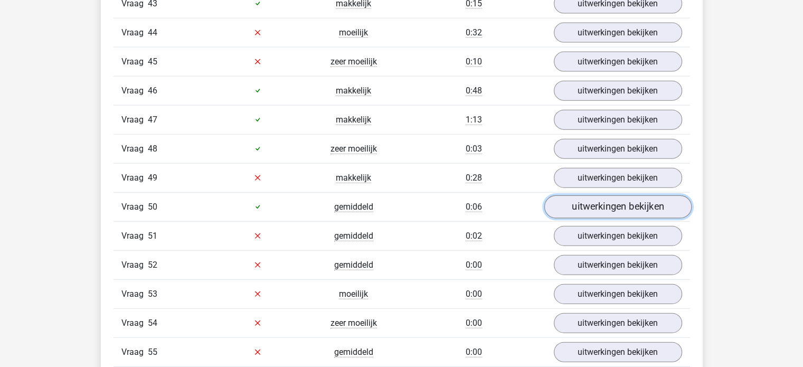
click at [577, 195] on link "uitwerkingen bekijken" at bounding box center [617, 206] width 147 height 23
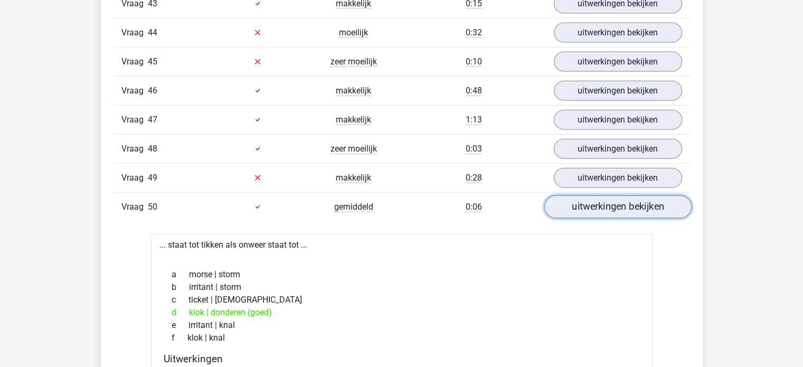
click at [577, 195] on link "uitwerkingen bekijken" at bounding box center [617, 206] width 147 height 23
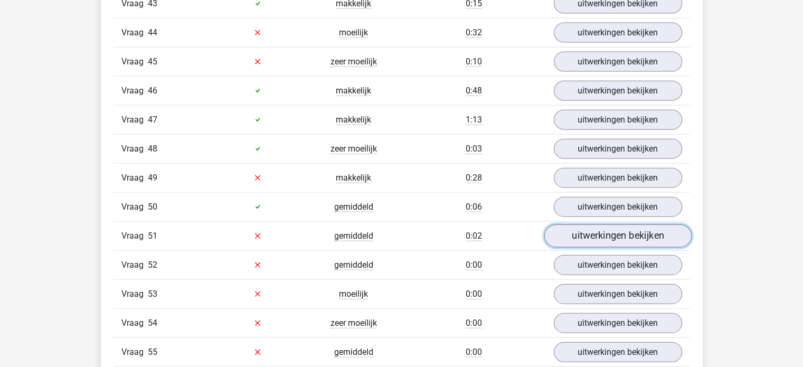
click at [574, 226] on link "uitwerkingen bekijken" at bounding box center [617, 235] width 147 height 23
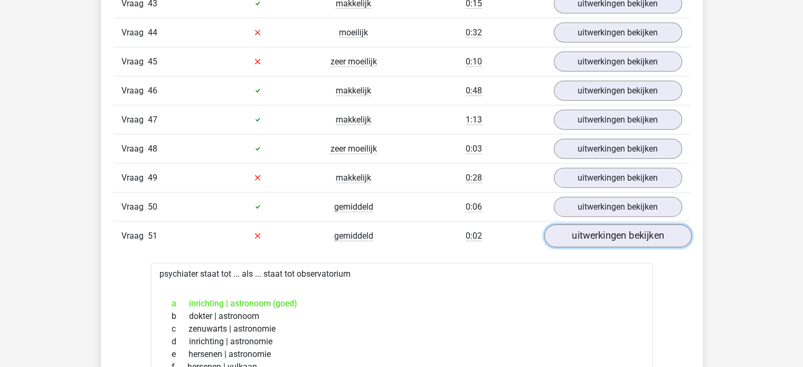
click at [574, 226] on link "uitwerkingen bekijken" at bounding box center [617, 235] width 147 height 23
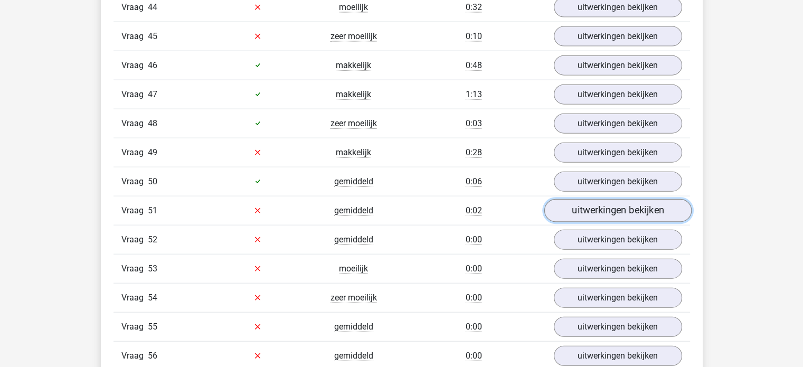
scroll to position [2472, 0]
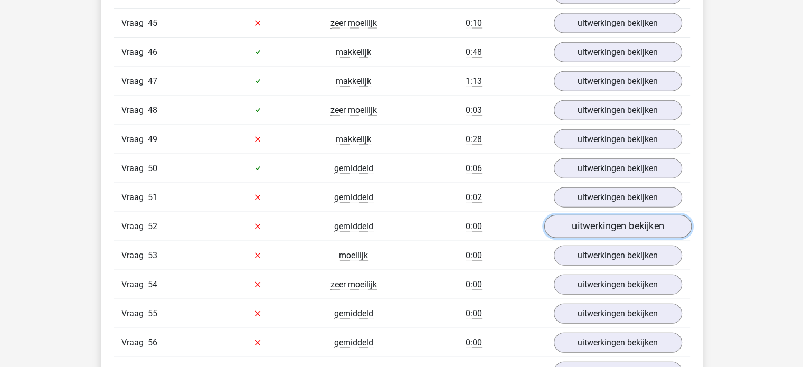
click at [599, 215] on link "uitwerkingen bekijken" at bounding box center [617, 226] width 147 height 23
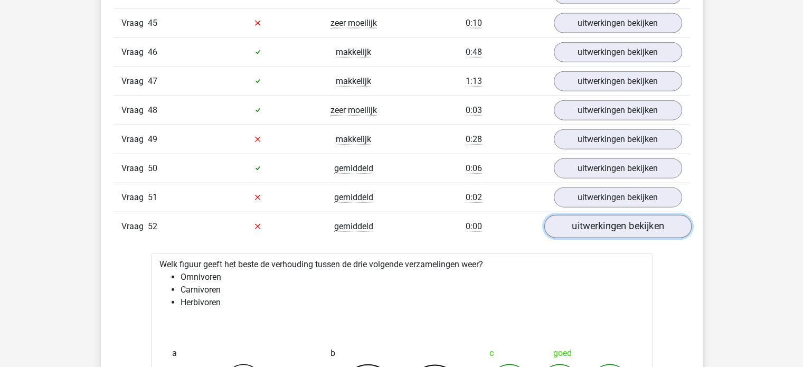
scroll to position [2550, 0]
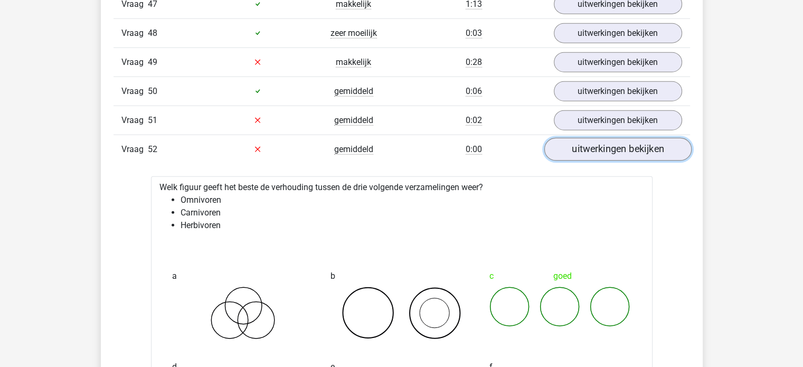
click at [609, 139] on link "uitwerkingen bekijken" at bounding box center [617, 149] width 147 height 23
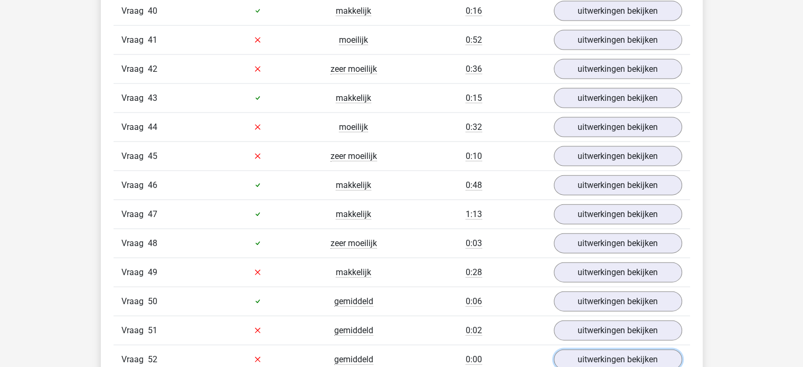
scroll to position [2337, 0]
